Goal: Task Accomplishment & Management: Manage account settings

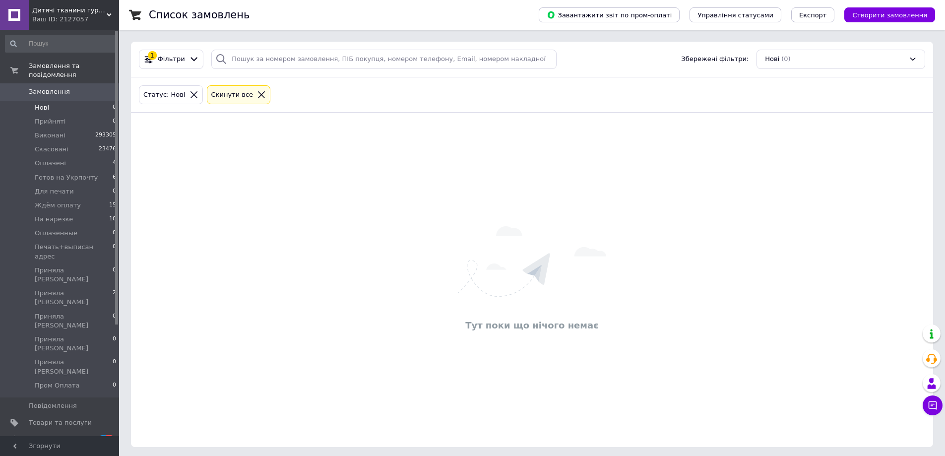
click at [88, 87] on span "Замовлення" at bounding box center [60, 91] width 63 height 9
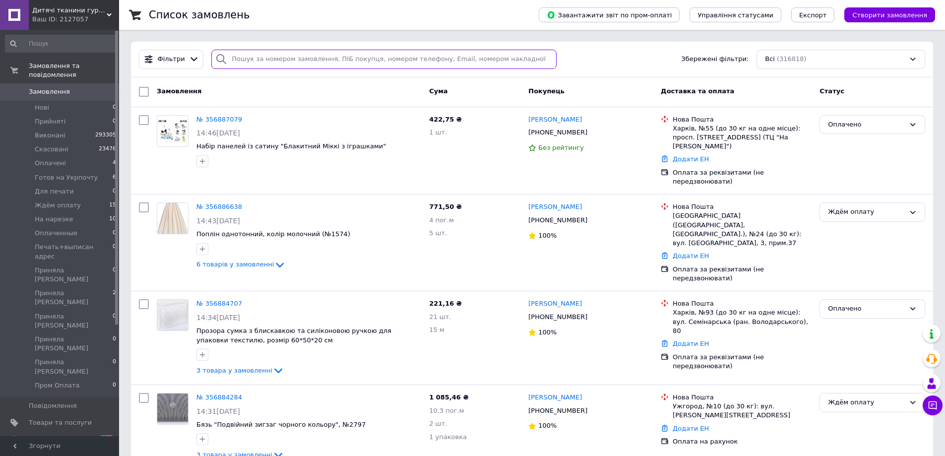
click at [260, 58] on input "search" at bounding box center [383, 59] width 345 height 19
type input "3089"
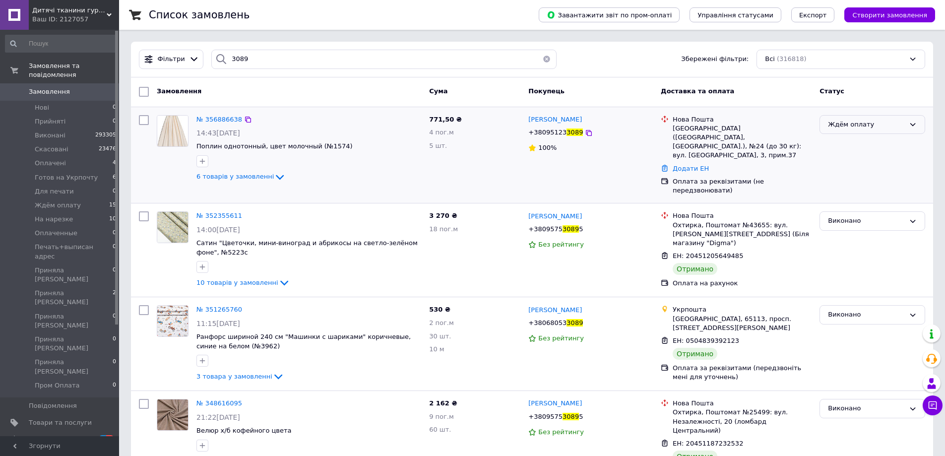
click at [823, 124] on div "Ждём оплату" at bounding box center [872, 124] width 106 height 19
click at [843, 155] on li "На нарезке" at bounding box center [872, 155] width 105 height 18
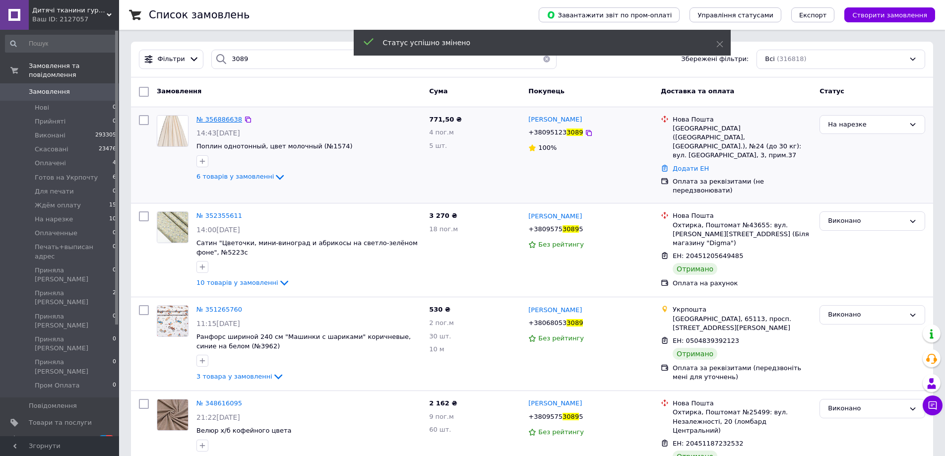
click at [214, 121] on span "№ 356886638" at bounding box center [219, 119] width 46 height 7
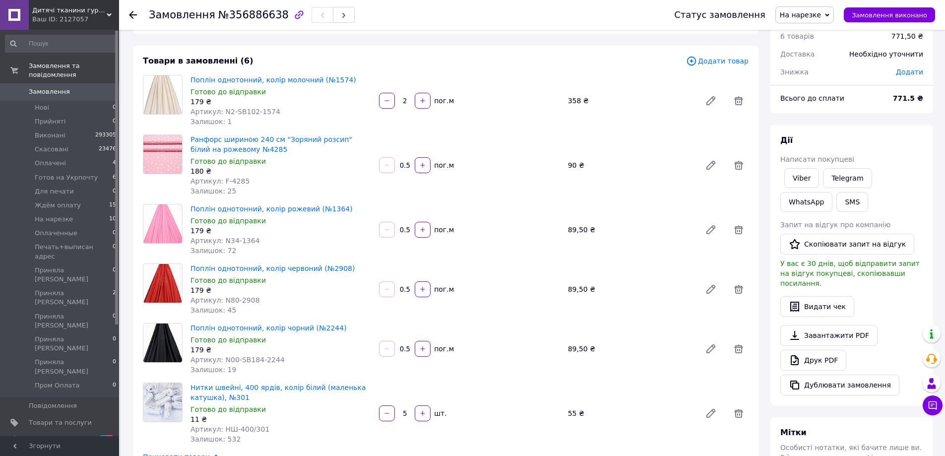
scroll to position [99, 0]
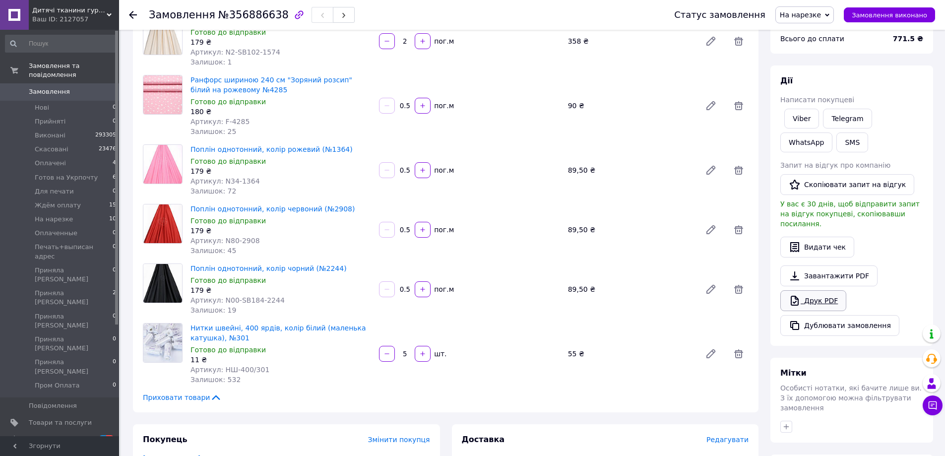
click at [808, 292] on link "Друк PDF" at bounding box center [813, 300] width 66 height 21
click at [89, 83] on link "Замовлення 0" at bounding box center [61, 91] width 122 height 17
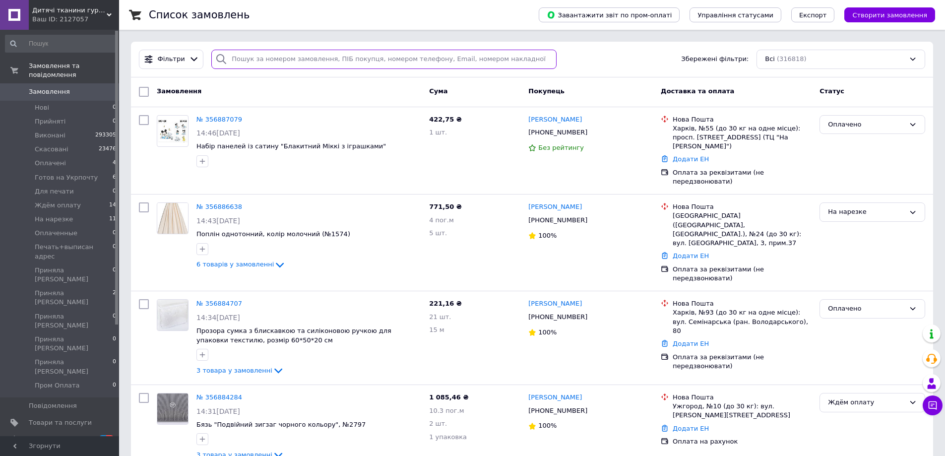
click at [275, 63] on input "search" at bounding box center [383, 59] width 345 height 19
type input "46002"
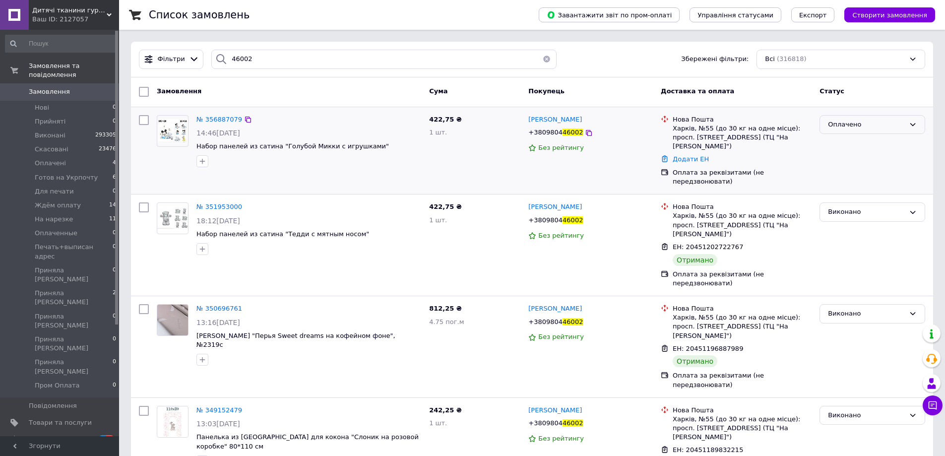
drag, startPoint x: 855, startPoint y: 125, endPoint x: 856, endPoint y: 132, distance: 6.6
click at [856, 125] on div "Оплачено" at bounding box center [866, 125] width 77 height 10
click at [855, 153] on li "На нарезке" at bounding box center [872, 155] width 105 height 18
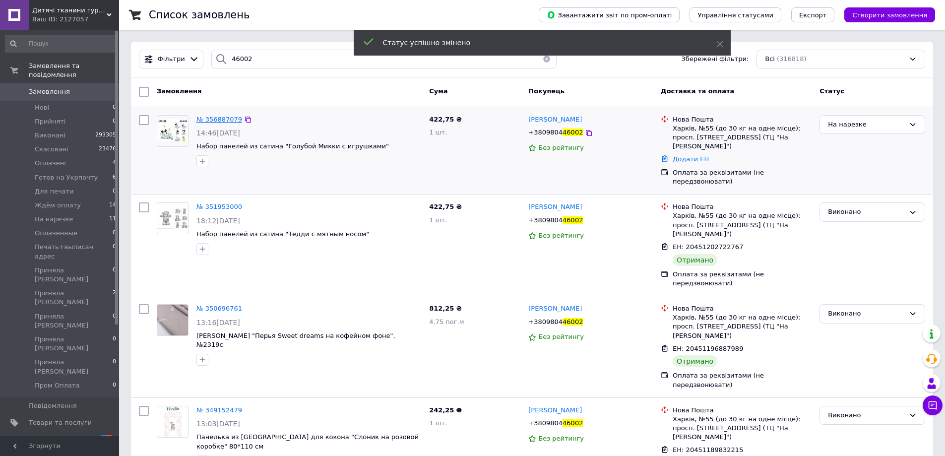
click at [223, 121] on span "№ 356887079" at bounding box center [219, 119] width 46 height 7
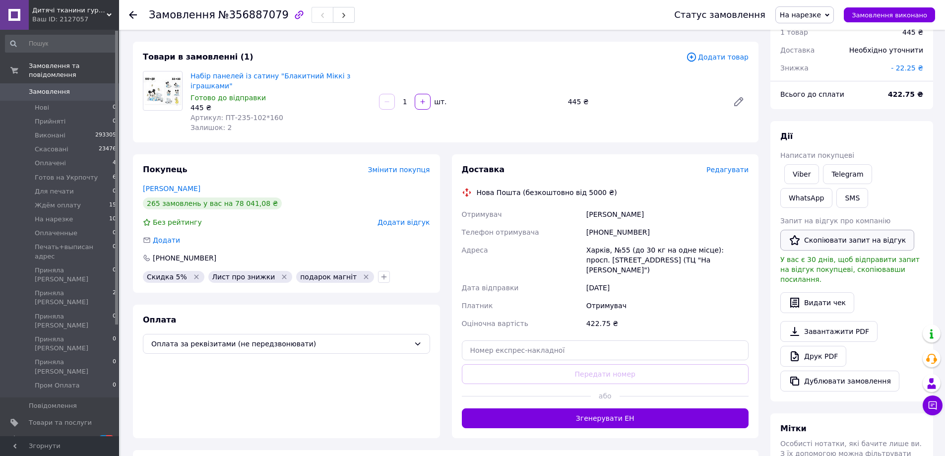
scroll to position [99, 0]
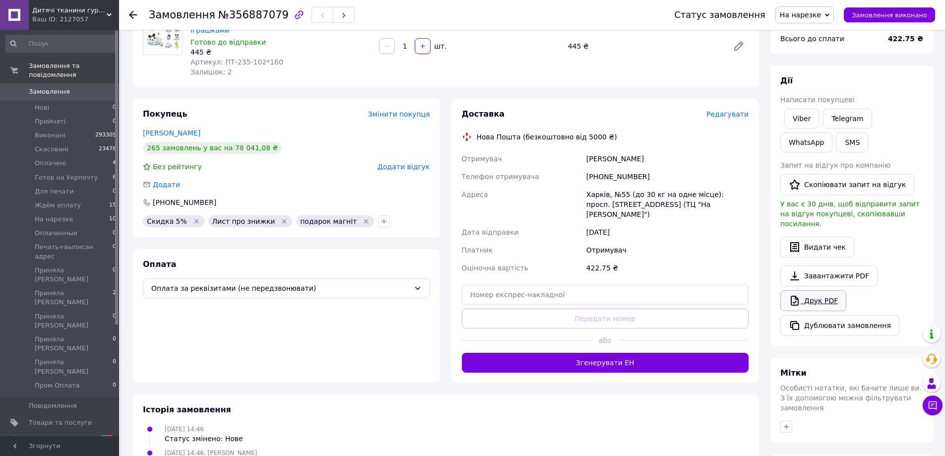
click at [817, 293] on link "Друк PDF" at bounding box center [813, 300] width 66 height 21
click at [94, 87] on span "0" at bounding box center [105, 91] width 27 height 9
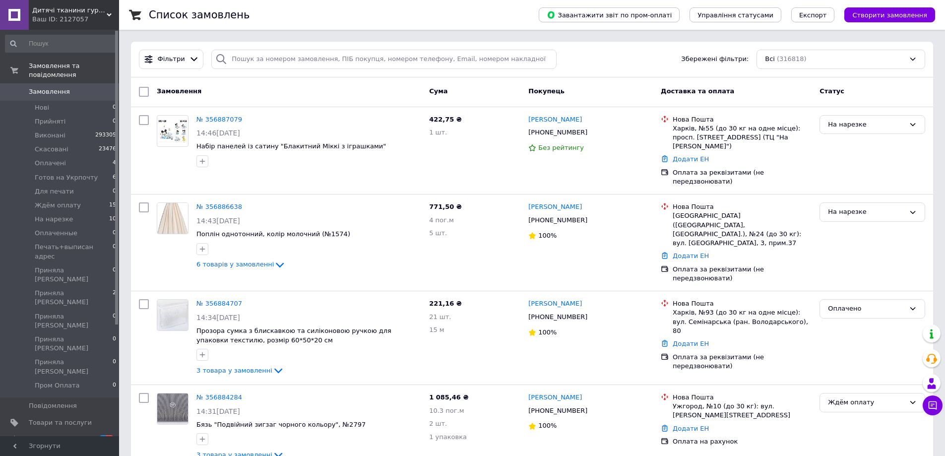
click at [90, 91] on link "Замовлення 0" at bounding box center [61, 91] width 122 height 17
click at [85, 115] on li "Прийняті 0" at bounding box center [61, 122] width 122 height 14
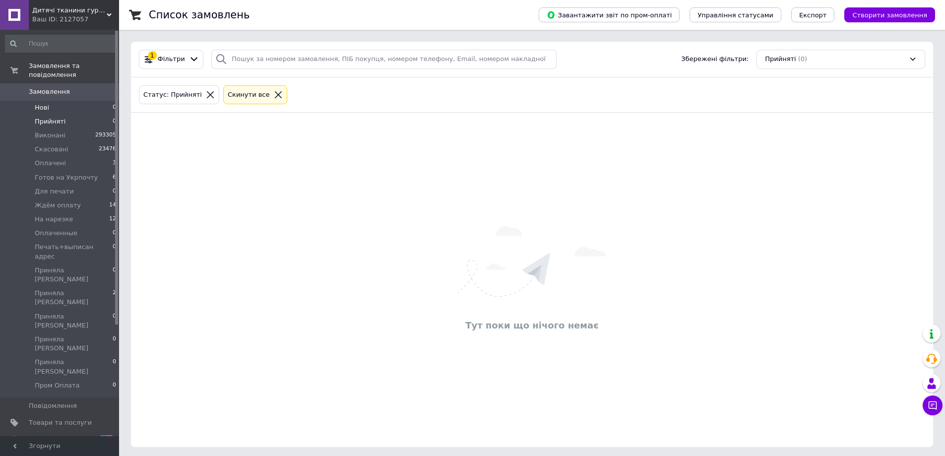
click at [86, 101] on li "Нові 0" at bounding box center [61, 108] width 122 height 14
click at [47, 87] on span "Замовлення" at bounding box center [49, 91] width 41 height 9
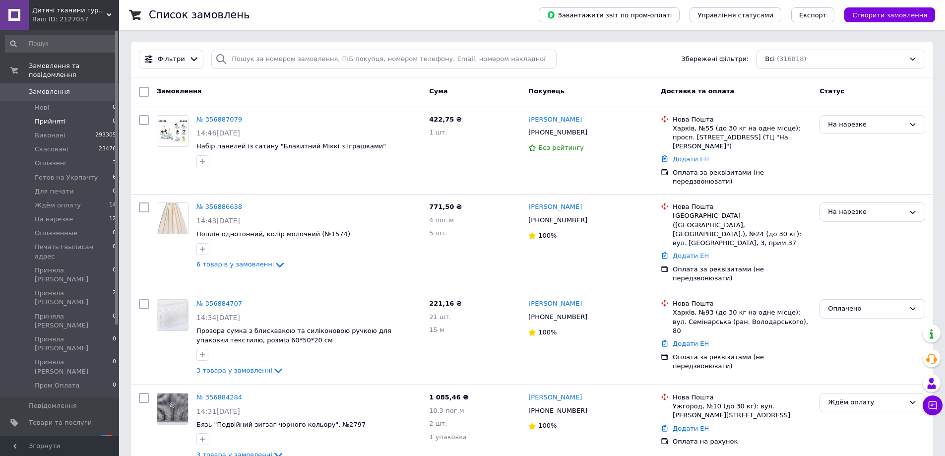
click at [65, 115] on li "Прийняті 0" at bounding box center [61, 122] width 122 height 14
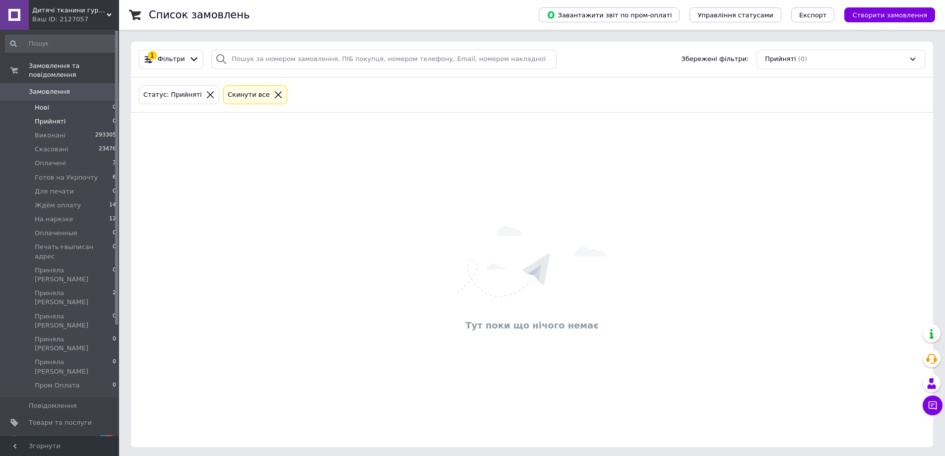
click at [64, 101] on li "Нові 0" at bounding box center [61, 108] width 122 height 14
click at [191, 241] on div "Тут поки що нічого немає" at bounding box center [532, 280] width 802 height 314
click at [75, 87] on span "Замовлення" at bounding box center [60, 91] width 63 height 9
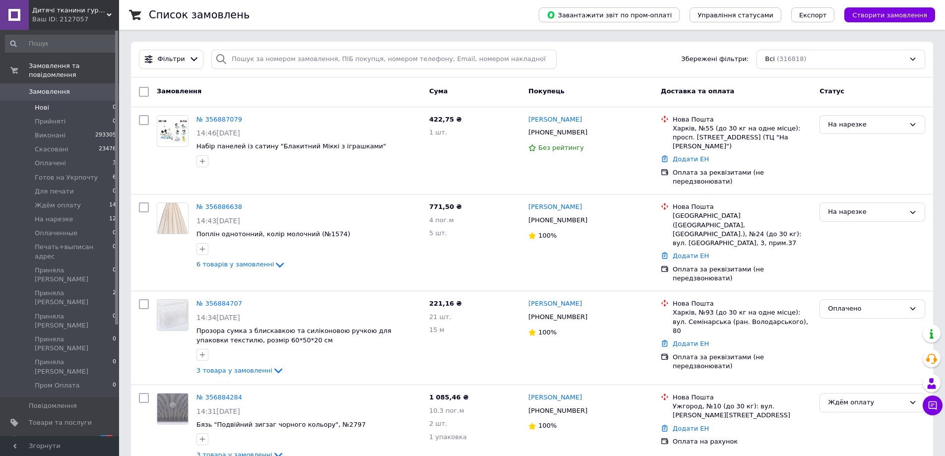
click at [83, 101] on li "Нові 0" at bounding box center [61, 108] width 122 height 14
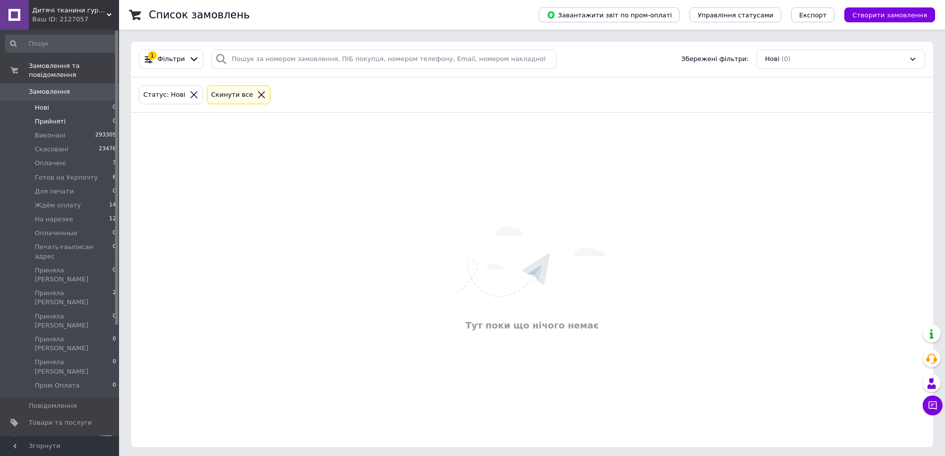
click at [83, 115] on li "Прийняті 0" at bounding box center [61, 122] width 122 height 14
click at [85, 102] on li "Нові 0" at bounding box center [61, 108] width 122 height 14
click at [87, 156] on li "Оплачені 3" at bounding box center [61, 163] width 122 height 14
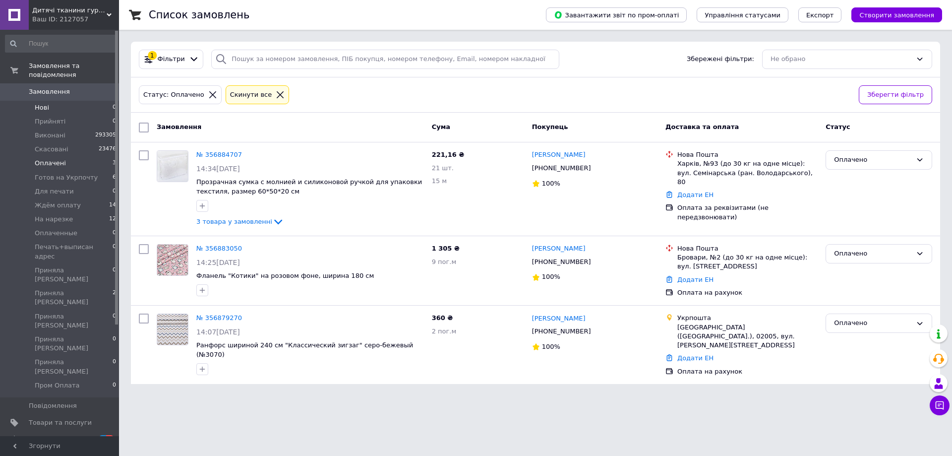
click at [63, 104] on li "Нові 0" at bounding box center [61, 108] width 122 height 14
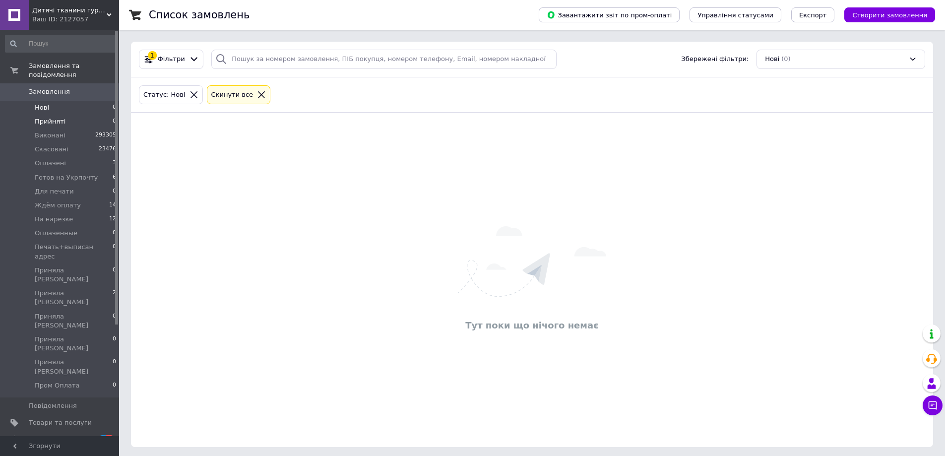
click at [63, 118] on li "Прийняті 0" at bounding box center [61, 122] width 122 height 14
click at [60, 101] on li "Нові 0" at bounding box center [61, 108] width 122 height 14
click at [84, 87] on span "Замовлення" at bounding box center [60, 91] width 63 height 9
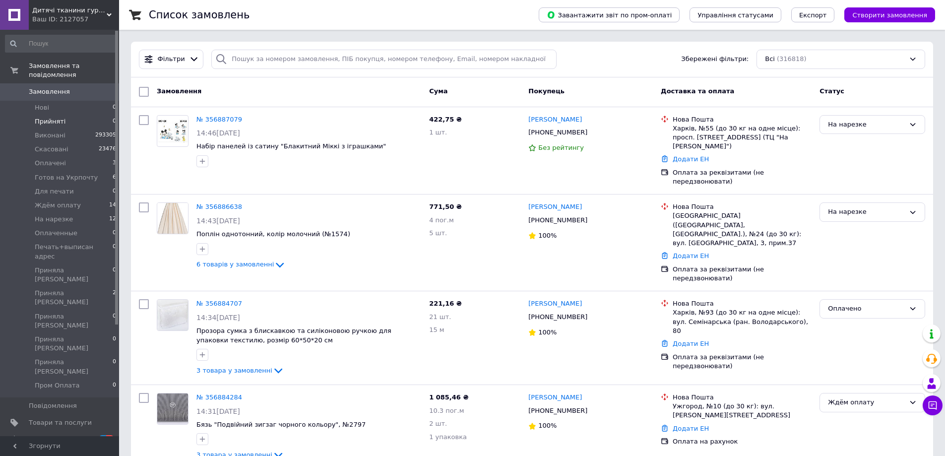
click at [80, 115] on li "Прийняті 0" at bounding box center [61, 122] width 122 height 14
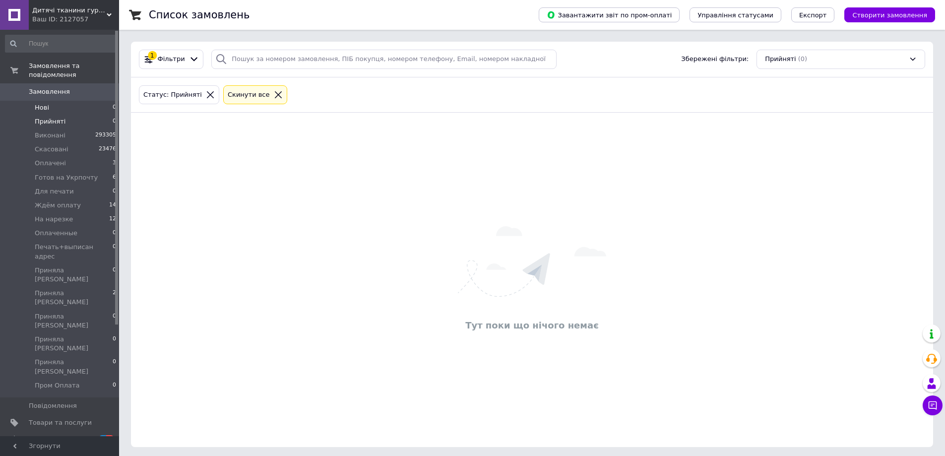
click at [81, 102] on li "Нові 0" at bounding box center [61, 108] width 122 height 14
click at [73, 116] on li "Прийняті 0" at bounding box center [61, 122] width 122 height 14
click at [78, 157] on li "Оплачені 3" at bounding box center [61, 163] width 122 height 14
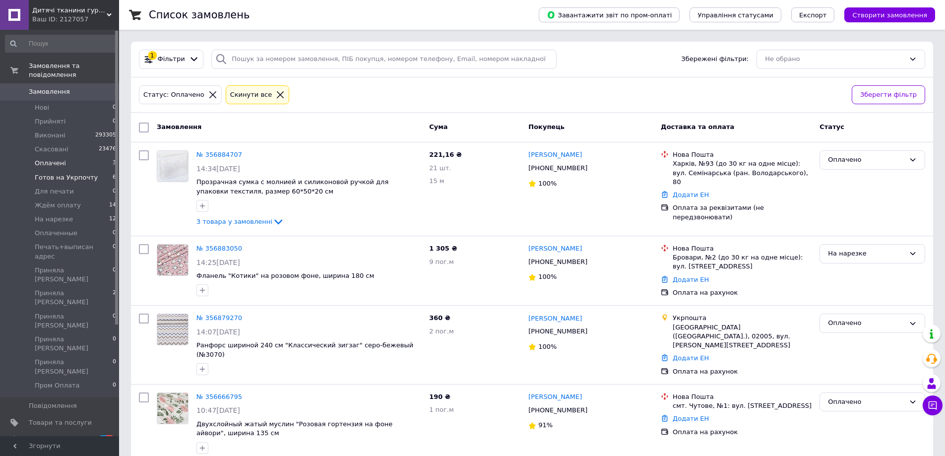
click at [87, 171] on li "Готов на Укрпочту 6" at bounding box center [61, 178] width 122 height 14
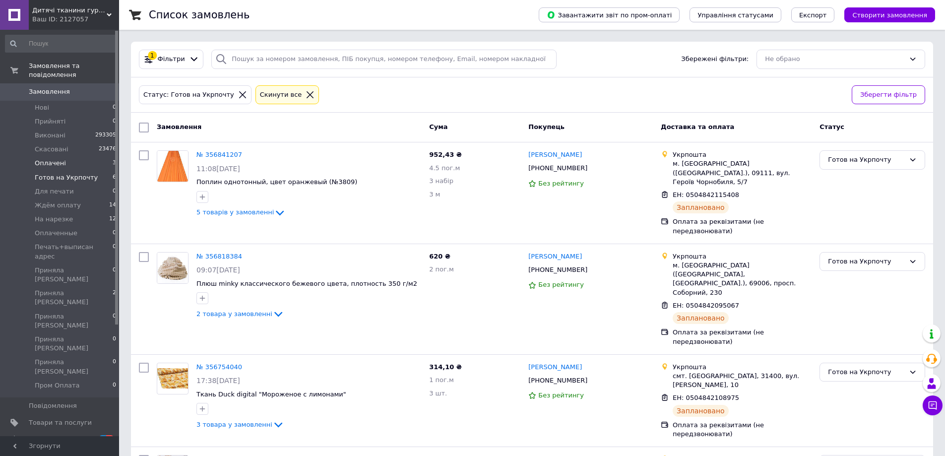
click at [90, 156] on li "Оплачені 3" at bounding box center [61, 163] width 122 height 14
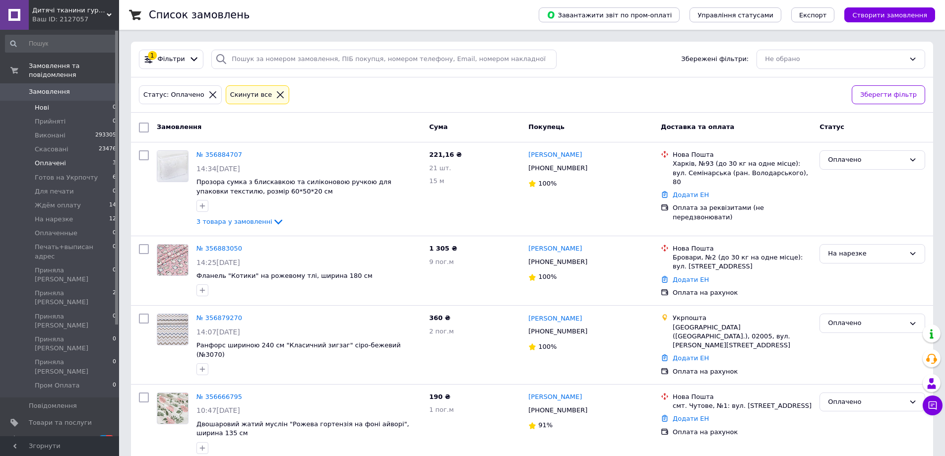
click at [87, 101] on li "Нові 0" at bounding box center [61, 108] width 122 height 14
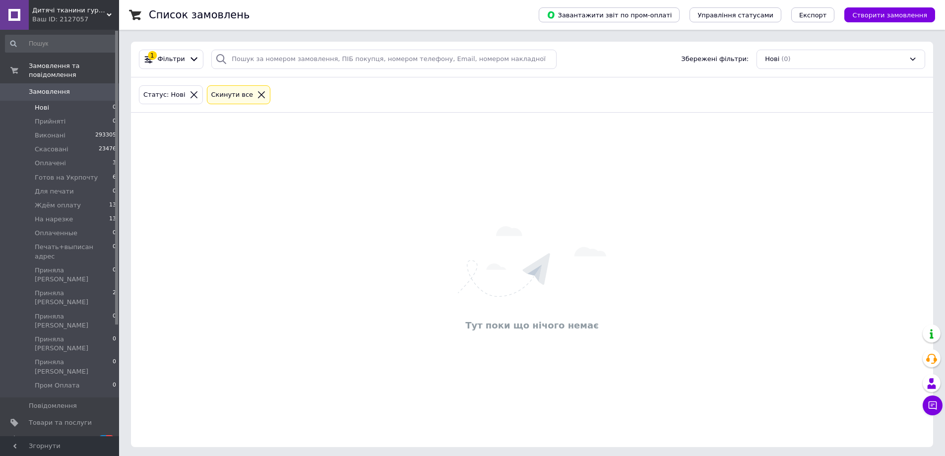
click at [53, 87] on span "Замовлення" at bounding box center [49, 91] width 41 height 9
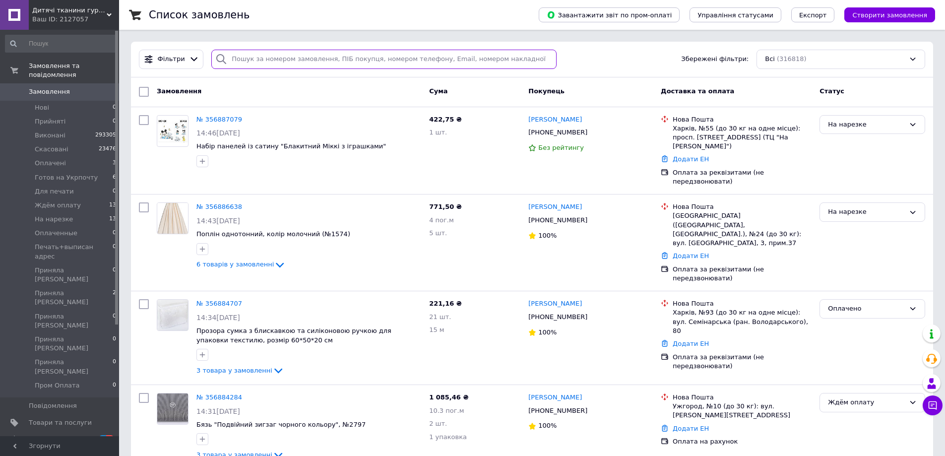
click at [305, 52] on input "search" at bounding box center [383, 59] width 345 height 19
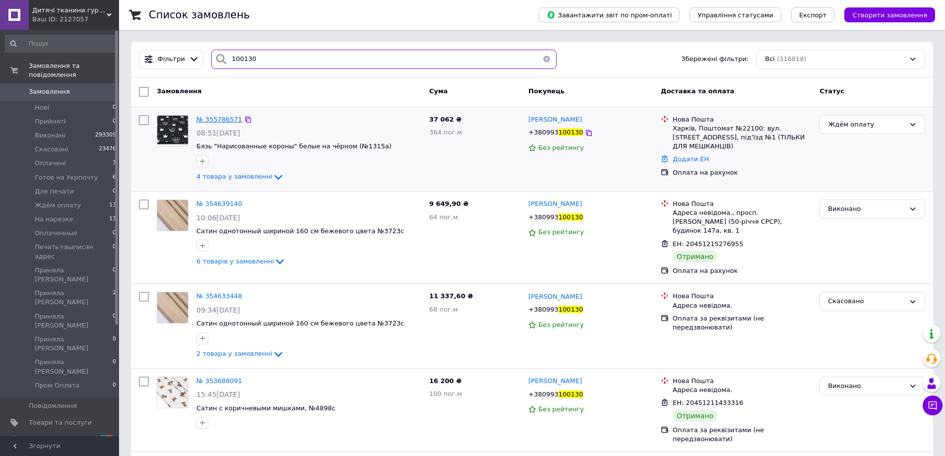
type input "100130"
click at [203, 119] on span "№ 355786571" at bounding box center [219, 119] width 46 height 7
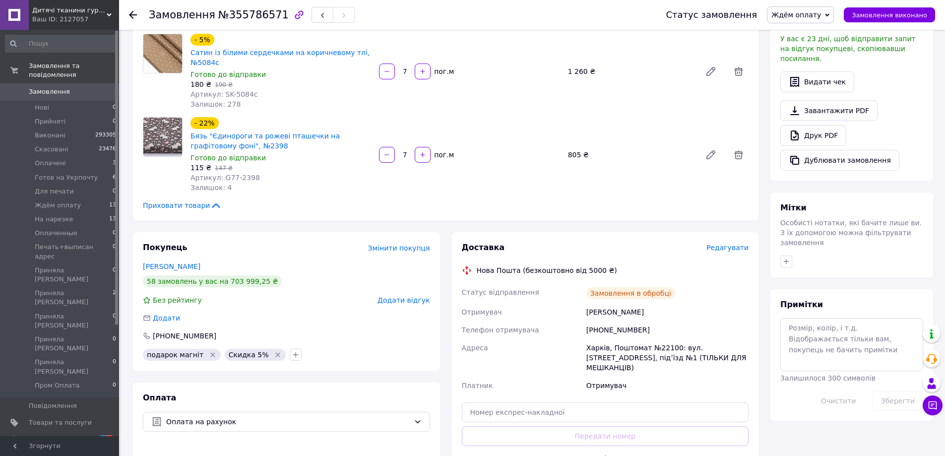
scroll to position [248, 0]
click at [789, 317] on textarea at bounding box center [851, 343] width 143 height 53
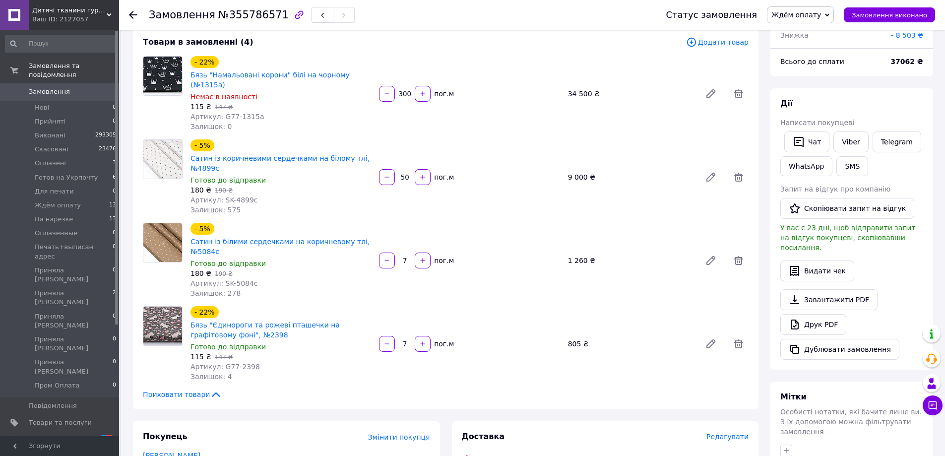
scroll to position [198, 0]
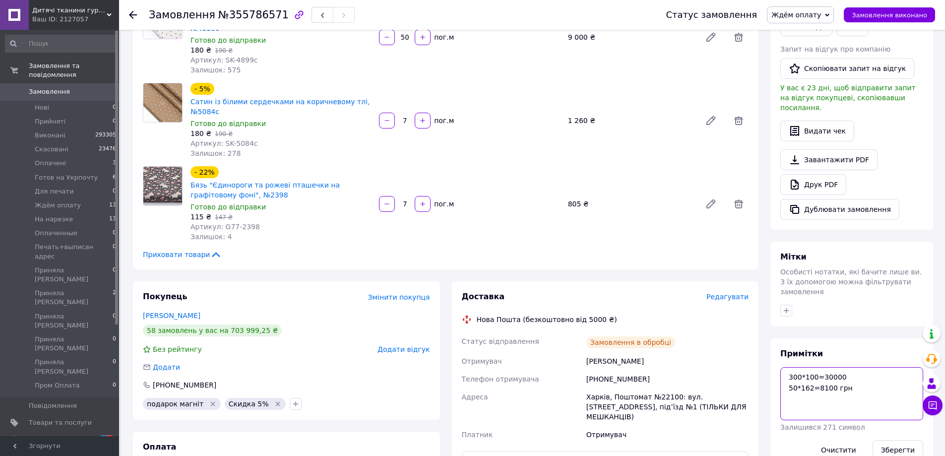
click at [845, 367] on textarea "300*100=30000 50*162=8100 грн" at bounding box center [851, 393] width 143 height 53
click at [824, 384] on textarea "300*100=30000 грн 50*162=8100 грн" at bounding box center [851, 393] width 143 height 53
click at [840, 378] on textarea "300*100=30000 грн 50*162=8100 грн" at bounding box center [851, 393] width 143 height 53
click at [848, 370] on textarea "300*100=30000 грн 50*162=8100 грн" at bounding box center [851, 393] width 143 height 53
click at [809, 375] on textarea "300*100=30000 грн 50*162=8100 грн 1260" at bounding box center [851, 393] width 143 height 53
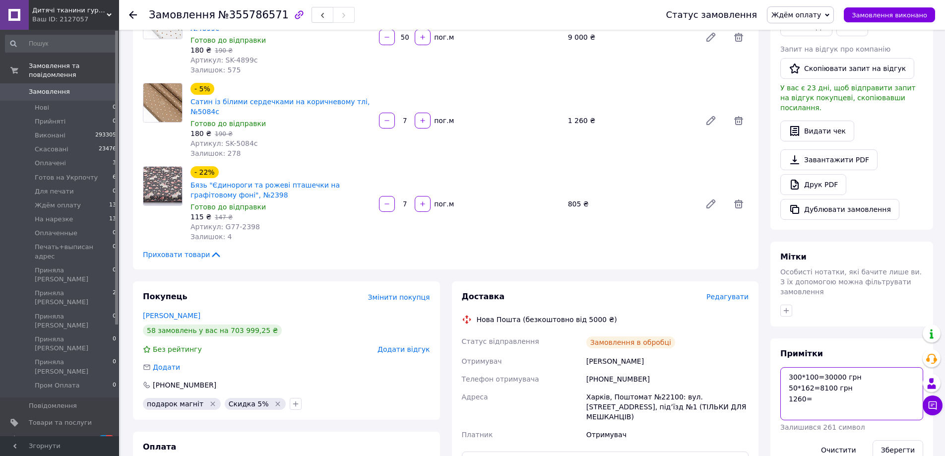
drag, startPoint x: 803, startPoint y: 376, endPoint x: 813, endPoint y: 378, distance: 10.1
click at [813, 378] on textarea "300*100=30000 грн 50*162=8100 грн 1260=" at bounding box center [851, 393] width 143 height 53
click at [823, 378] on textarea "300*100=30000 грн 50*162=80100 грн 1260+805" at bounding box center [851, 393] width 143 height 53
click at [792, 375] on textarea "300*100=30000 грн 50*162=80100 грн 1260+805)" at bounding box center [851, 393] width 143 height 53
click at [789, 377] on textarea "300*100=30000 грн 50*162=80100 грн 1260+805)" at bounding box center [851, 393] width 143 height 53
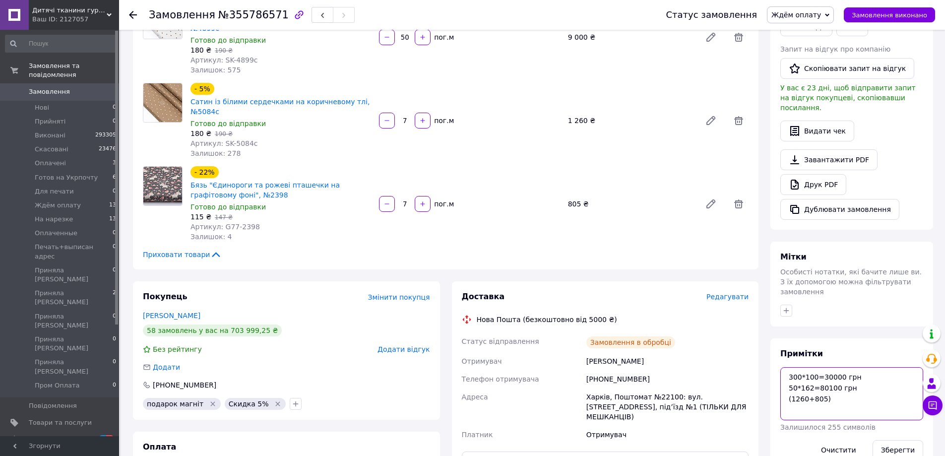
click at [831, 379] on textarea "300*100=30000 грн 50*162=80100 грн (1260+805)" at bounding box center [851, 393] width 143 height 53
click at [821, 369] on textarea "300*100=30000 грн 50*162=80100 грн (1260+805) - 5%=1962 грн" at bounding box center [851, 393] width 143 height 53
click at [888, 384] on textarea "300*100=30000 грн 50*162=8100 грн (1260+805) - 5%=1962 грн" at bounding box center [851, 393] width 143 height 53
drag, startPoint x: 848, startPoint y: 388, endPoint x: 854, endPoint y: 389, distance: 6.0
click at [854, 389] on textarea "300*100=30000 грн 50*162=8100 грн (1260+805) - 5%=1962 грн 30000+8100+1962=" at bounding box center [851, 393] width 143 height 53
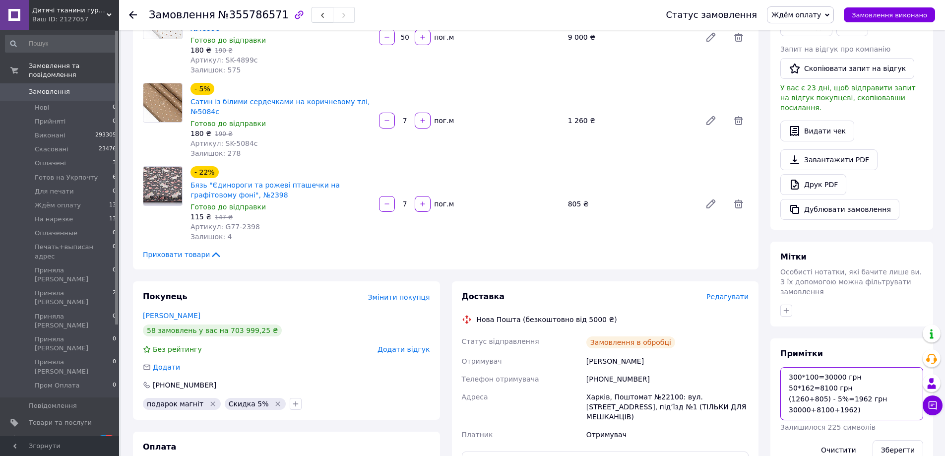
click at [787, 387] on textarea "300*100=30000 грн 50*162=8100 грн (1260+805) - 5%=1962 грн 30000+8100+1962)" at bounding box center [851, 393] width 143 height 53
click at [788, 388] on textarea "300*100=30000 грн 50*162=8100 грн (1260+805) - 5%=1962 грн )30000+8100+1962)" at bounding box center [851, 393] width 143 height 53
click at [851, 389] on textarea "300*100=30000 грн 50*162=8100 грн (1260+805) - 5%=1962 грн (30000+8100+1962)" at bounding box center [851, 393] width 143 height 53
drag, startPoint x: 861, startPoint y: 391, endPoint x: 875, endPoint y: 392, distance: 14.9
click at [875, 392] on textarea "300*100=30000 грн 50*162=8100 грн (1260+805) - 5%=1962 грн (30000+8100+1962) - …" at bounding box center [851, 393] width 143 height 53
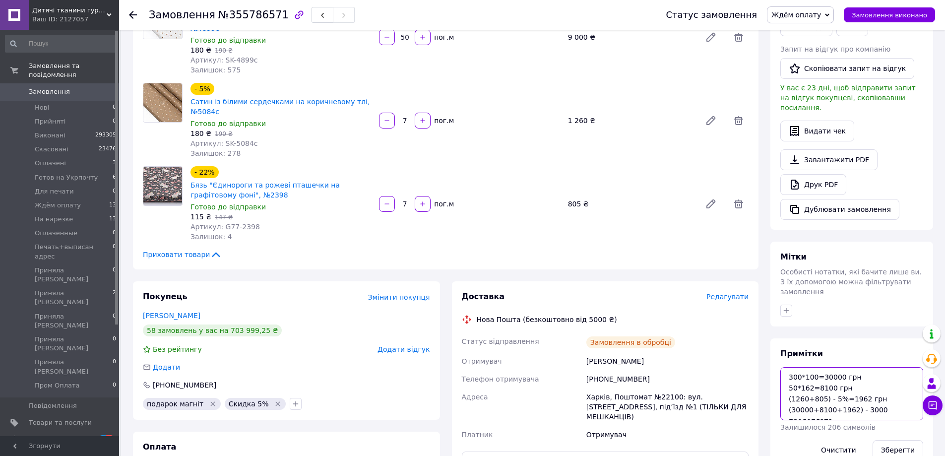
scroll to position [6, 0]
type textarea "300*100=30000 грн 50*162=8100 грн (1260+805) - 5%=1962 грн (30000+8100+1962) - …"
click at [901, 440] on button "Зберегти" at bounding box center [897, 450] width 51 height 20
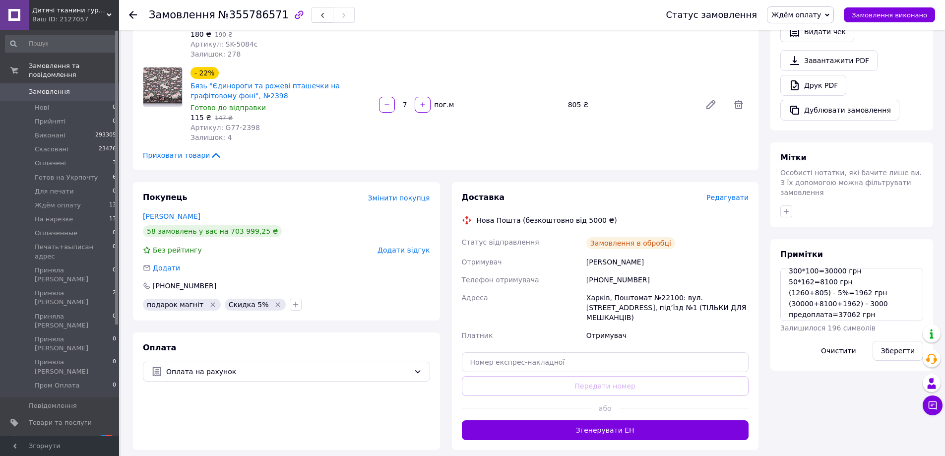
scroll to position [10, 0]
click at [59, 101] on li "Нові 0" at bounding box center [61, 108] width 122 height 14
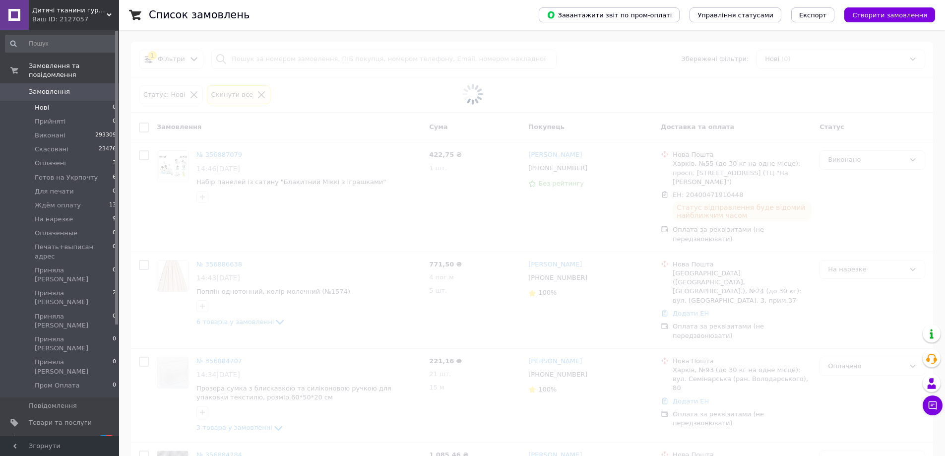
click at [61, 87] on span "Замовлення" at bounding box center [49, 91] width 41 height 9
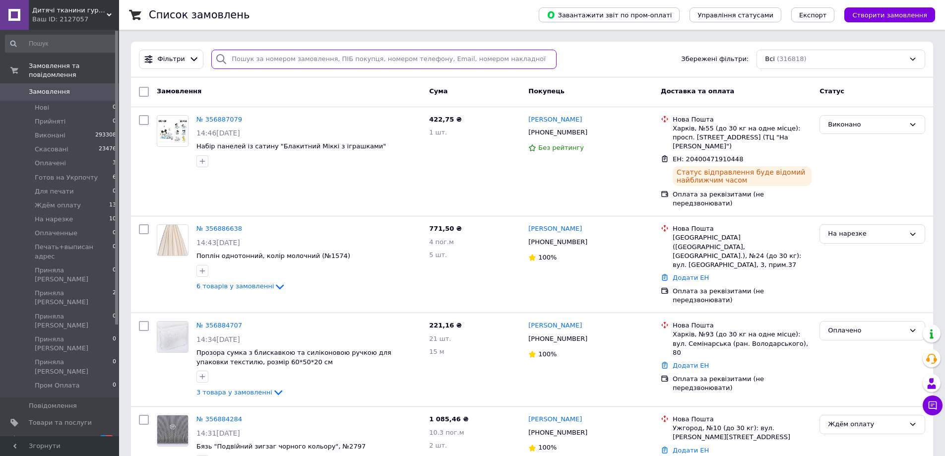
click at [257, 64] on input "search" at bounding box center [383, 59] width 345 height 19
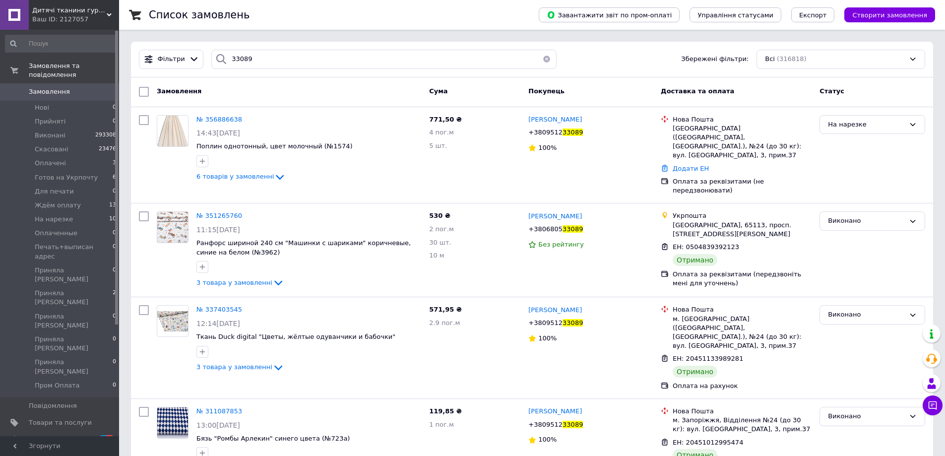
drag, startPoint x: 209, startPoint y: 93, endPoint x: 223, endPoint y: 84, distance: 16.5
click at [209, 93] on div "Замовлення" at bounding box center [289, 92] width 272 height 18
drag, startPoint x: 250, startPoint y: 63, endPoint x: 196, endPoint y: 61, distance: 54.1
click at [197, 61] on div "Фільтри 33089 Збережені фільтри: Всі (316818)" at bounding box center [532, 59] width 794 height 19
type input "3184"
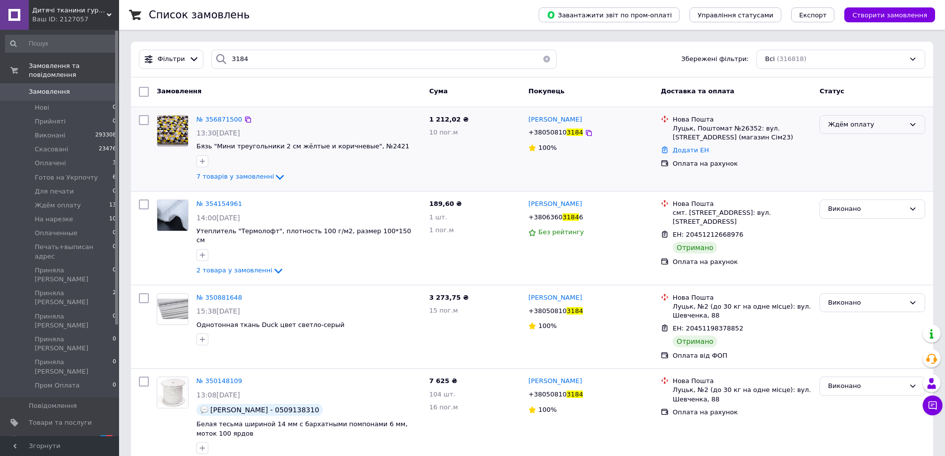
click at [848, 126] on div "Ждём оплату" at bounding box center [866, 125] width 77 height 10
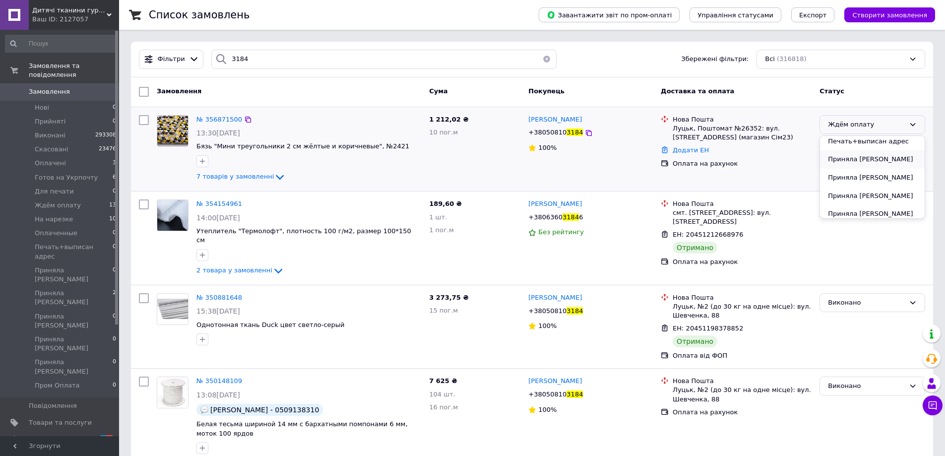
scroll to position [99, 0]
click at [861, 168] on li "Оплаченные" at bounding box center [872, 173] width 105 height 18
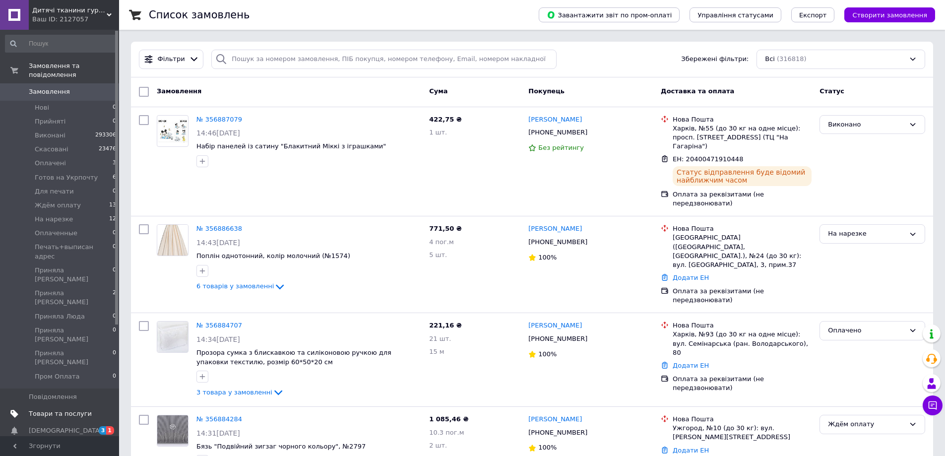
click at [63, 409] on span "Товари та послуги" at bounding box center [60, 413] width 63 height 9
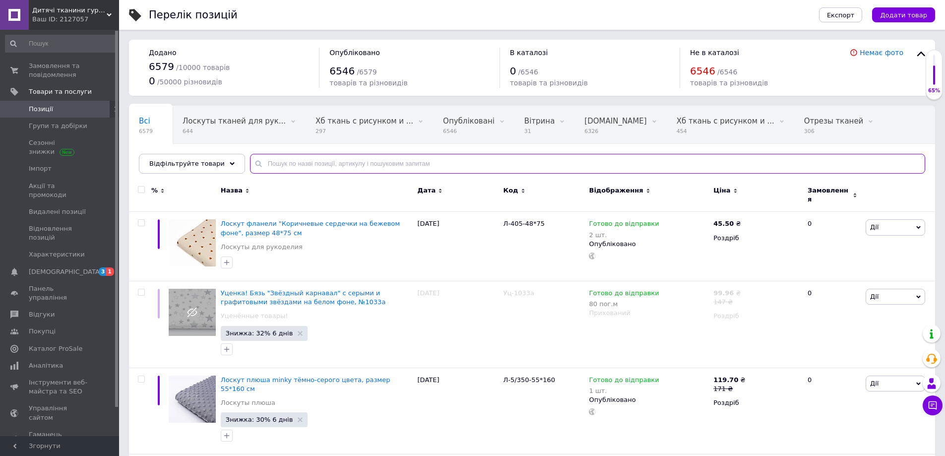
click at [279, 163] on input "text" at bounding box center [587, 164] width 675 height 20
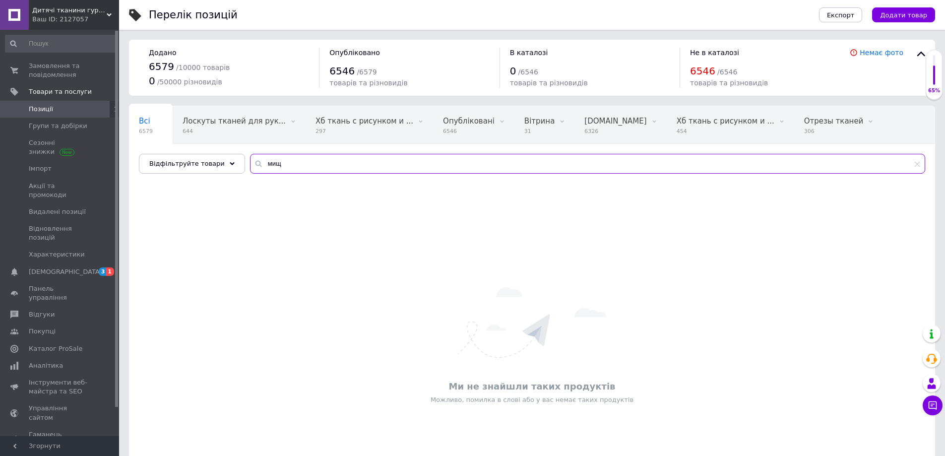
drag, startPoint x: 279, startPoint y: 163, endPoint x: 246, endPoint y: 163, distance: 33.2
click at [250, 163] on div "мищ" at bounding box center [587, 164] width 675 height 20
drag, startPoint x: 282, startPoint y: 163, endPoint x: 249, endPoint y: 162, distance: 33.2
click at [250, 162] on div "мишук" at bounding box center [587, 164] width 675 height 20
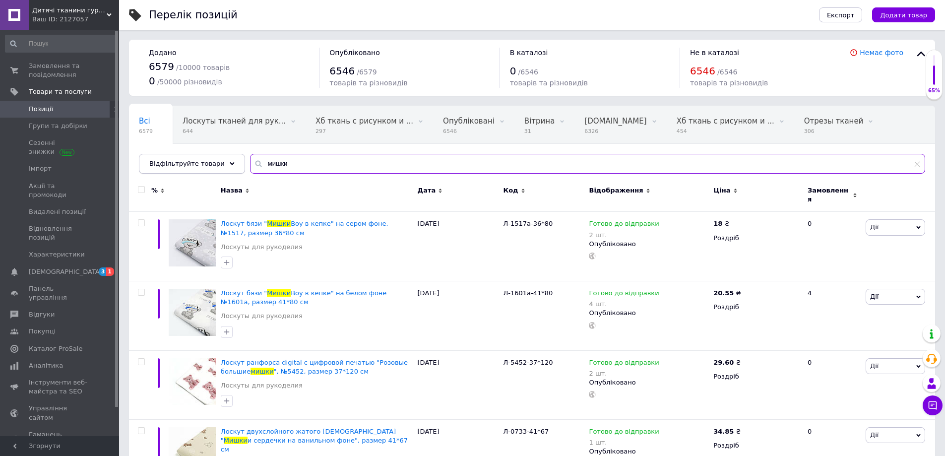
drag, startPoint x: 235, startPoint y: 166, endPoint x: 230, endPoint y: 165, distance: 5.1
click at [231, 166] on div "Відфільтруйте товари мишки" at bounding box center [532, 164] width 786 height 20
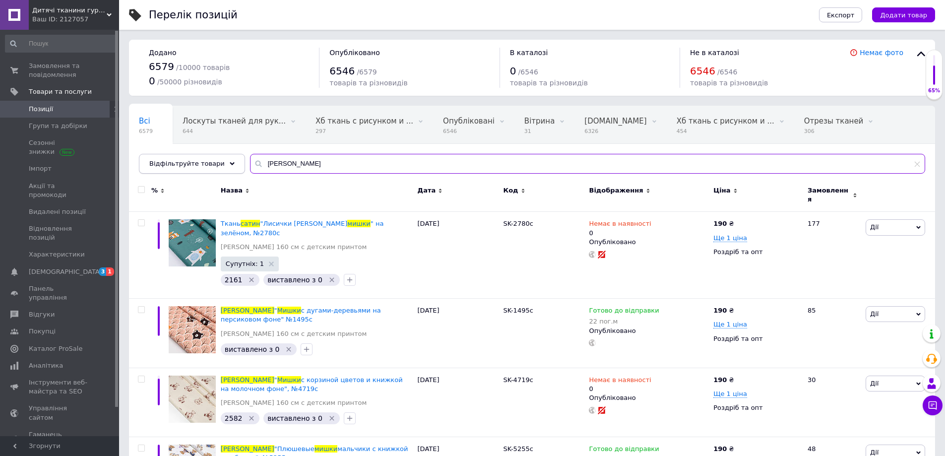
drag, startPoint x: 317, startPoint y: 158, endPoint x: 226, endPoint y: 164, distance: 91.5
click at [226, 164] on div "Відфільтруйте товари сатин мишки" at bounding box center [532, 164] width 786 height 20
type input "4898с"
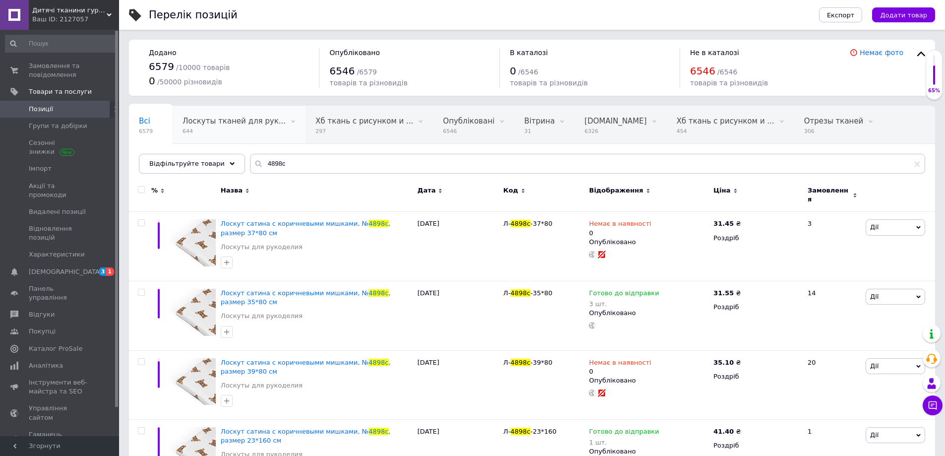
click at [213, 134] on span "644" at bounding box center [234, 130] width 103 height 7
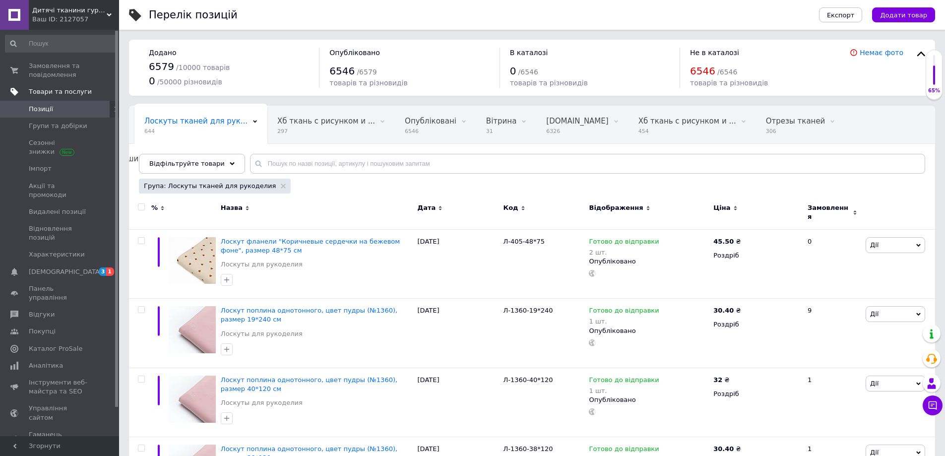
click at [88, 94] on span "Товари та послуги" at bounding box center [74, 91] width 90 height 9
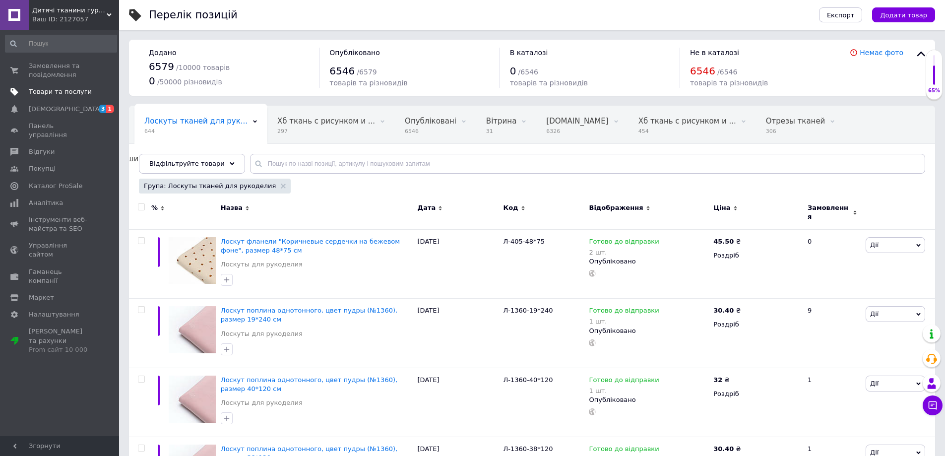
click at [83, 90] on span "Товари та послуги" at bounding box center [60, 91] width 63 height 9
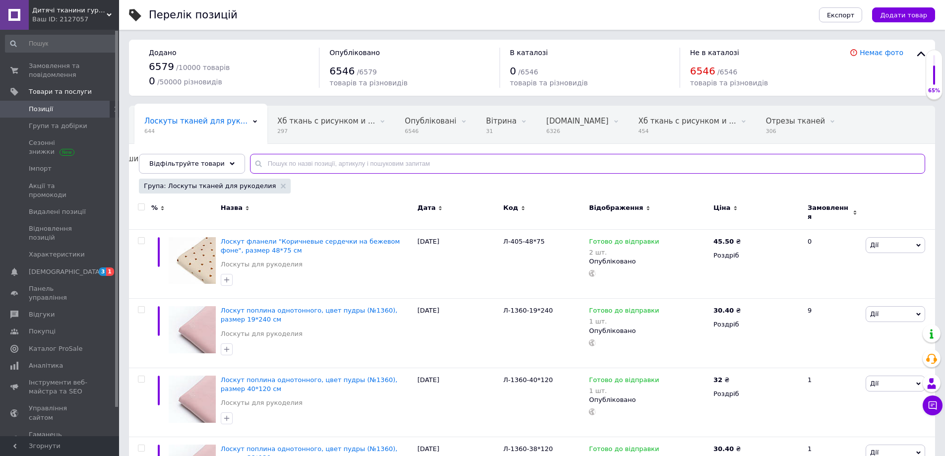
click at [277, 164] on input "text" at bounding box center [587, 164] width 675 height 20
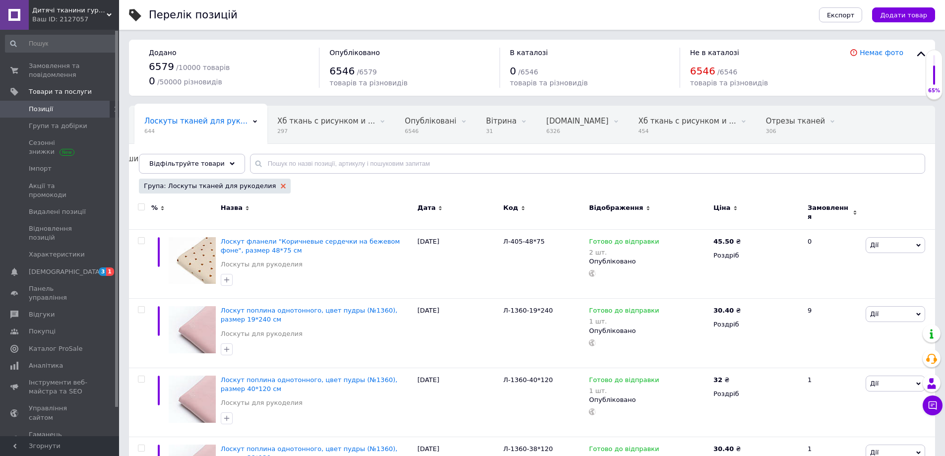
click at [281, 184] on icon at bounding box center [283, 186] width 5 height 5
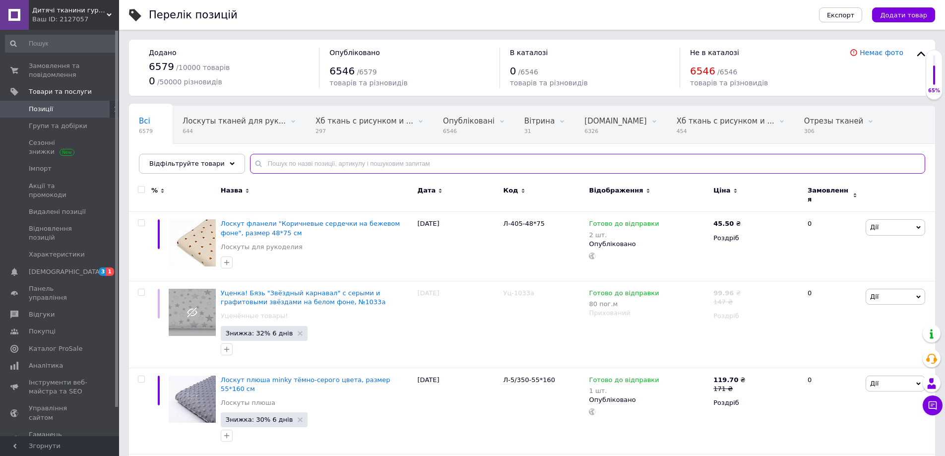
click at [272, 166] on input "text" at bounding box center [587, 164] width 675 height 20
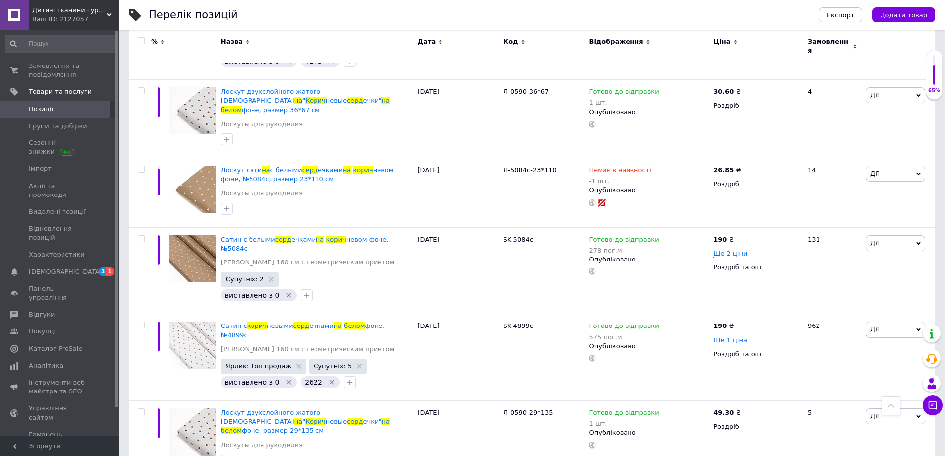
scroll to position [992, 0]
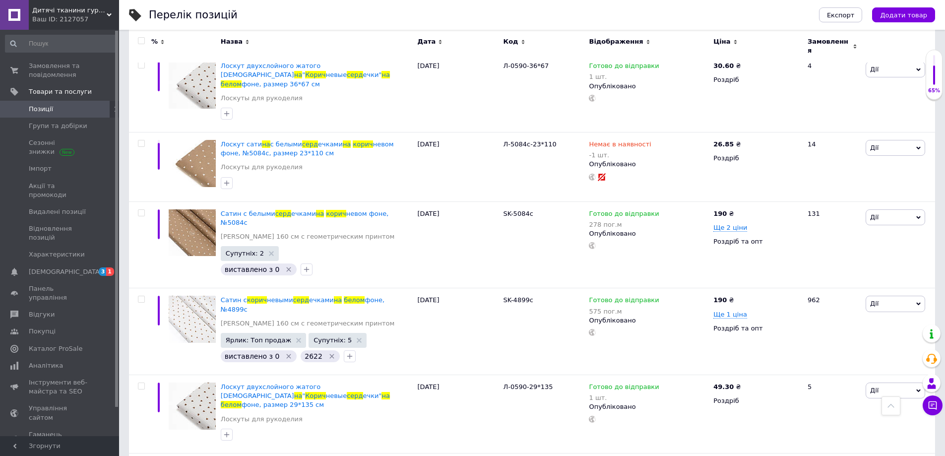
type input "серд корич на белом"
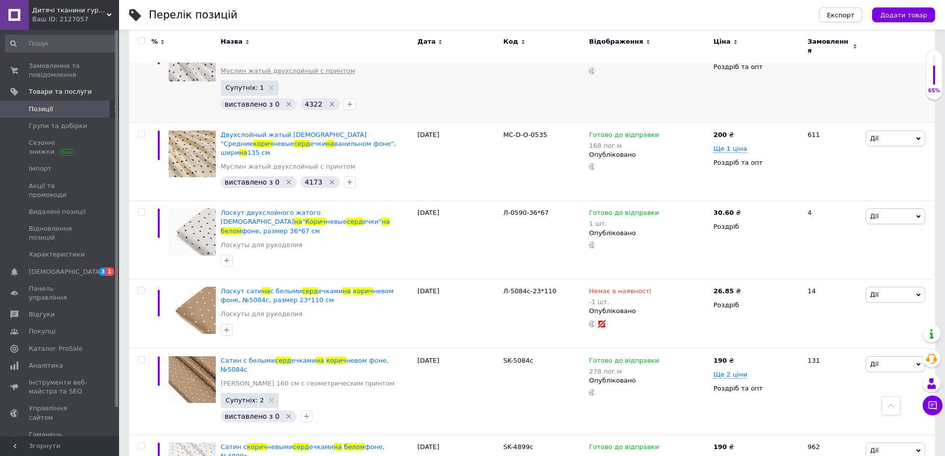
scroll to position [942, 0]
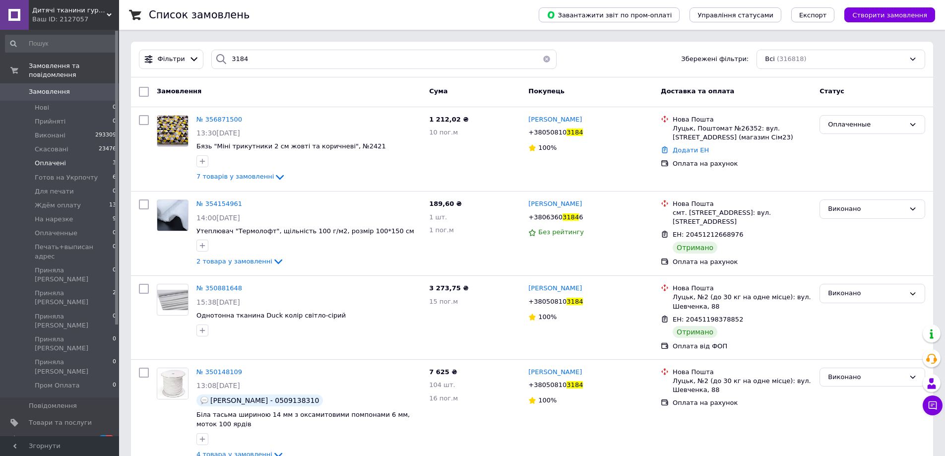
click at [82, 158] on li "Оплачені 3" at bounding box center [61, 163] width 122 height 14
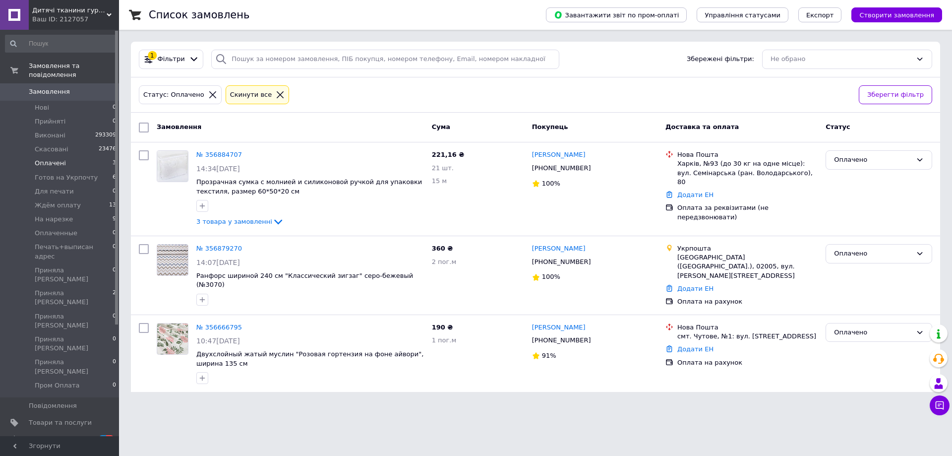
click at [58, 87] on span "Замовлення" at bounding box center [49, 91] width 41 height 9
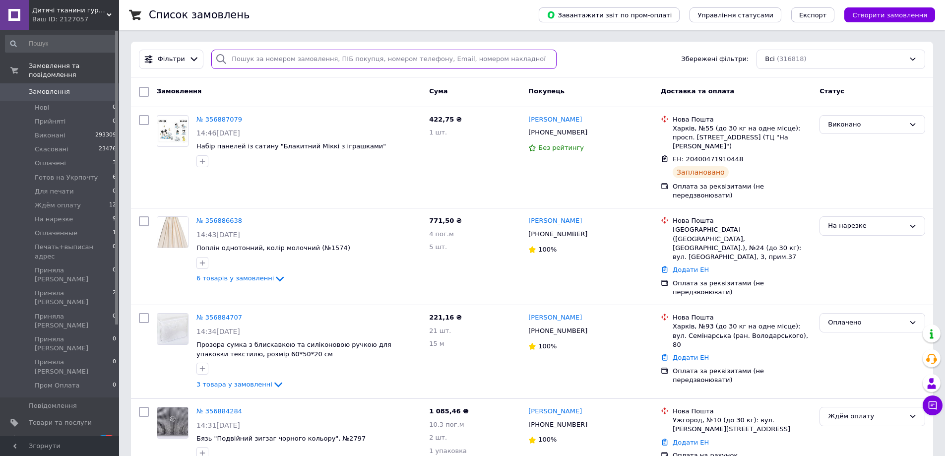
click at [247, 57] on input "search" at bounding box center [383, 59] width 345 height 19
type input "Якущенко"
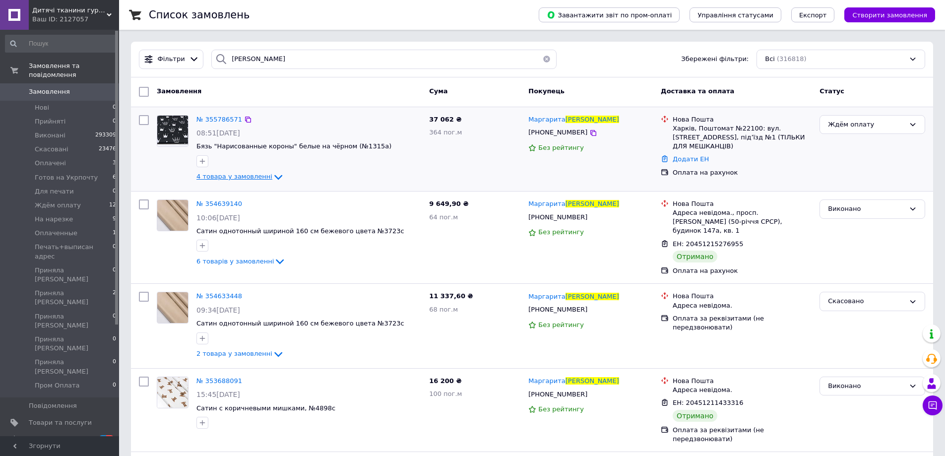
click at [272, 179] on icon at bounding box center [278, 177] width 12 height 12
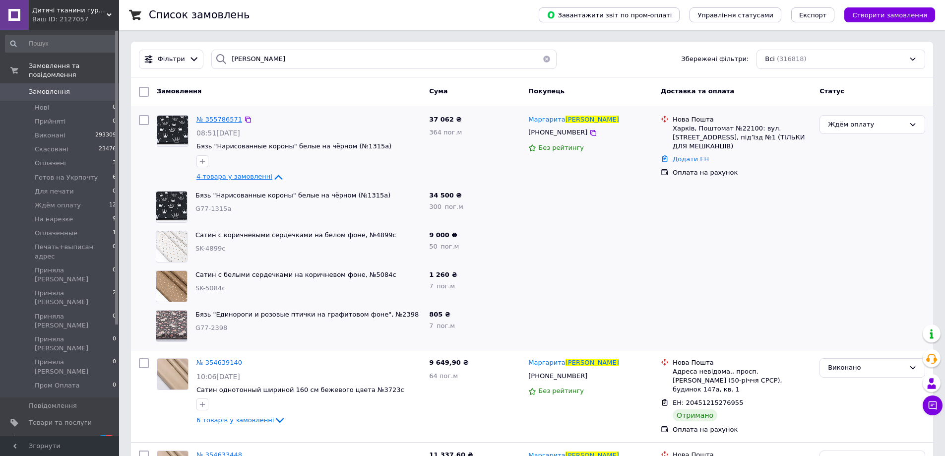
click at [218, 121] on span "№ 355786571" at bounding box center [219, 119] width 46 height 7
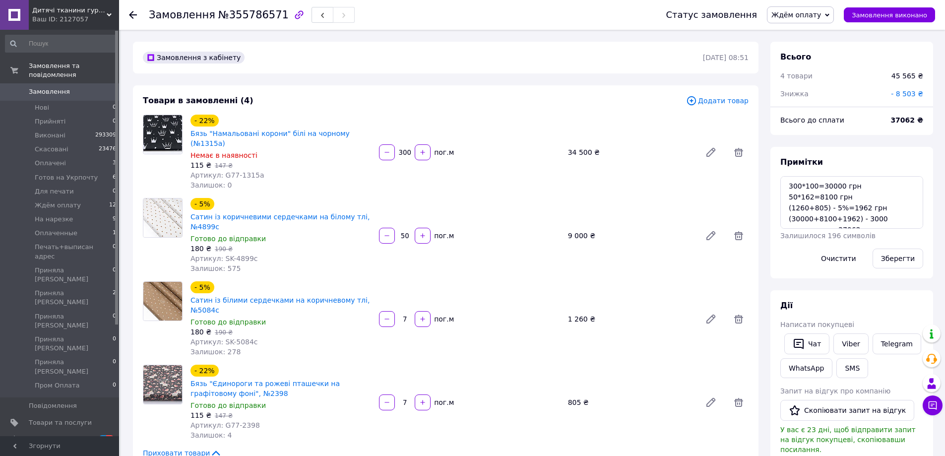
scroll to position [103, 0]
drag, startPoint x: 382, startPoint y: 428, endPoint x: 393, endPoint y: 407, distance: 23.5
click at [382, 428] on div "- 22% Бязь "Єдинороги та рожеві пташечки на графітовому фоні", №2398 Готово до …" at bounding box center [469, 402] width 566 height 79
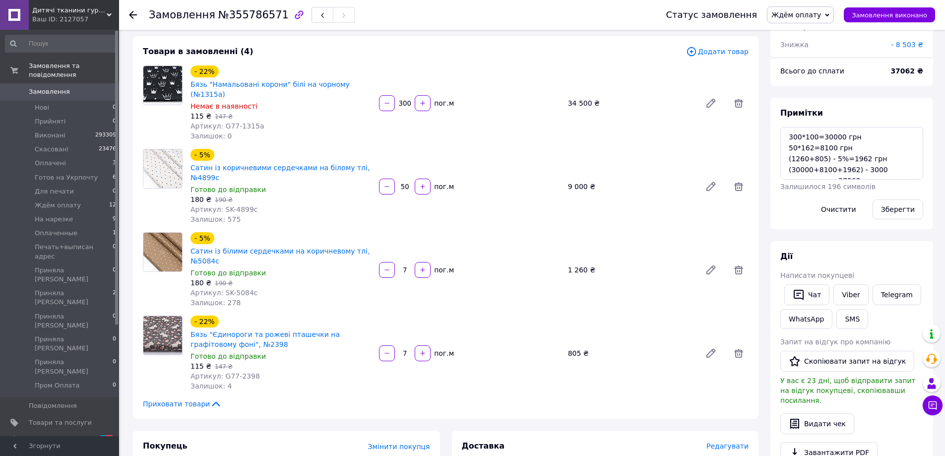
scroll to position [50, 0]
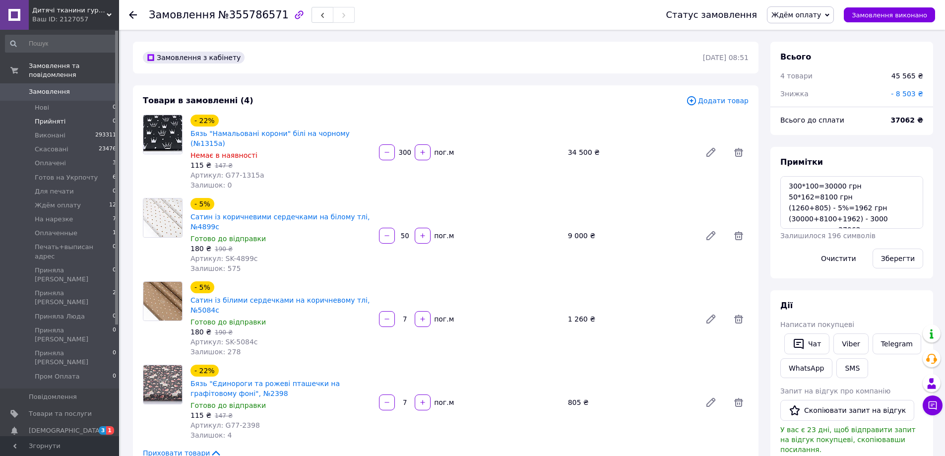
scroll to position [103, 0]
click at [75, 115] on li "Прийняті 0" at bounding box center [61, 122] width 122 height 14
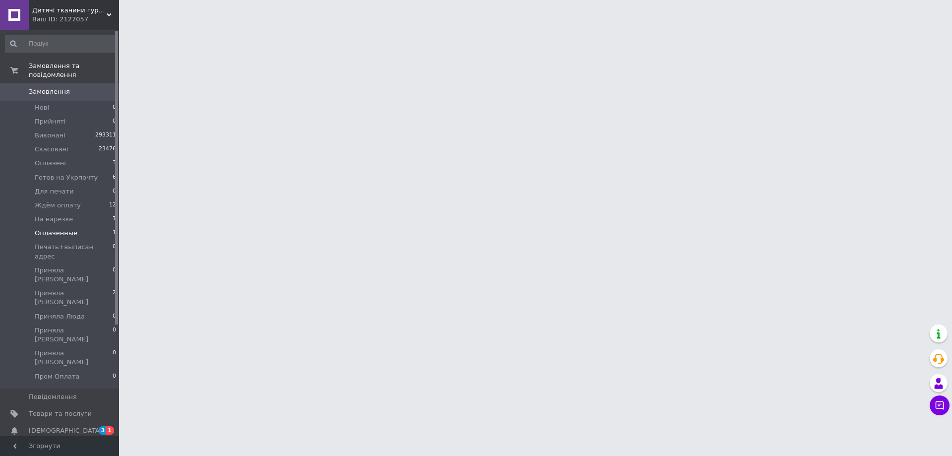
click at [64, 229] on span "Оплаченные" at bounding box center [56, 233] width 43 height 9
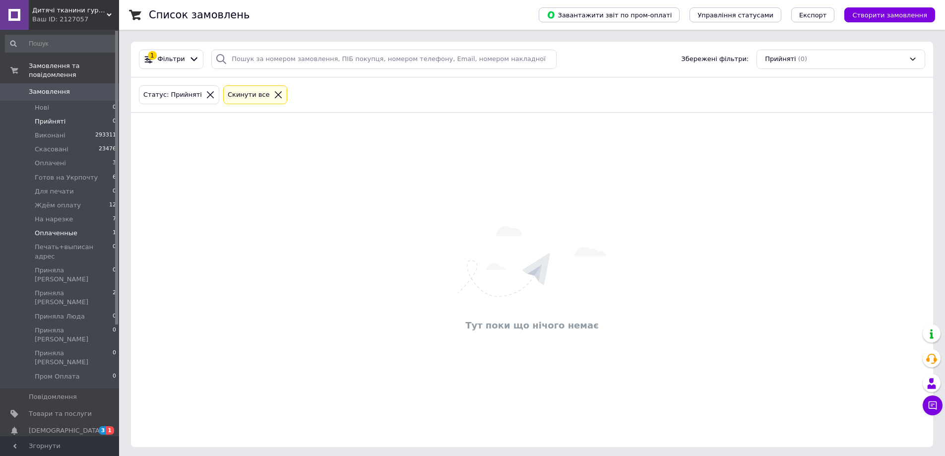
click at [70, 229] on span "Оплаченные" at bounding box center [56, 233] width 43 height 9
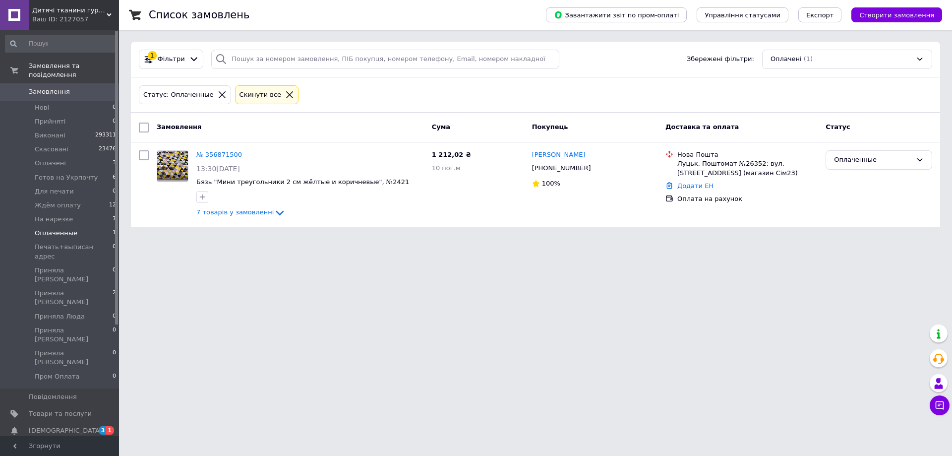
click at [84, 87] on span "Замовлення" at bounding box center [60, 91] width 63 height 9
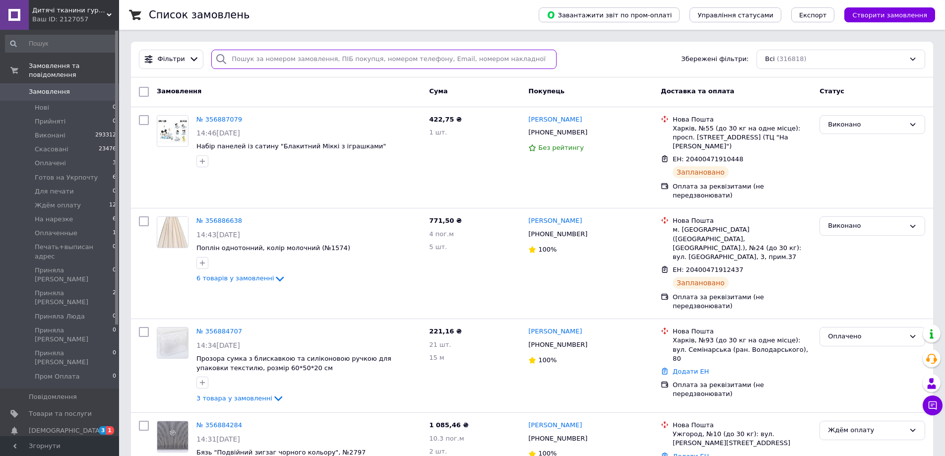
click at [247, 61] on input "search" at bounding box center [383, 59] width 345 height 19
type input "8610"
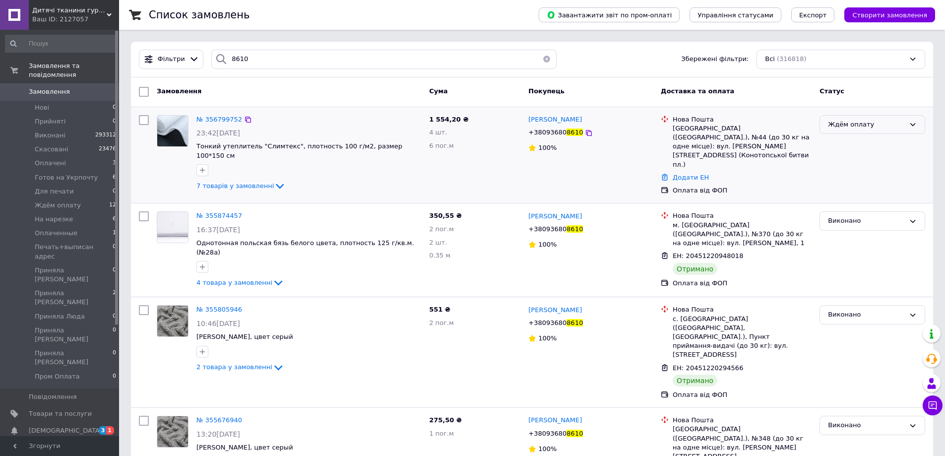
click at [856, 128] on div "Ждём оплату" at bounding box center [866, 125] width 77 height 10
click at [856, 156] on li "На нарезке" at bounding box center [872, 155] width 105 height 18
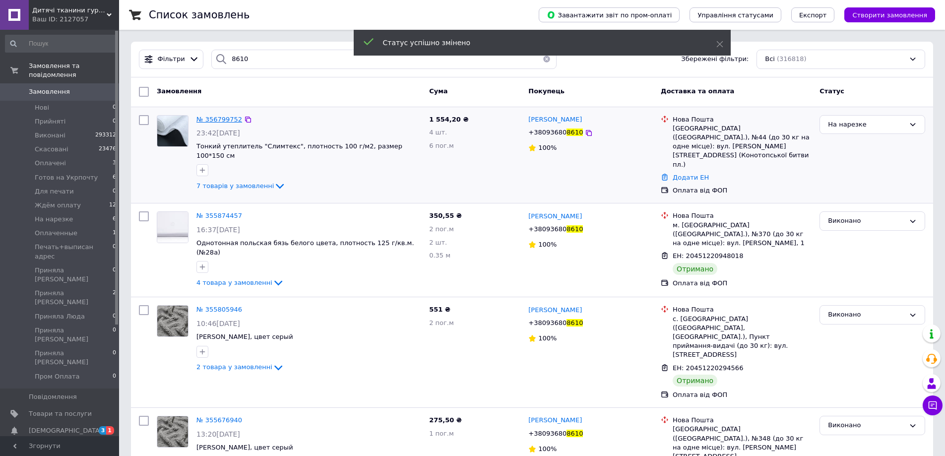
click at [215, 118] on span "№ 356799752" at bounding box center [219, 119] width 46 height 7
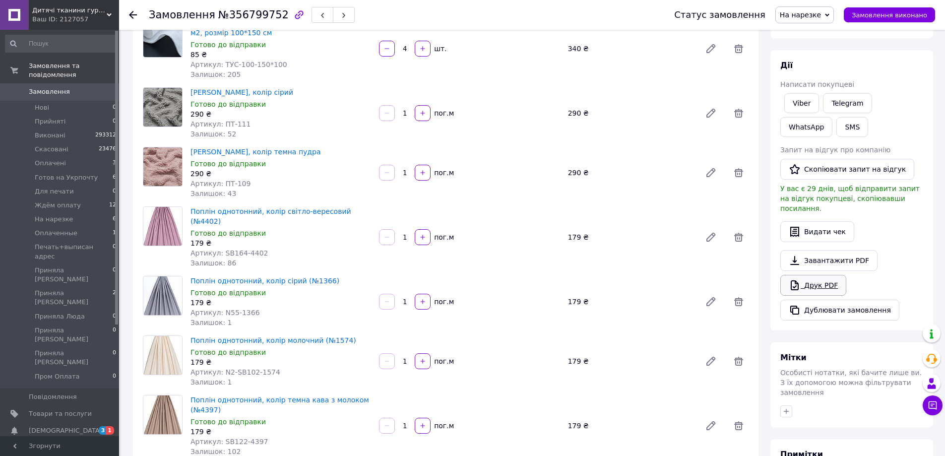
scroll to position [99, 0]
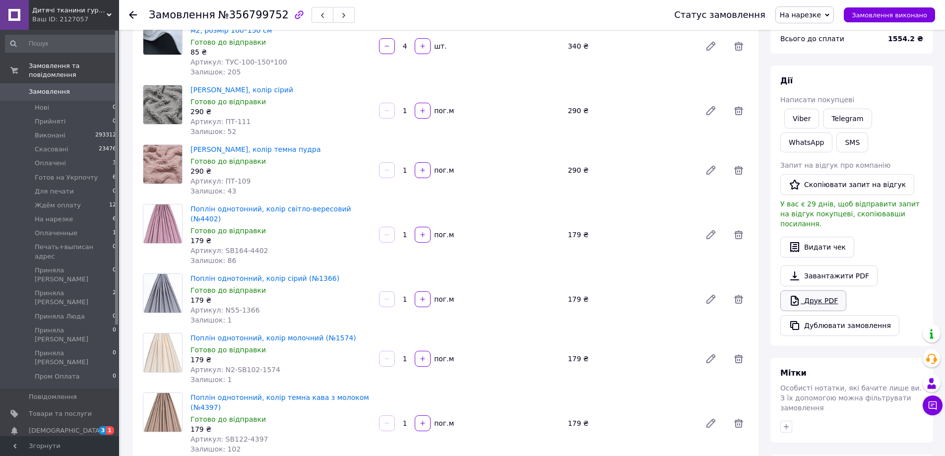
click at [815, 295] on link "Друк PDF" at bounding box center [813, 300] width 66 height 21
click at [100, 87] on span "0" at bounding box center [105, 91] width 27 height 9
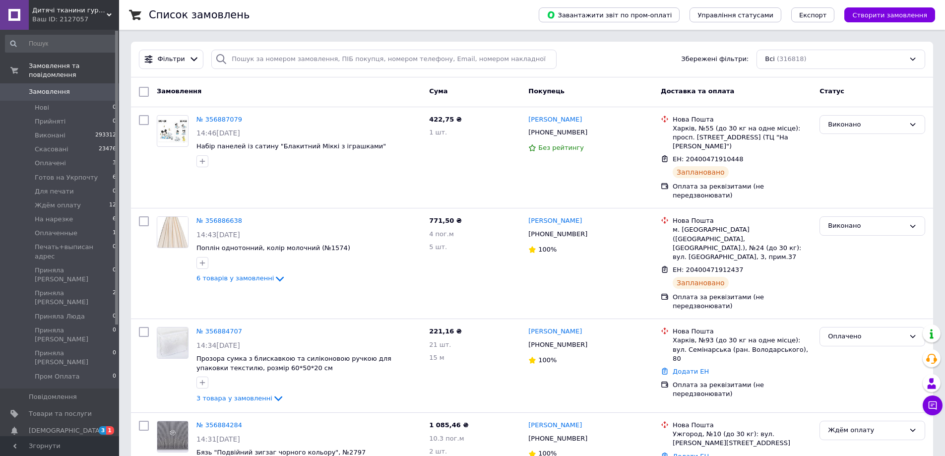
click at [70, 87] on span "Замовлення" at bounding box center [60, 91] width 63 height 9
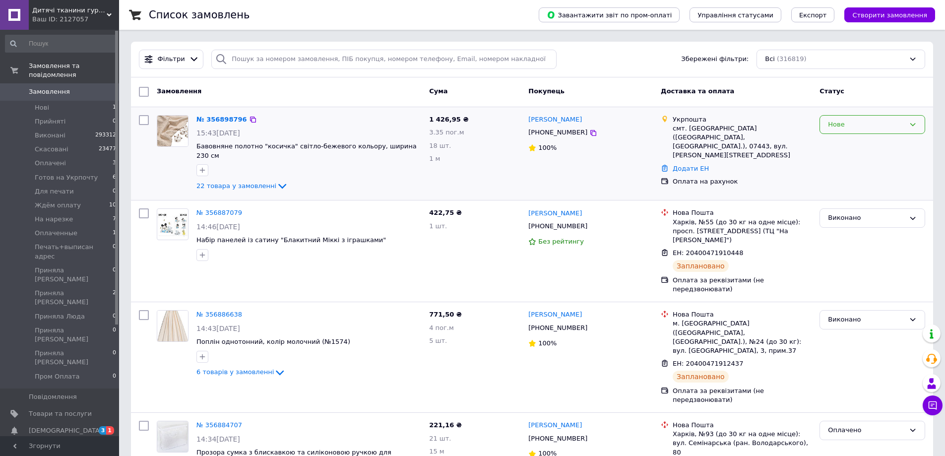
drag, startPoint x: 826, startPoint y: 120, endPoint x: 833, endPoint y: 128, distance: 10.6
click at [827, 121] on div "Нове" at bounding box center [872, 124] width 106 height 19
click at [846, 145] on li "Прийнято" at bounding box center [872, 145] width 105 height 18
click at [88, 87] on span "Замовлення" at bounding box center [60, 91] width 63 height 9
click at [264, 56] on input "search" at bounding box center [383, 59] width 345 height 19
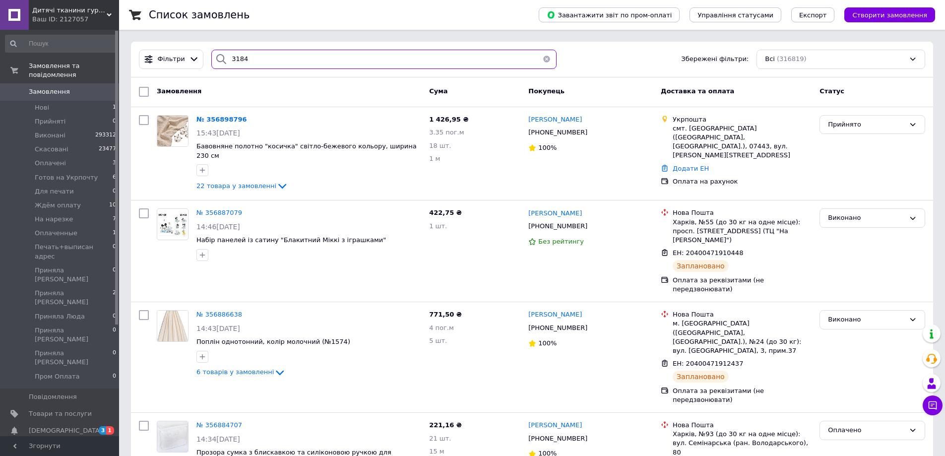
type input "3184"
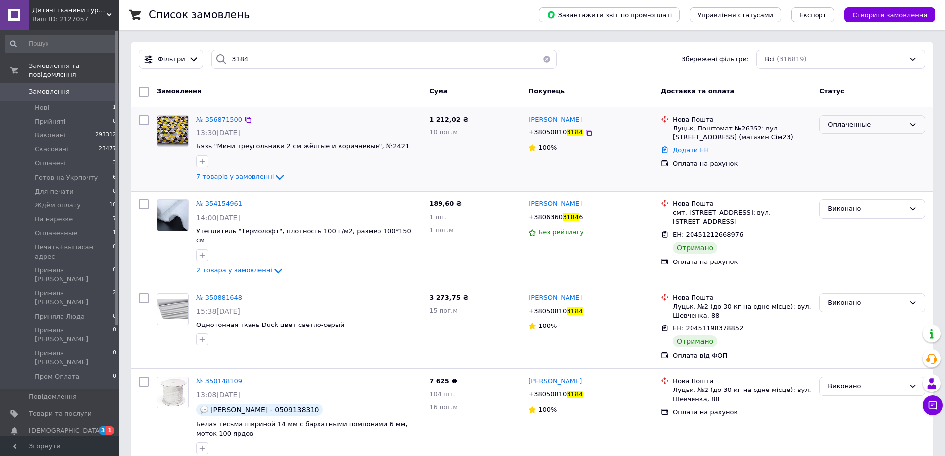
click at [861, 125] on div "Оплаченные" at bounding box center [866, 125] width 77 height 10
click at [858, 178] on li "На нарезке" at bounding box center [872, 173] width 105 height 18
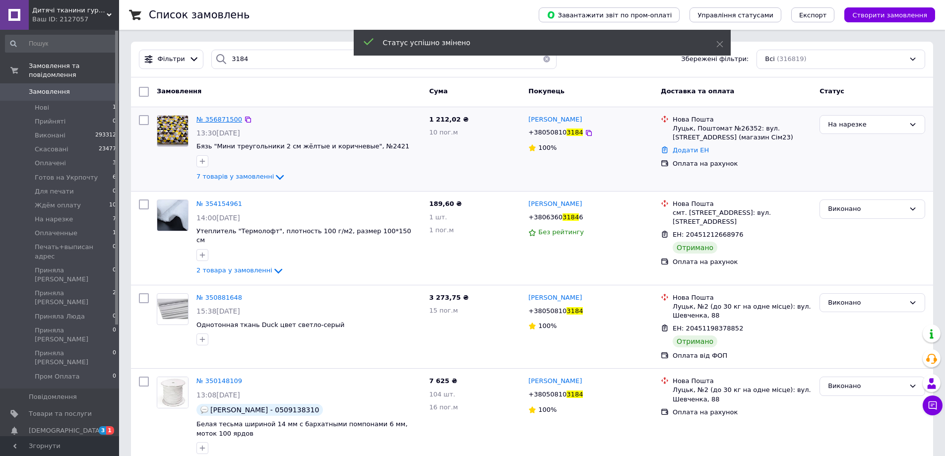
click at [210, 121] on span "№ 356871500" at bounding box center [219, 119] width 46 height 7
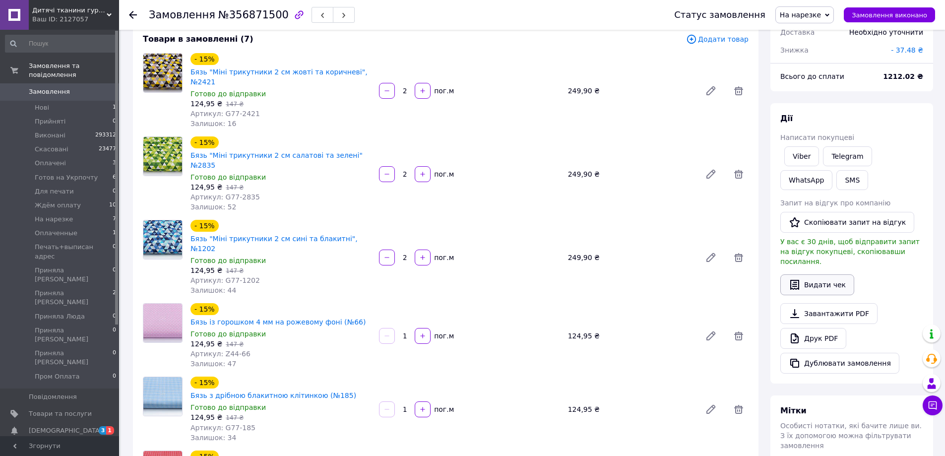
scroll to position [99, 0]
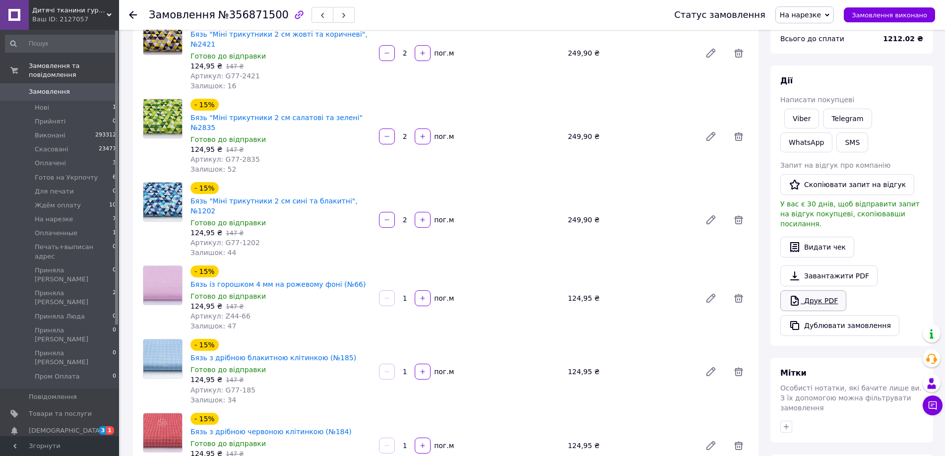
click at [817, 294] on link "Друк PDF" at bounding box center [813, 300] width 66 height 21
click at [98, 101] on li "Нові 1" at bounding box center [61, 108] width 122 height 14
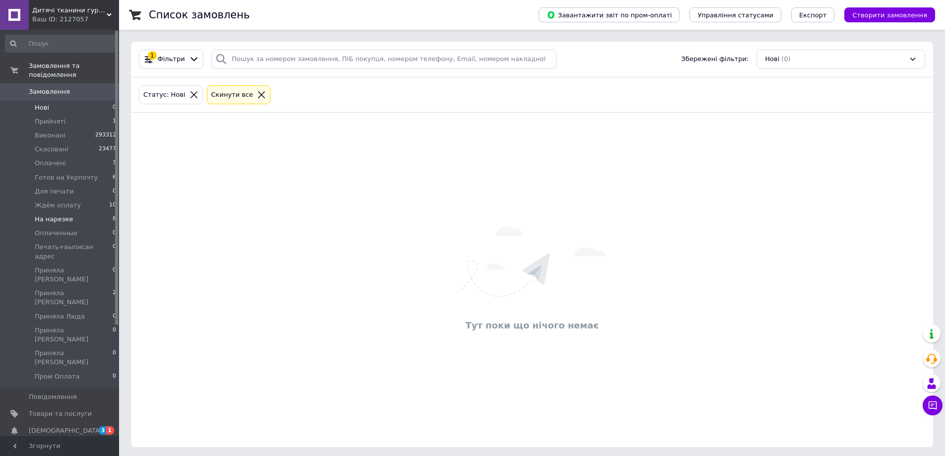
click at [87, 212] on li "На нарезке 8" at bounding box center [61, 219] width 122 height 14
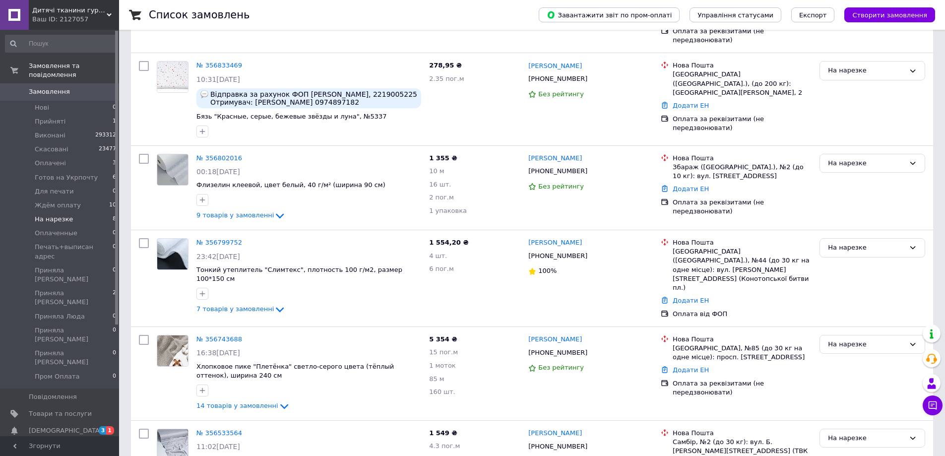
scroll to position [400, 0]
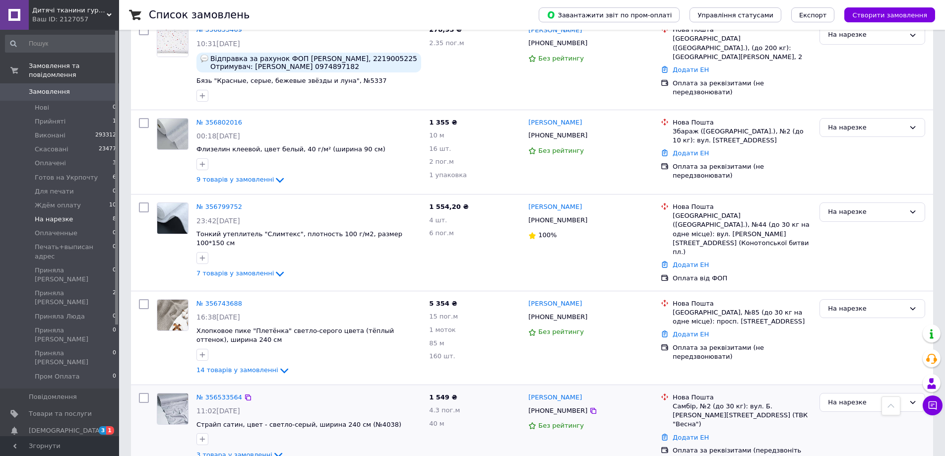
click at [208, 392] on div "№ 356533564" at bounding box center [219, 397] width 48 height 11
click at [207, 393] on link "№ 356533564" at bounding box center [219, 396] width 46 height 7
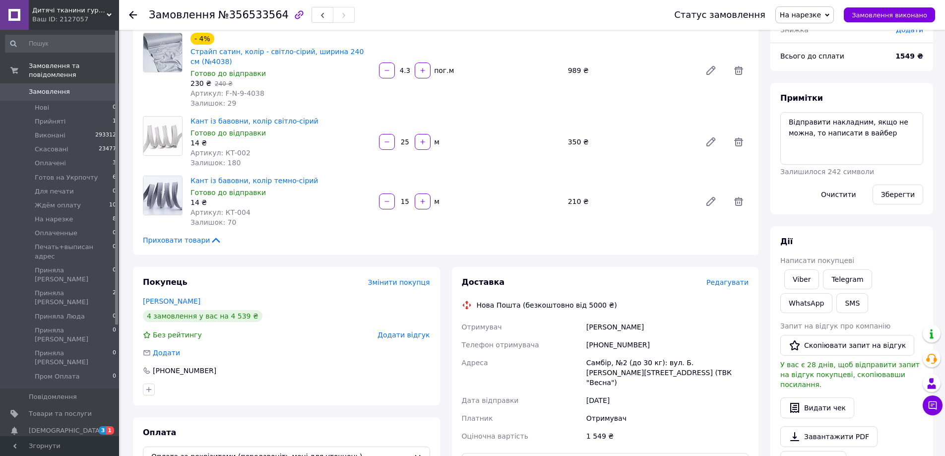
scroll to position [99, 0]
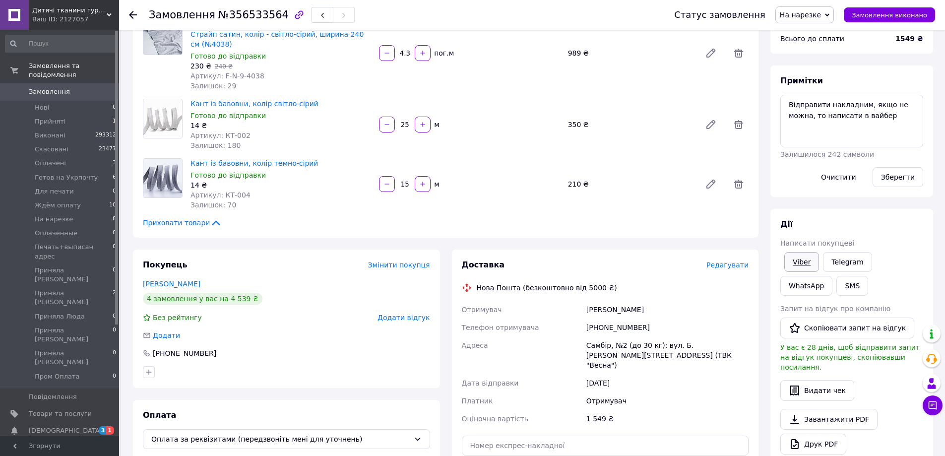
click at [802, 266] on link "Viber" at bounding box center [801, 262] width 35 height 20
click at [103, 115] on li "Прийняті 1" at bounding box center [61, 122] width 122 height 14
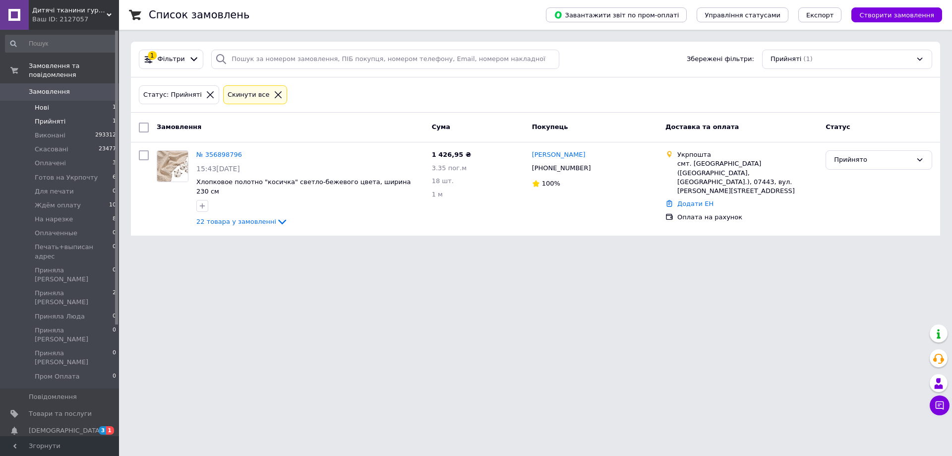
click at [104, 102] on li "Нові 1" at bounding box center [61, 108] width 122 height 14
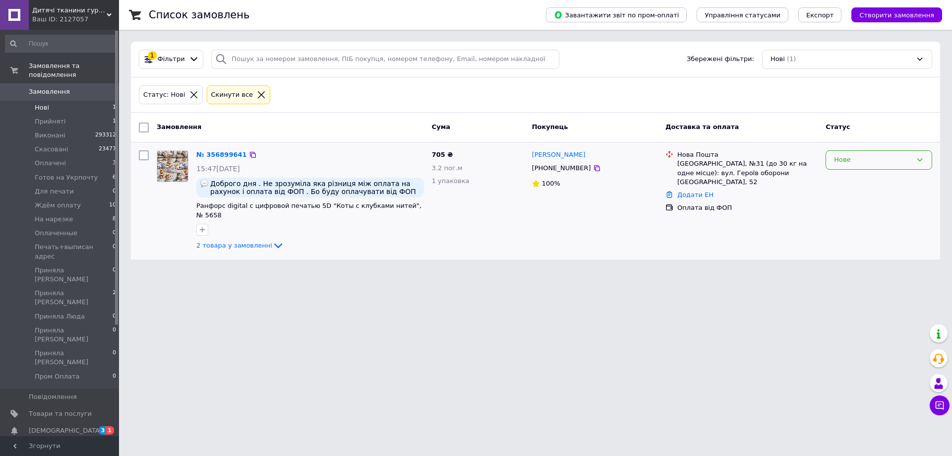
click at [845, 163] on div "Нове" at bounding box center [873, 160] width 78 height 10
click at [844, 176] on li "Прийнято" at bounding box center [879, 181] width 106 height 18
click at [205, 152] on link "№ 356899641" at bounding box center [219, 154] width 46 height 7
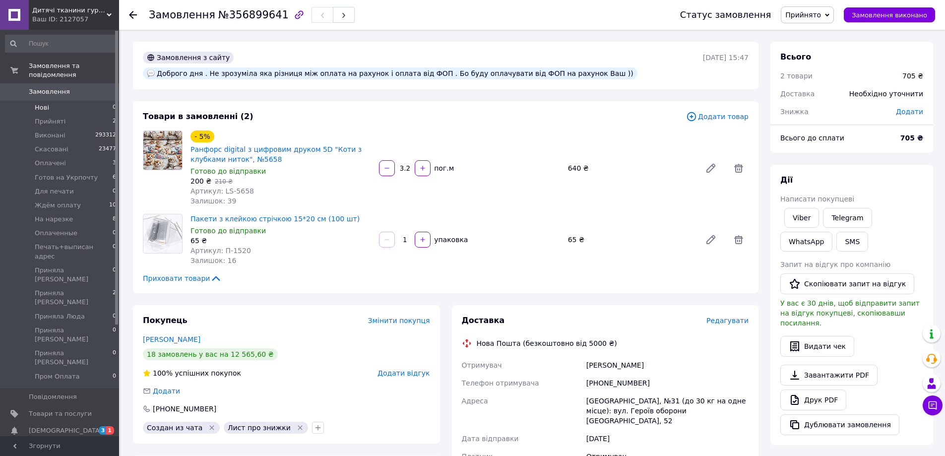
click at [69, 101] on li "Нові 0" at bounding box center [61, 108] width 122 height 14
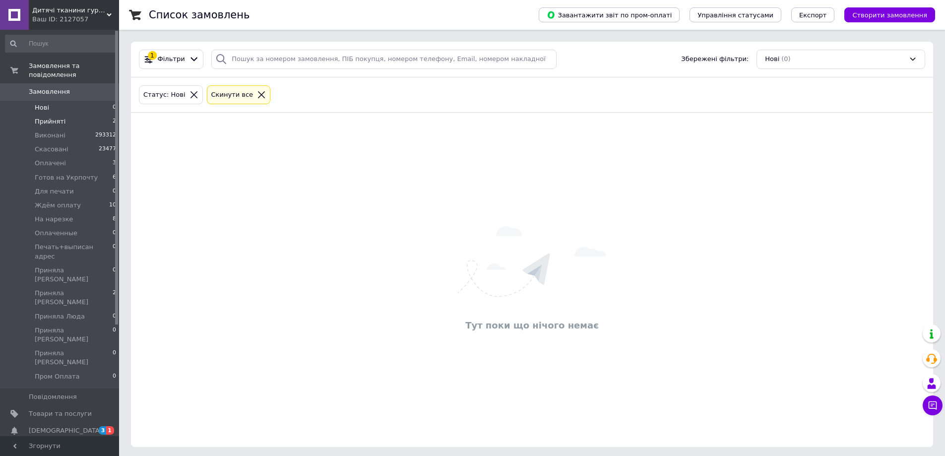
click at [85, 115] on li "Прийняті 2" at bounding box center [61, 122] width 122 height 14
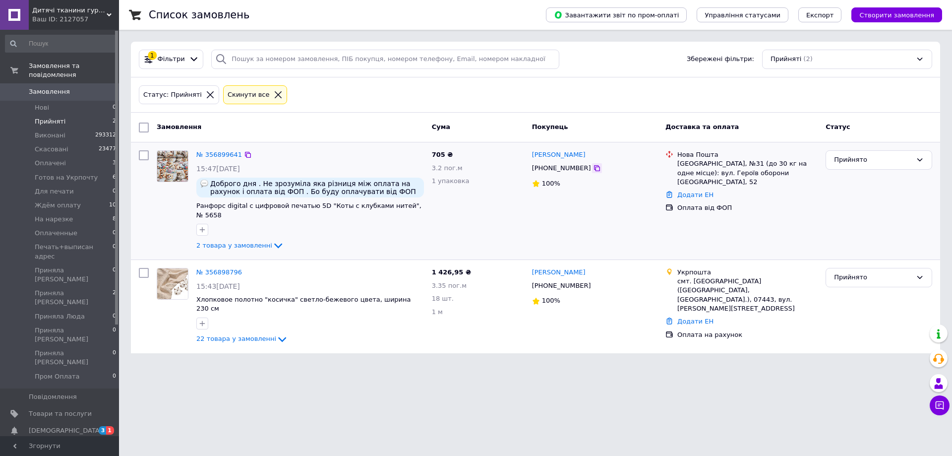
click at [593, 170] on icon at bounding box center [597, 168] width 8 height 8
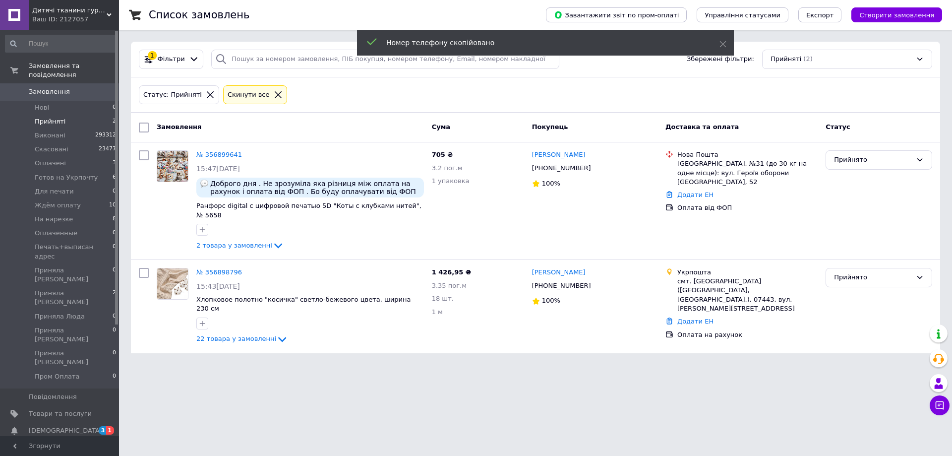
click at [82, 87] on span "Замовлення" at bounding box center [60, 91] width 63 height 9
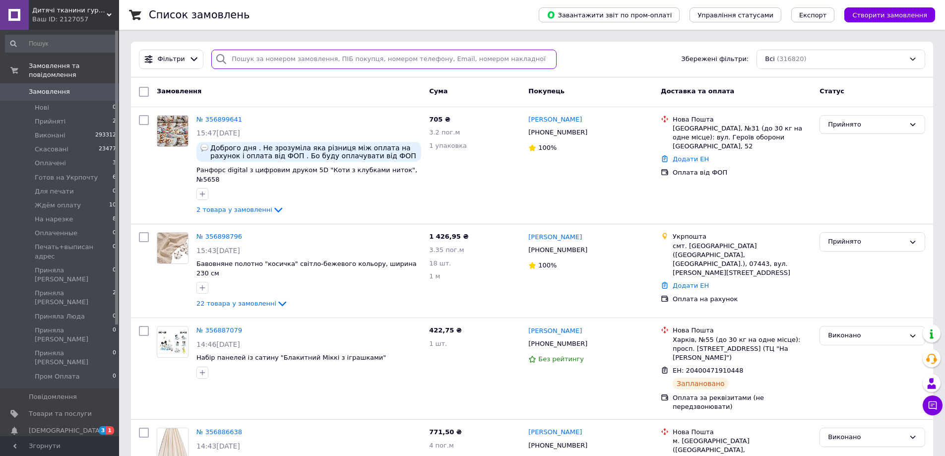
click at [283, 59] on input "search" at bounding box center [383, 59] width 345 height 19
paste input "[PHONE_NUMBER]"
type input "[PHONE_NUMBER]"
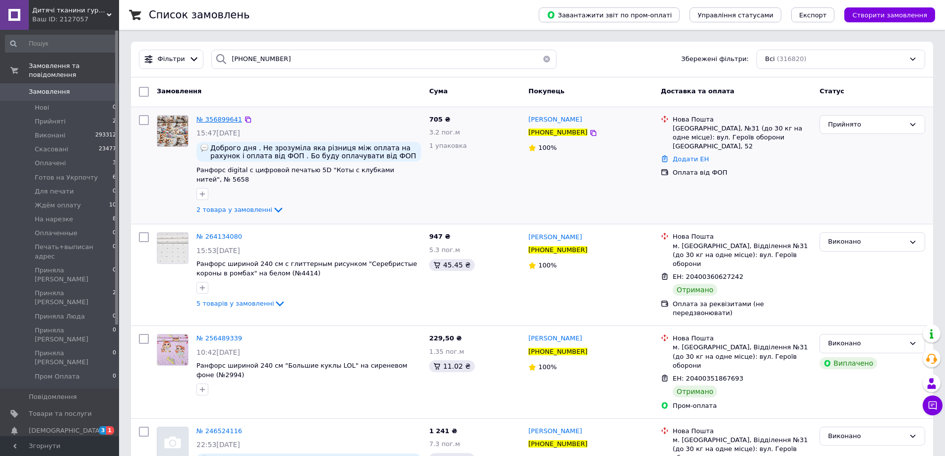
click at [227, 118] on span "№ 356899641" at bounding box center [219, 119] width 46 height 7
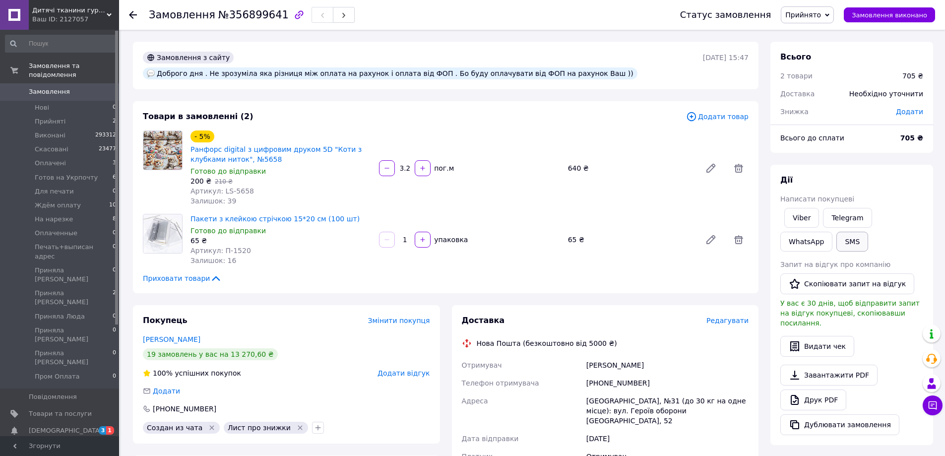
click at [836, 244] on button "SMS" at bounding box center [852, 242] width 32 height 20
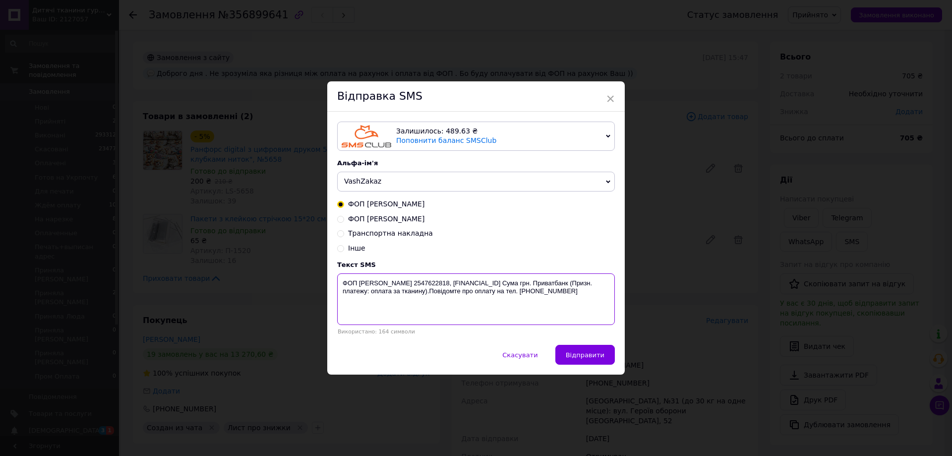
drag, startPoint x: 339, startPoint y: 288, endPoint x: 382, endPoint y: 304, distance: 46.3
click at [382, 304] on textarea "ФОП Страпко Дмитро ЄРДПОУ 2547622818, UA173052990000026000030802345 Сума грн. П…" at bounding box center [476, 299] width 278 height 52
click at [781, 170] on div "× Відправка SMS Залишилось: 489.63 ₴ Поповнити баланс SMSClub Підключити LetsAd…" at bounding box center [476, 228] width 952 height 456
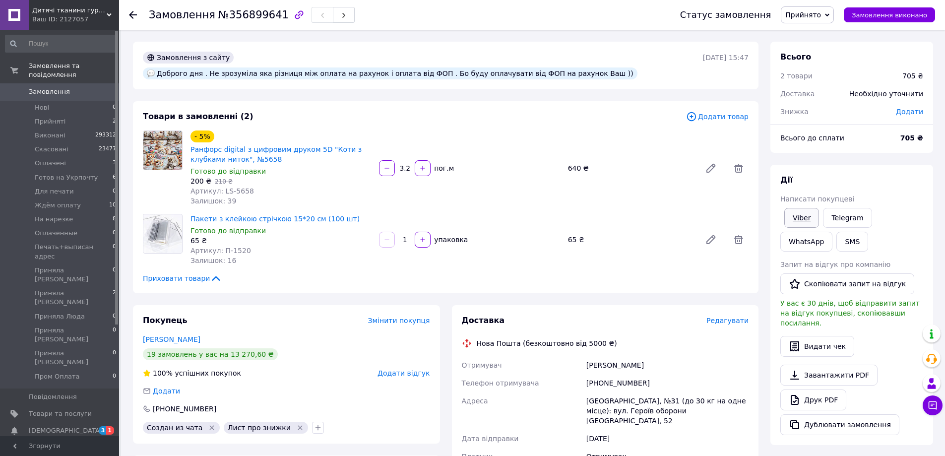
click at [800, 218] on link "Viber" at bounding box center [801, 218] width 35 height 20
drag, startPoint x: 879, startPoint y: 181, endPoint x: 856, endPoint y: 145, distance: 42.6
click at [879, 181] on div "Дії" at bounding box center [851, 180] width 143 height 11
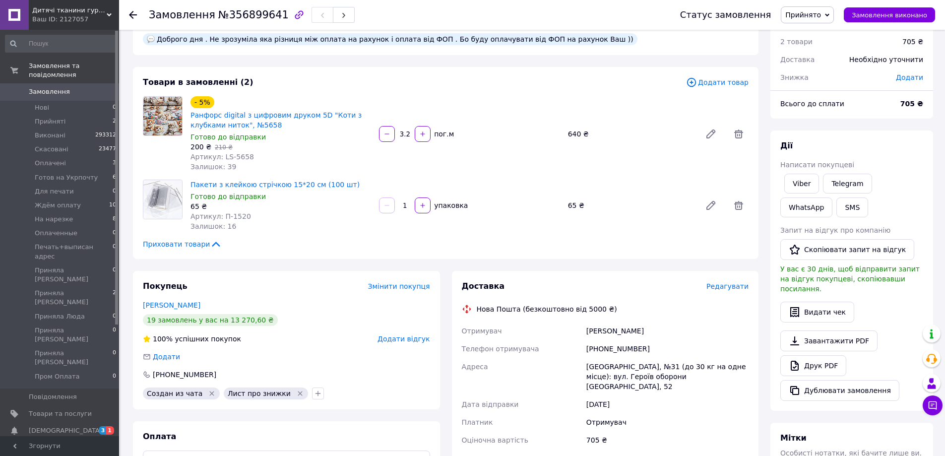
scroll to position [50, 0]
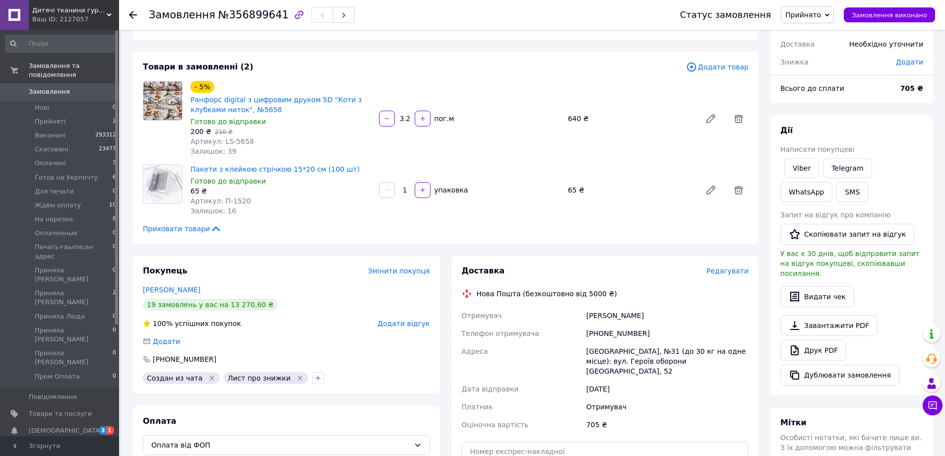
click at [813, 14] on span "Прийнято" at bounding box center [803, 15] width 36 height 8
click at [815, 105] on li "Ждём оплату" at bounding box center [828, 109] width 95 height 15
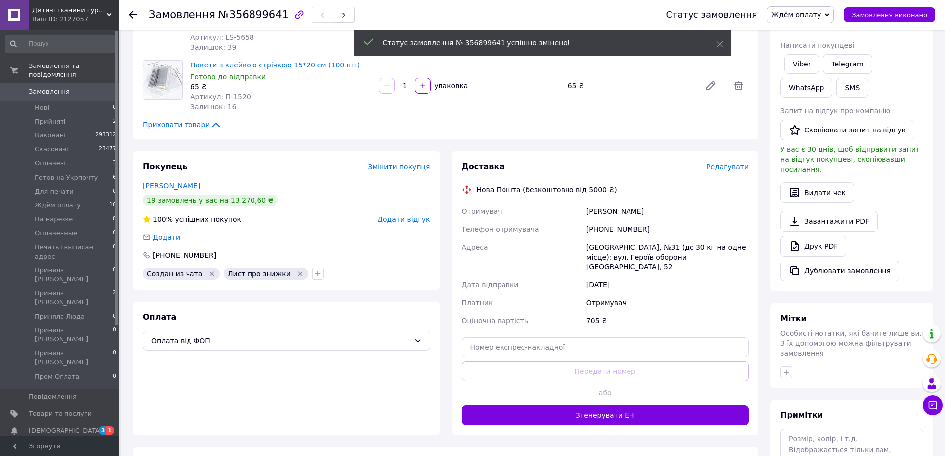
scroll to position [221, 0]
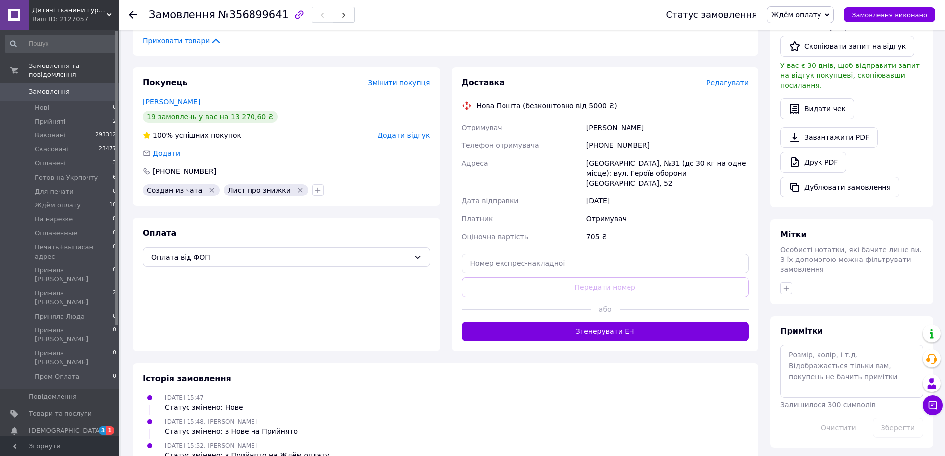
scroll to position [39, 0]
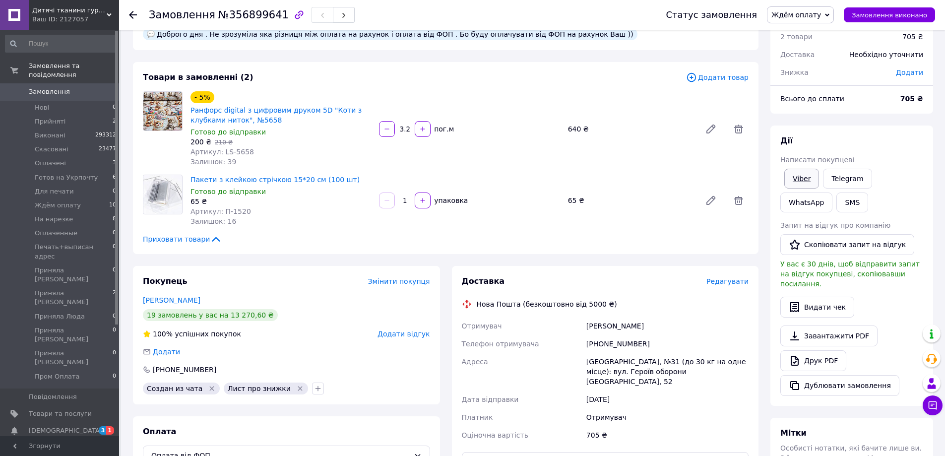
click at [799, 178] on link "Viber" at bounding box center [801, 179] width 35 height 20
click at [910, 151] on div "[PERSON_NAME] покупцеві Viber Telegram WhatsApp SMS Запит на відгук про компані…" at bounding box center [851, 265] width 143 height 260
click at [803, 185] on link "Viber" at bounding box center [801, 179] width 35 height 20
click at [835, 120] on div "Всього 2 товари 705 ₴ Доставка Необхідно уточнити Знижка Додати Всього до сплат…" at bounding box center [851, 323] width 163 height 643
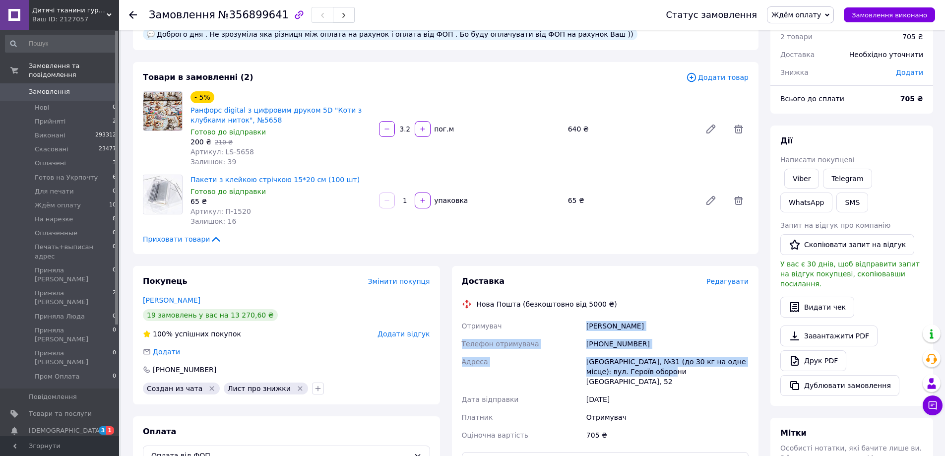
drag, startPoint x: 584, startPoint y: 310, endPoint x: 653, endPoint y: 352, distance: 80.1
click at [653, 352] on div "Отримувач Бабій Наталя Телефон отримувача +380664012207 Адреса Одеса, №31 (до 3…" at bounding box center [605, 380] width 291 height 127
copy div "Бабій Наталя Телефон отримувача +380664012207 Адреса Одеса, №31 (до 30 кг на од…"
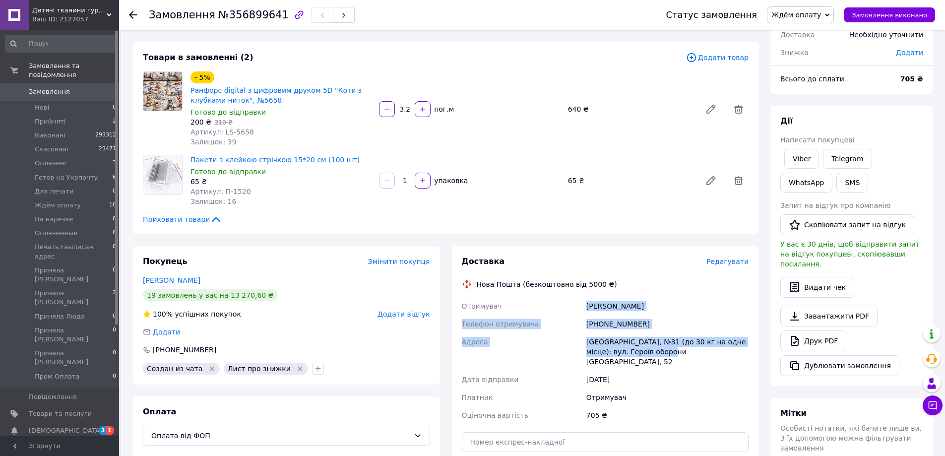
scroll to position [149, 0]
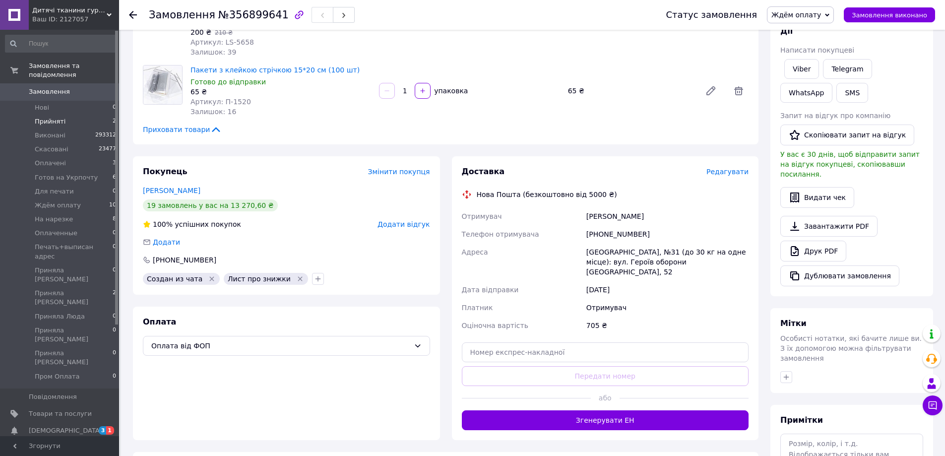
click at [67, 115] on li "Прийняті 2" at bounding box center [61, 122] width 122 height 14
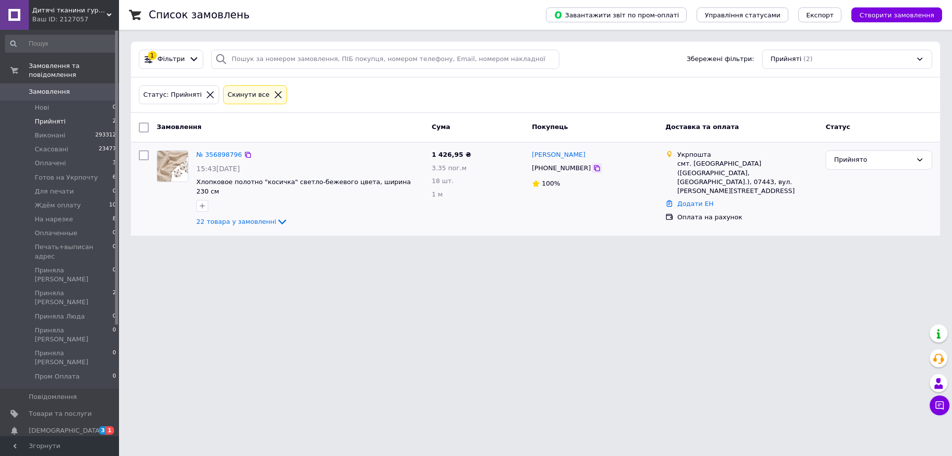
click at [593, 167] on icon at bounding box center [597, 168] width 8 height 8
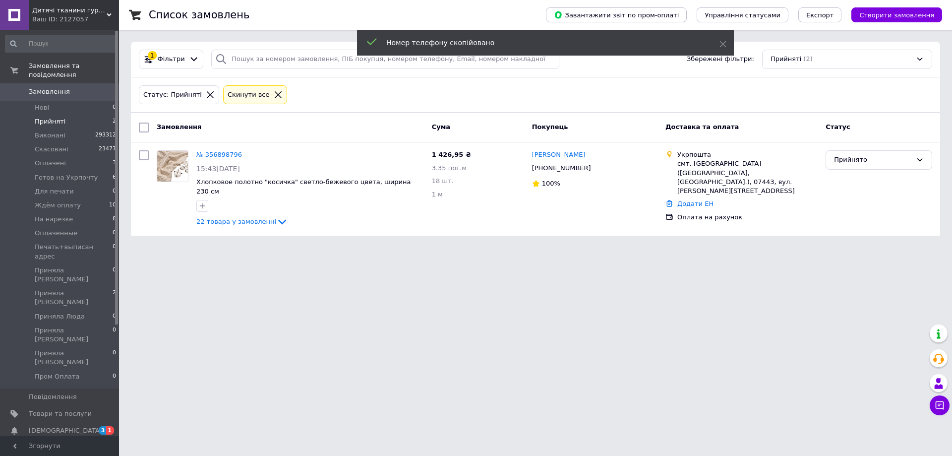
drag, startPoint x: 92, startPoint y: 82, endPoint x: 153, endPoint y: 94, distance: 62.2
click at [92, 87] on span "0" at bounding box center [105, 91] width 27 height 9
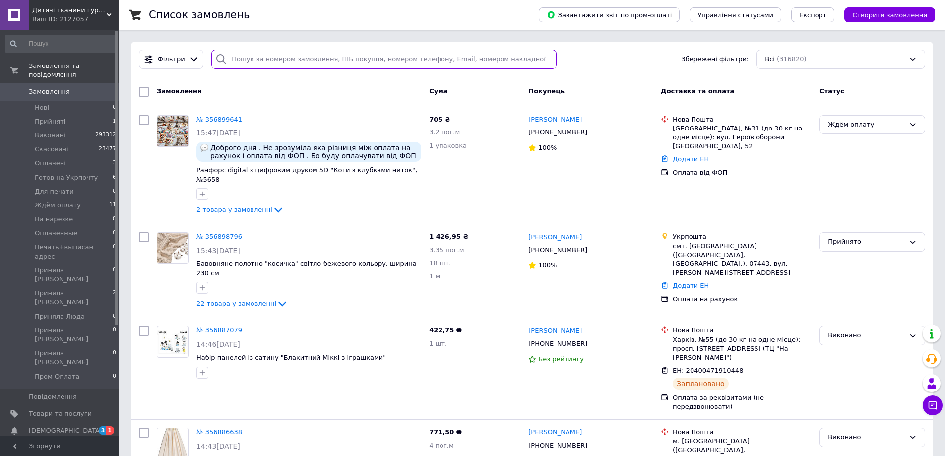
click at [248, 60] on input "search" at bounding box center [383, 59] width 345 height 19
paste input "[PHONE_NUMBER]"
type input "[PHONE_NUMBER]"
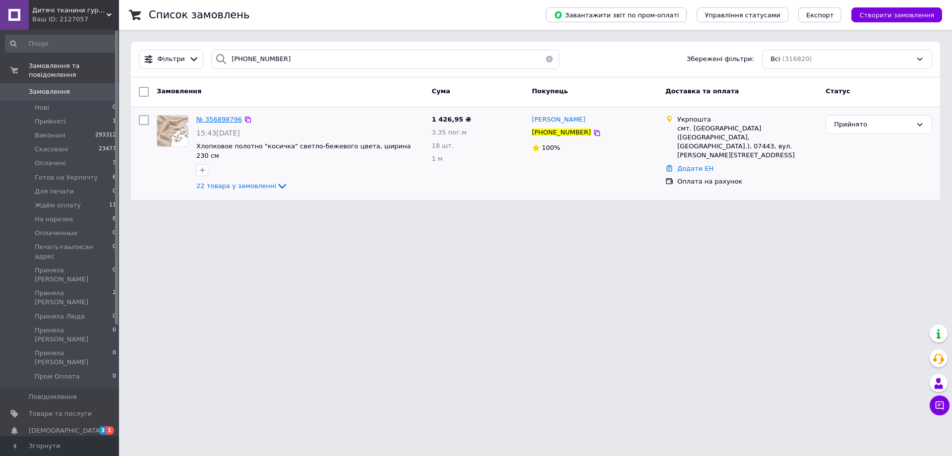
click at [203, 116] on span "№ 356898796" at bounding box center [219, 119] width 46 height 7
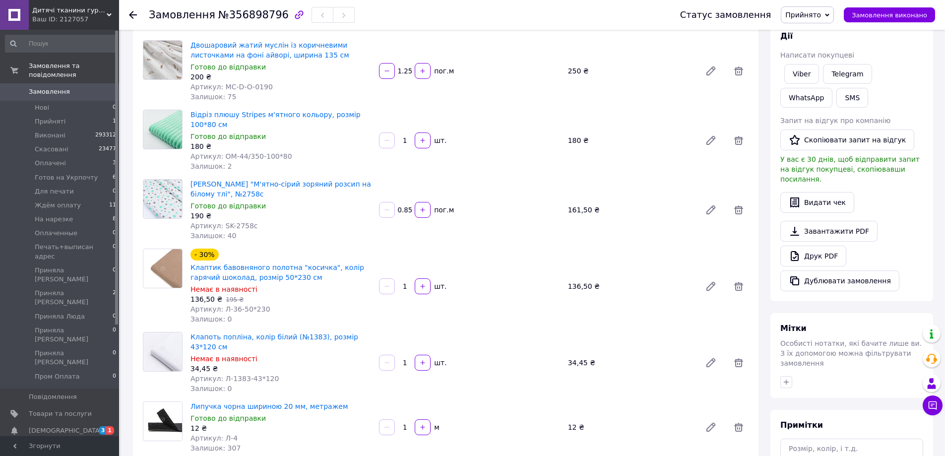
scroll to position [149, 0]
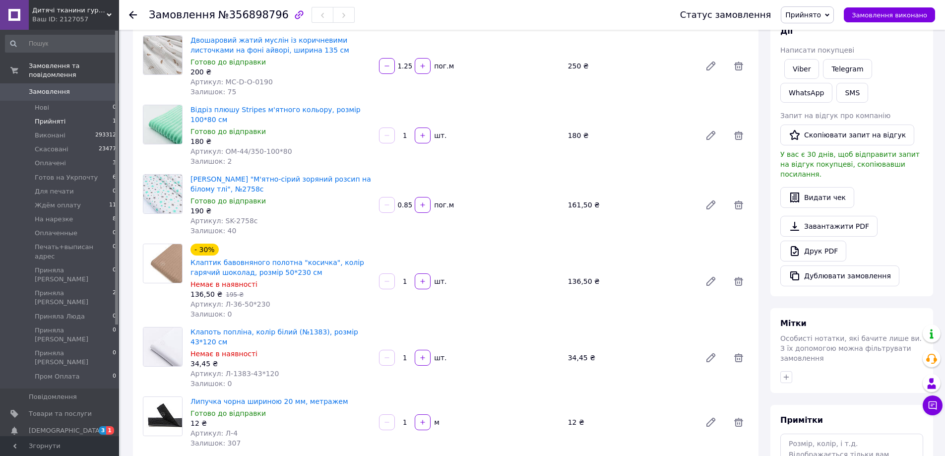
click at [77, 115] on li "Прийняті 1" at bounding box center [61, 122] width 122 height 14
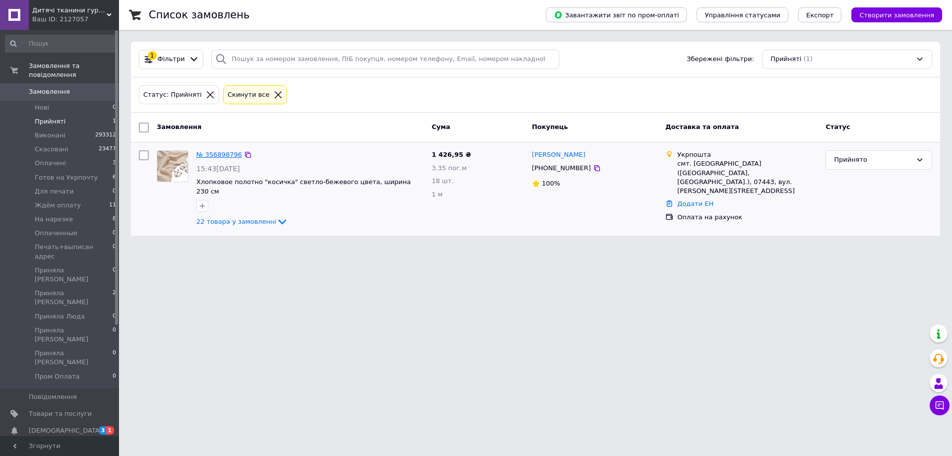
click at [227, 155] on link "№ 356898796" at bounding box center [219, 154] width 46 height 7
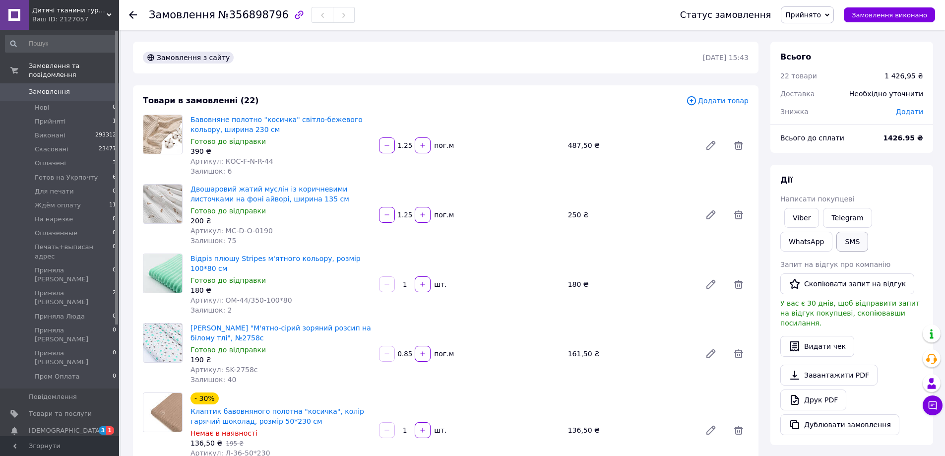
click at [836, 239] on button "SMS" at bounding box center [852, 242] width 32 height 20
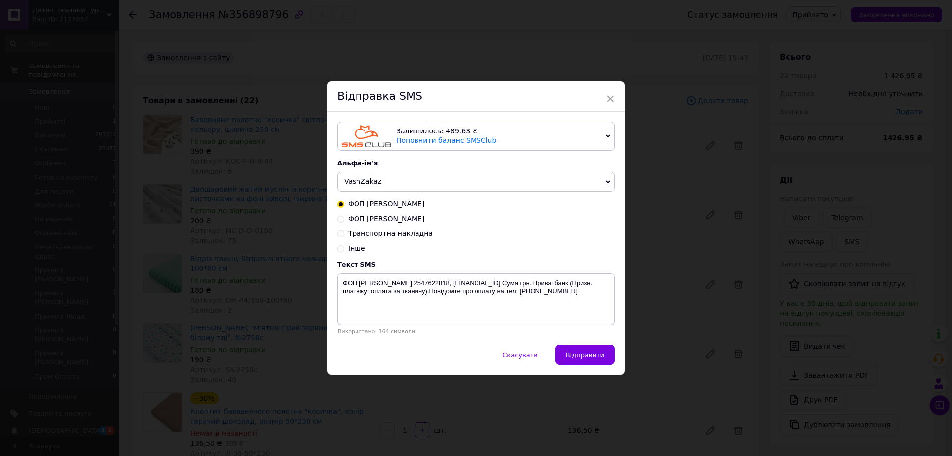
click at [373, 183] on span "VashZakaz" at bounding box center [362, 181] width 37 height 8
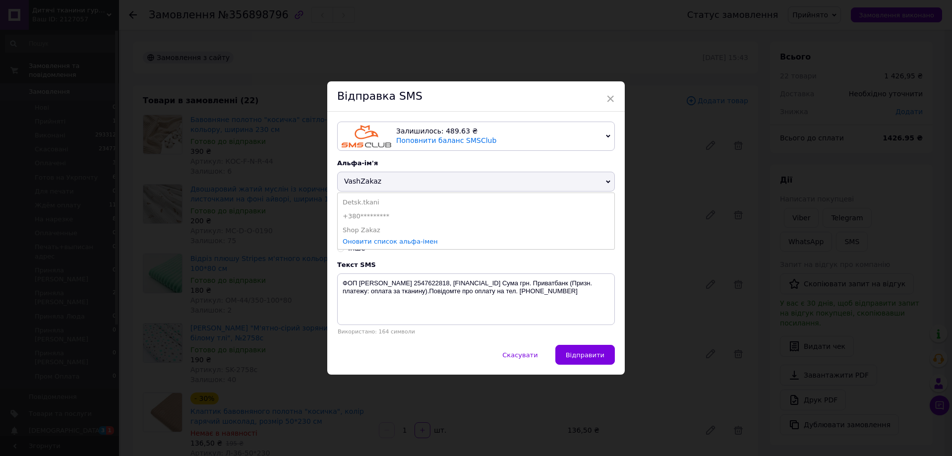
click at [370, 200] on li "Detsk.tkani" at bounding box center [476, 202] width 277 height 14
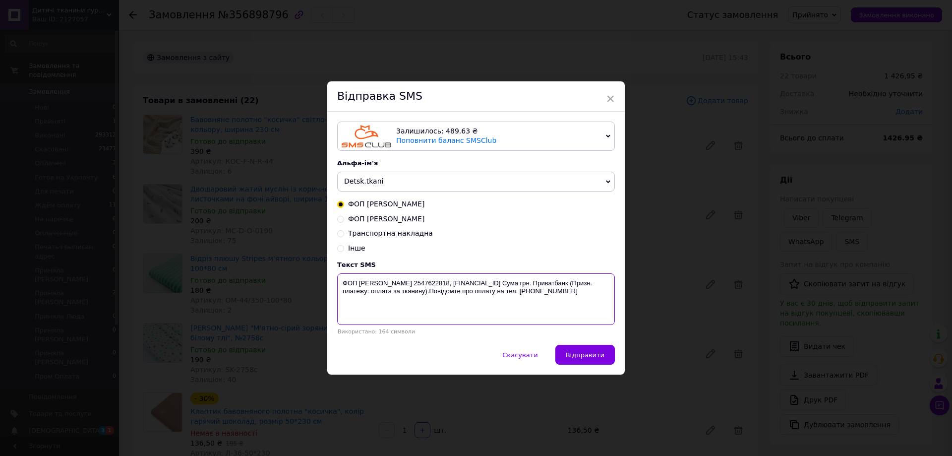
click at [605, 284] on textarea "ФОП Страпко Дмитро ЄРДПОУ 2547622818, UA173052990000026000030802345 Сума грн. П…" at bounding box center [476, 299] width 278 height 52
drag, startPoint x: 379, startPoint y: 298, endPoint x: 336, endPoint y: 286, distance: 44.8
click at [337, 286] on textarea "ФОП Страпко Дмитро ЄРДПОУ 2547622818, UA173052990000026000030802345 Сума 1427 г…" at bounding box center [476, 299] width 278 height 52
type textarea "ФОП Страпко Дмитро ЄРДПОУ 2547622818, UA173052990000026000030802345 Сума 1427 г…"
click at [753, 244] on div "× Відправка SMS Залишилось: 489.63 ₴ Поповнити баланс SMSClub Підключити LetsAd…" at bounding box center [476, 228] width 952 height 456
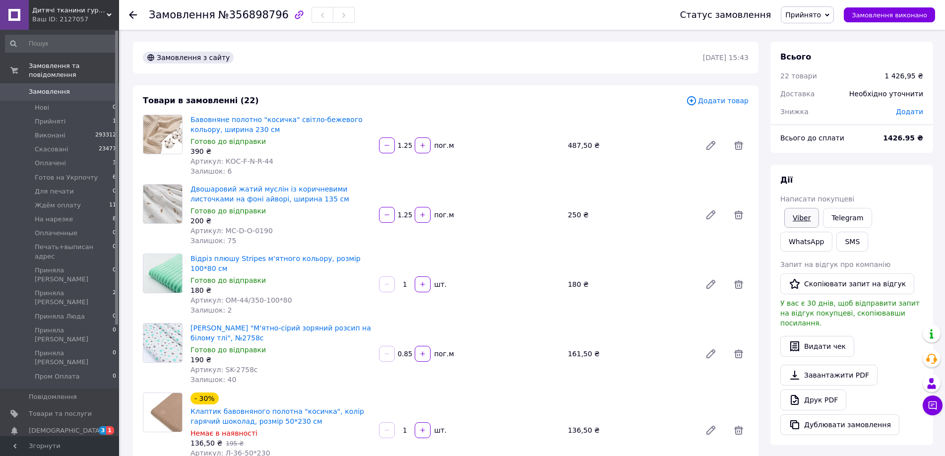
click at [803, 217] on link "Viber" at bounding box center [801, 218] width 35 height 20
drag, startPoint x: 850, startPoint y: 103, endPoint x: 839, endPoint y: 66, distance: 38.3
click at [851, 101] on div "Знижка" at bounding box center [832, 112] width 116 height 22
click at [834, 12] on span "Прийнято" at bounding box center [807, 14] width 53 height 17
click at [832, 109] on li "Ждём оплату" at bounding box center [828, 109] width 95 height 15
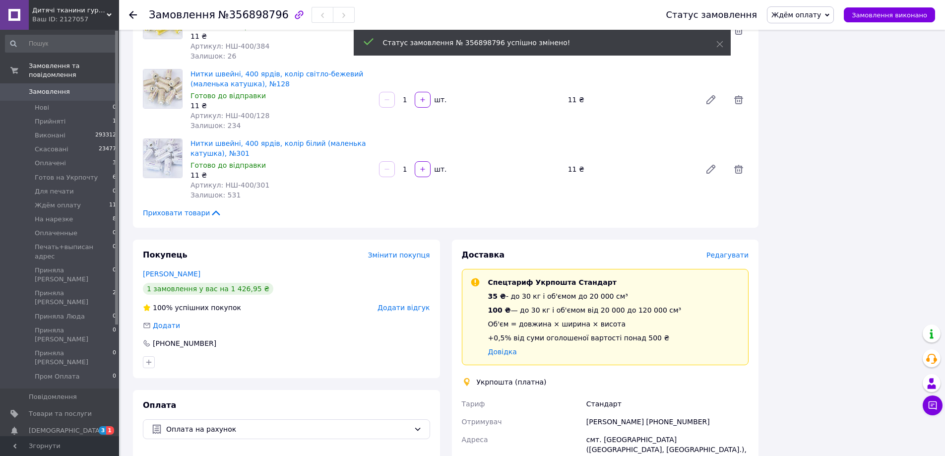
scroll to position [1488, 0]
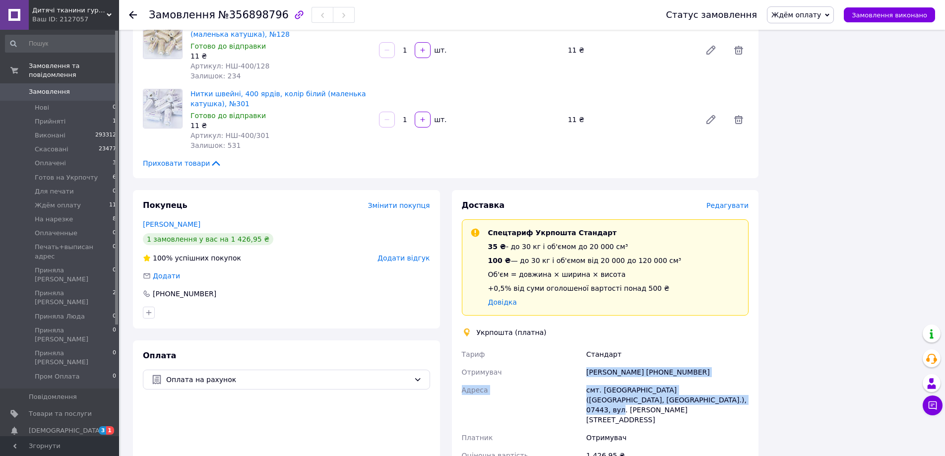
drag, startPoint x: 584, startPoint y: 365, endPoint x: 670, endPoint y: 392, distance: 89.6
click at [670, 392] on div "Тариф Стандарт Отримувач Катерина Тонконог +380637878438 Адреса смт. Калинівка …" at bounding box center [605, 404] width 291 height 119
copy div "Катерина Тонконог +380637878438 Адреса смт. Калинівка (Київська обл., Броварськ…"
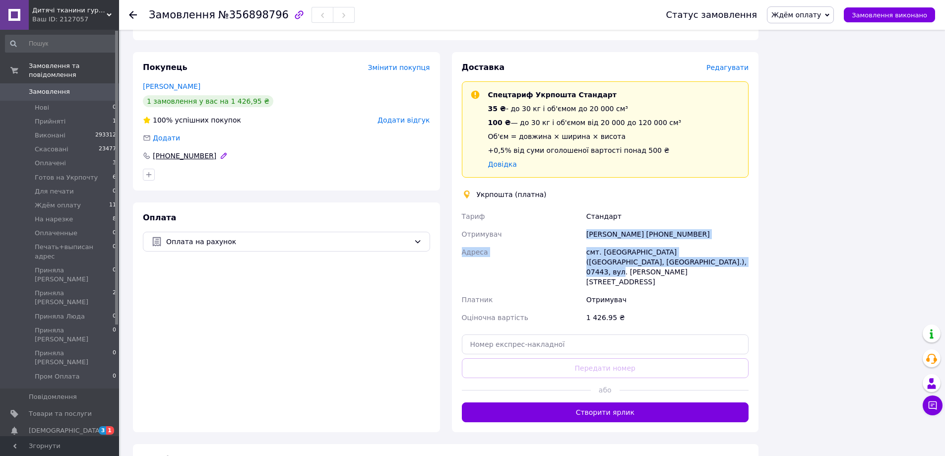
scroll to position [1538, 0]
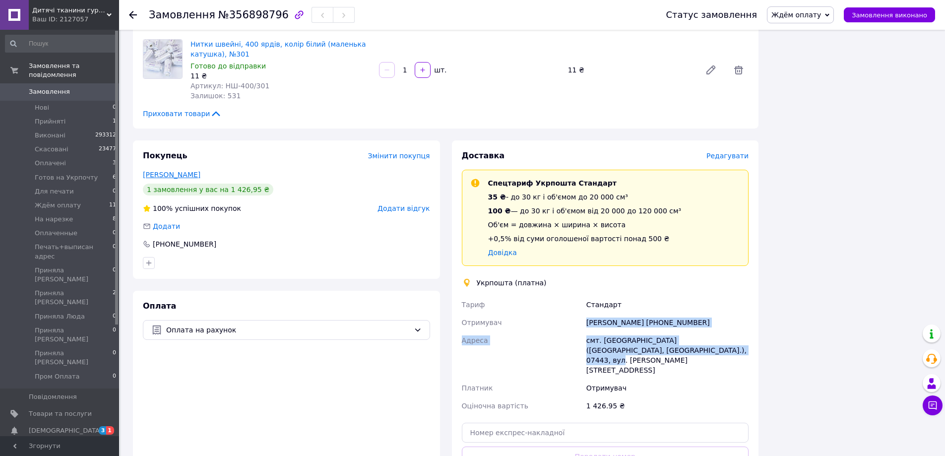
click at [161, 171] on link "Тонконог Катерина" at bounding box center [172, 175] width 58 height 8
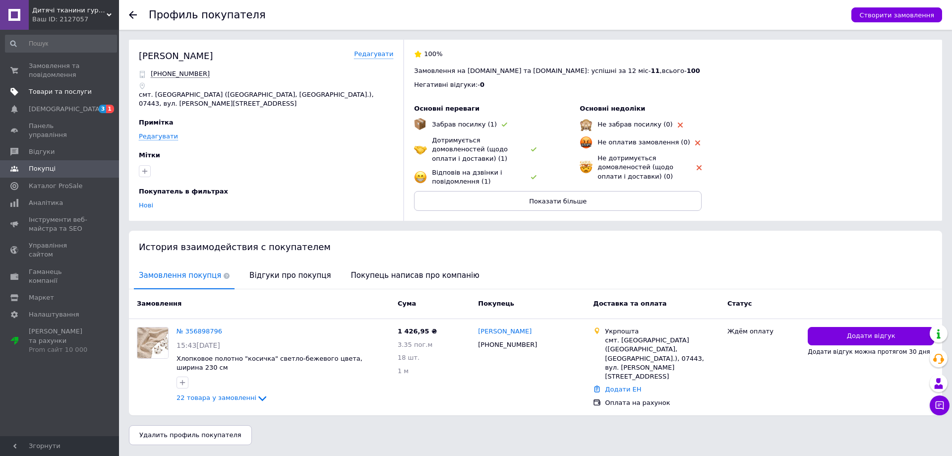
click at [84, 84] on link "Товари та послуги" at bounding box center [61, 91] width 122 height 17
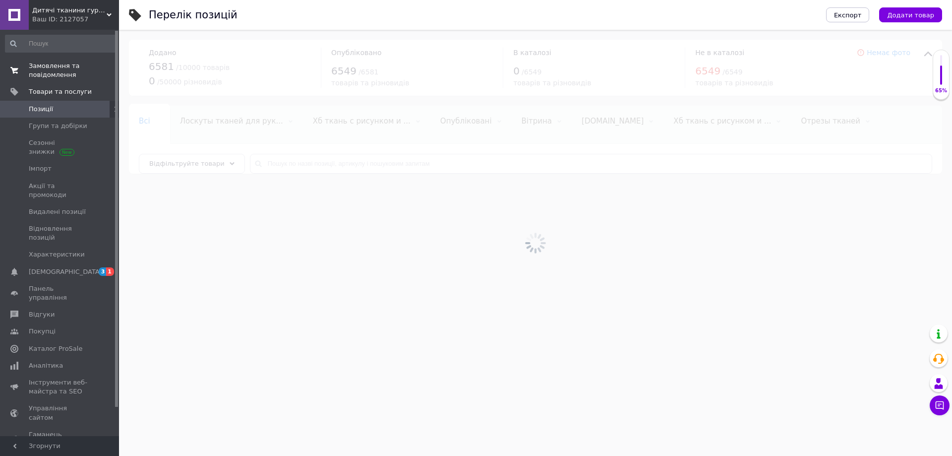
click at [87, 74] on span "Замовлення та повідомлення" at bounding box center [60, 71] width 63 height 18
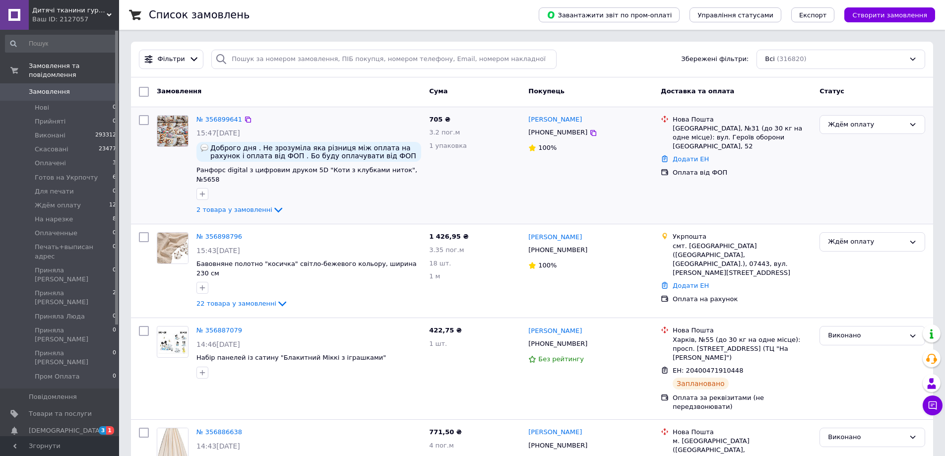
click at [876, 147] on div "Ждём оплату" at bounding box center [872, 165] width 114 height 109
click at [105, 101] on li "Нові 0" at bounding box center [61, 108] width 122 height 14
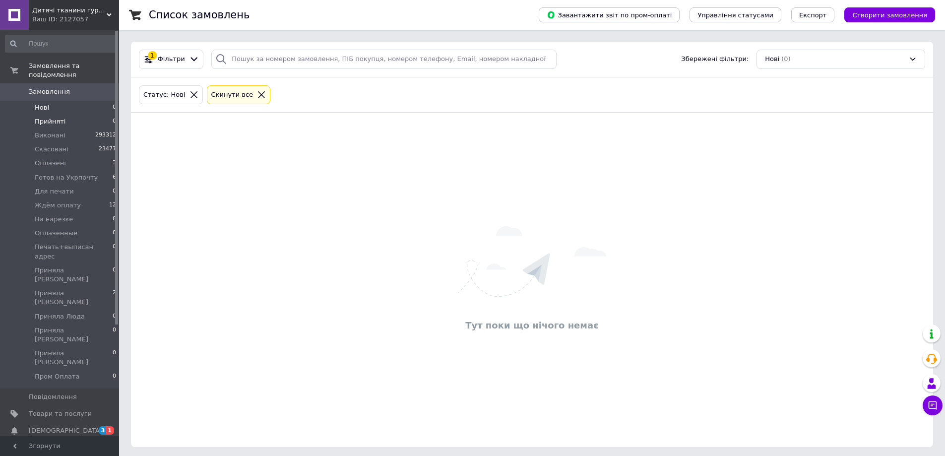
click at [100, 115] on li "Прийняті 0" at bounding box center [61, 122] width 122 height 14
click at [97, 101] on li "Нові 0" at bounding box center [61, 108] width 122 height 14
click at [83, 90] on link "Замовлення 0" at bounding box center [61, 91] width 122 height 17
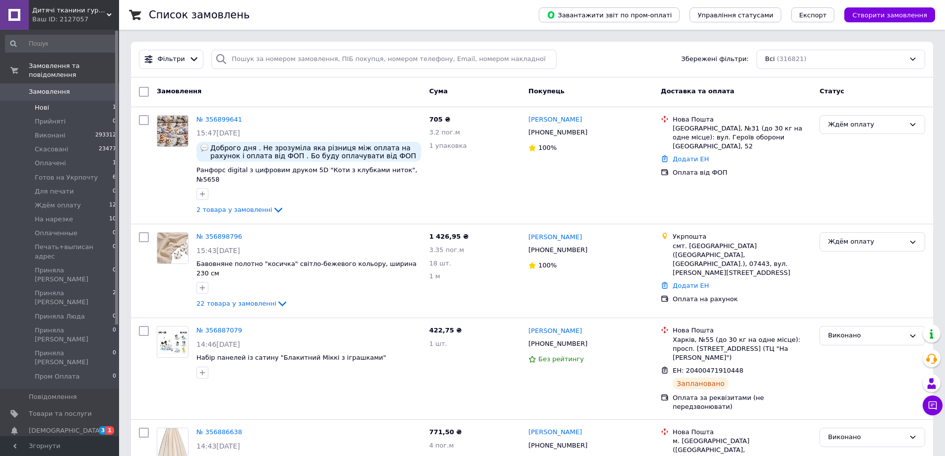
click at [83, 101] on li "Нові 1" at bounding box center [61, 108] width 122 height 14
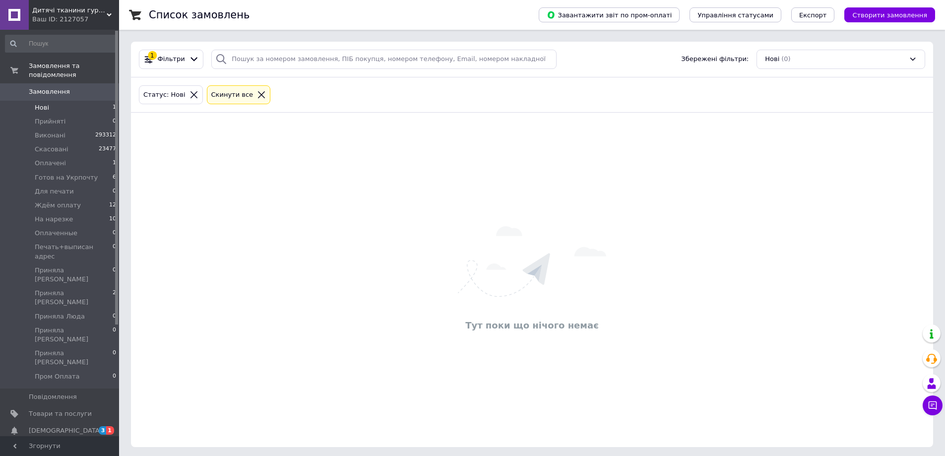
click at [76, 104] on li "Нові 1" at bounding box center [61, 108] width 122 height 14
click at [77, 101] on li "Нові 1" at bounding box center [61, 108] width 122 height 14
click at [77, 115] on li "Прийняті 0" at bounding box center [61, 122] width 122 height 14
click at [78, 102] on li "Нові 1" at bounding box center [61, 108] width 122 height 14
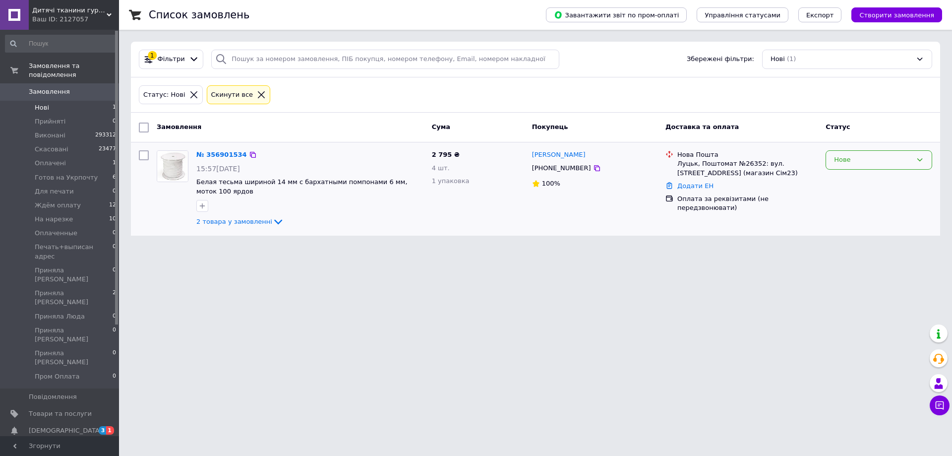
click at [858, 162] on div "Нове" at bounding box center [873, 160] width 78 height 10
click at [859, 183] on li "Прийнято" at bounding box center [879, 181] width 106 height 18
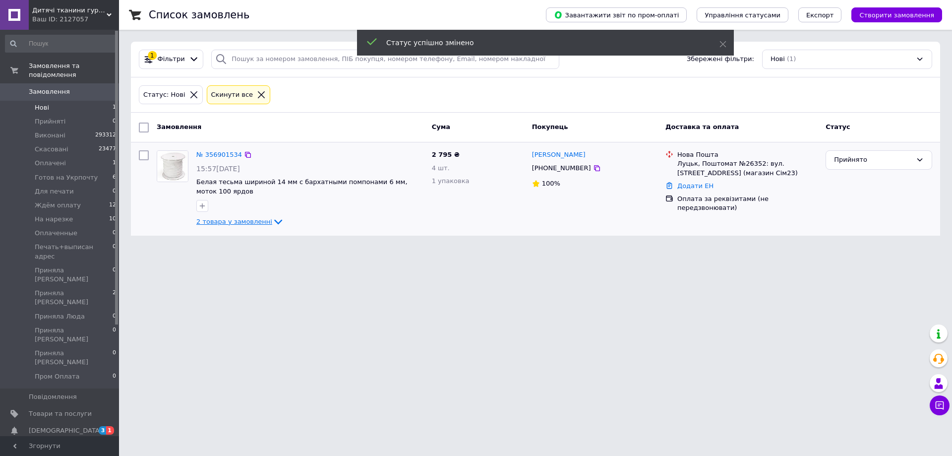
click at [272, 223] on icon at bounding box center [278, 222] width 12 height 12
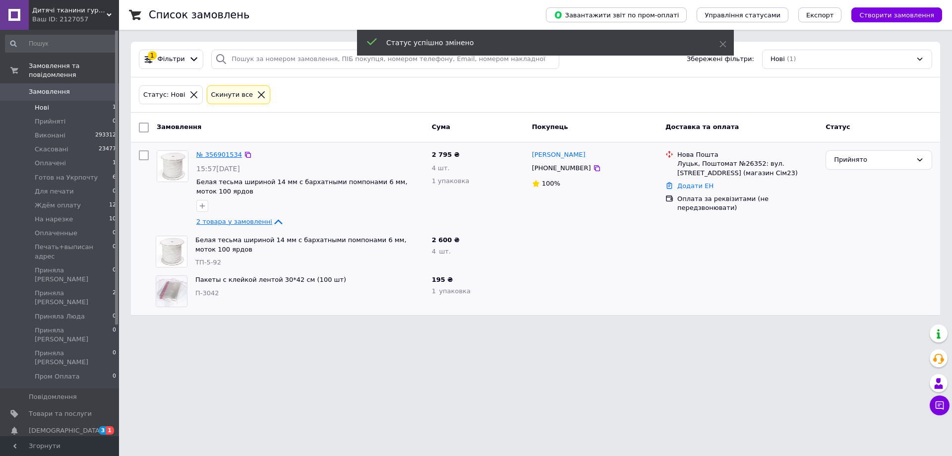
click at [227, 154] on link "№ 356901534" at bounding box center [219, 154] width 46 height 7
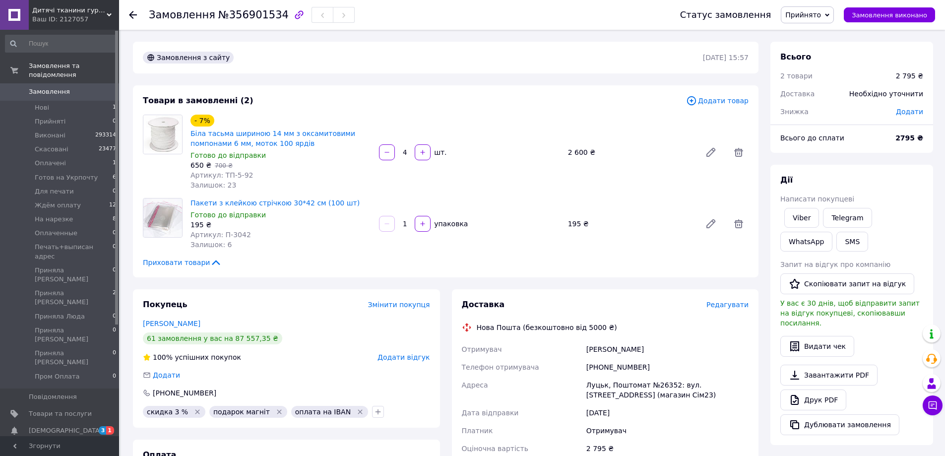
click at [830, 15] on span "Прийнято" at bounding box center [807, 14] width 53 height 17
click at [824, 71] on li "На нарезке" at bounding box center [828, 74] width 95 height 15
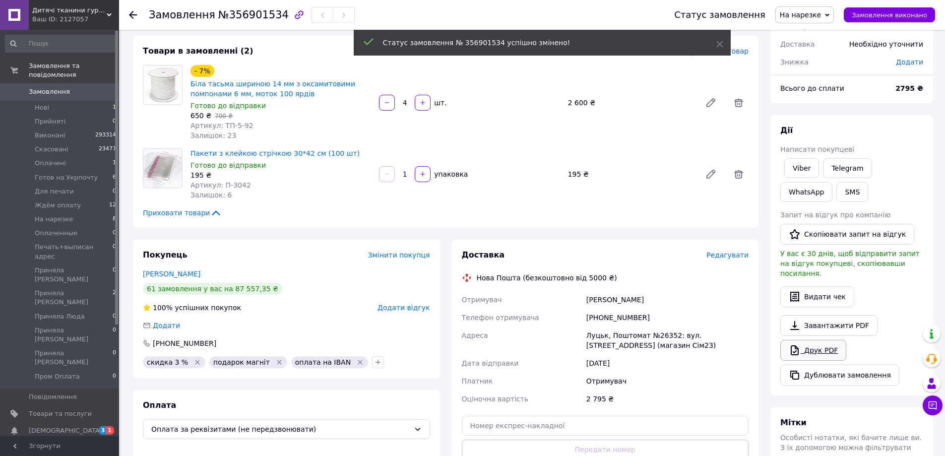
click at [830, 317] on link "Завантажити PDF" at bounding box center [828, 325] width 97 height 21
click at [820, 340] on link "Друк PDF" at bounding box center [813, 350] width 66 height 21
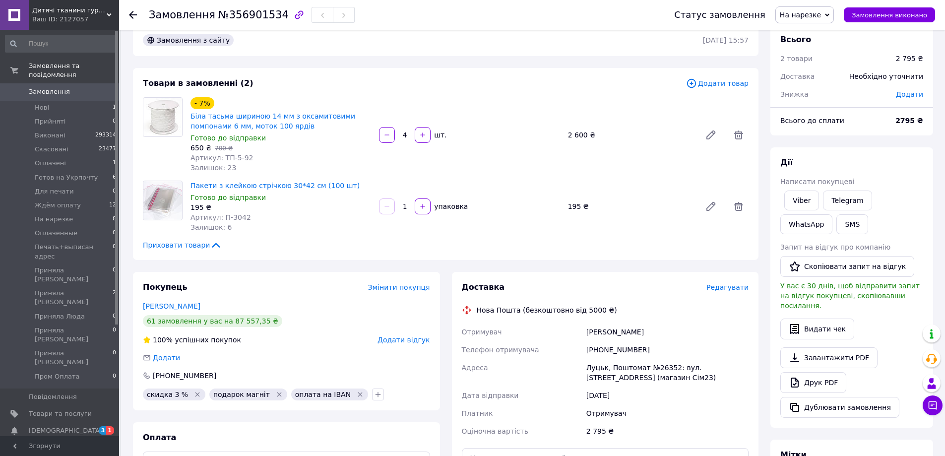
scroll to position [0, 0]
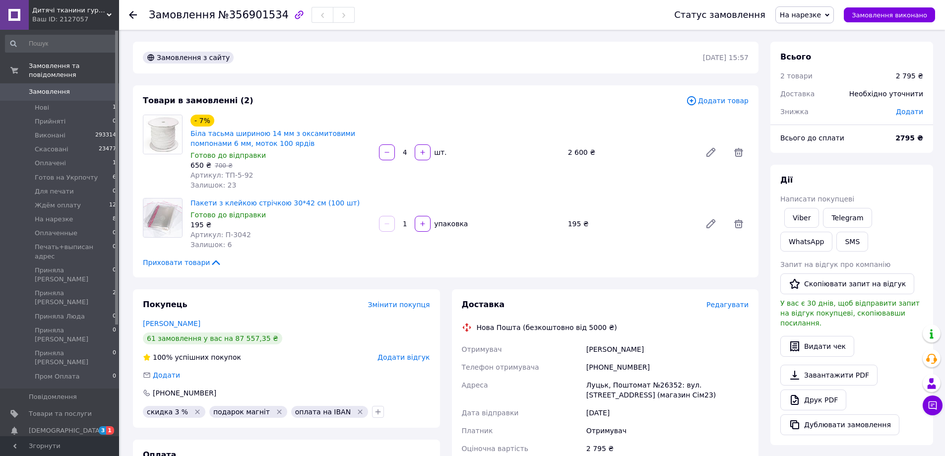
click at [799, 219] on link "Viber" at bounding box center [801, 218] width 35 height 20
click at [86, 87] on span "Замовлення" at bounding box center [60, 91] width 63 height 9
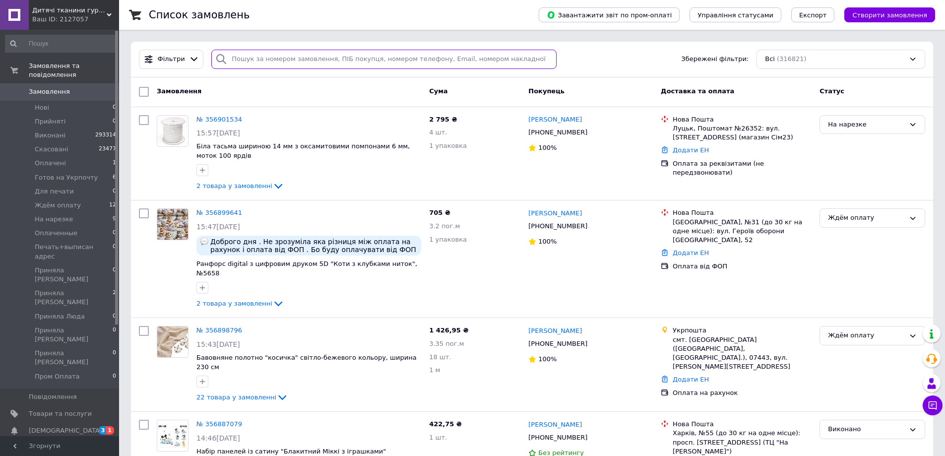
click at [237, 64] on input "search" at bounding box center [383, 59] width 345 height 19
type input "100130"
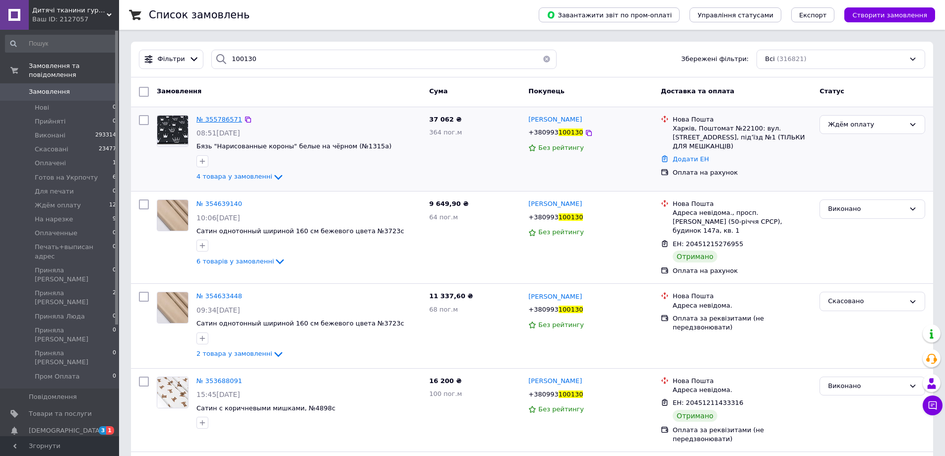
click at [207, 121] on span "№ 355786571" at bounding box center [219, 119] width 46 height 7
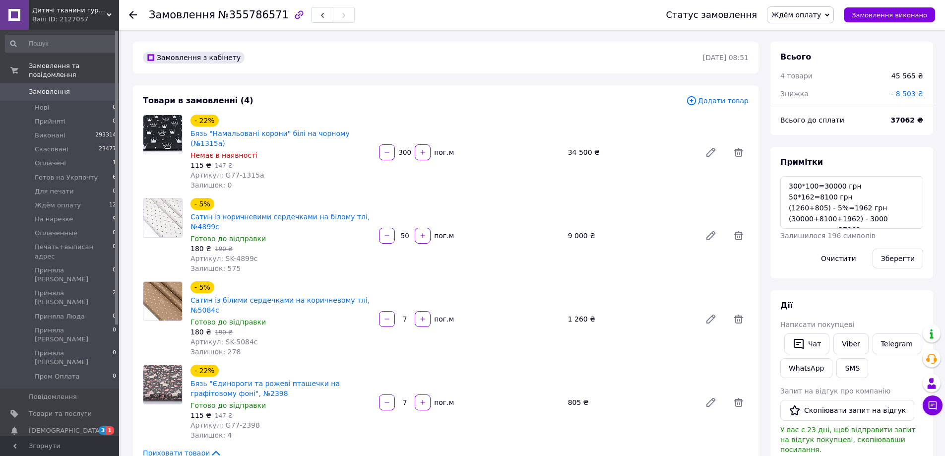
scroll to position [103, 0]
click at [812, 13] on span "Ждём оплату" at bounding box center [796, 15] width 50 height 8
click at [825, 71] on li "На нарезке" at bounding box center [814, 74] width 95 height 15
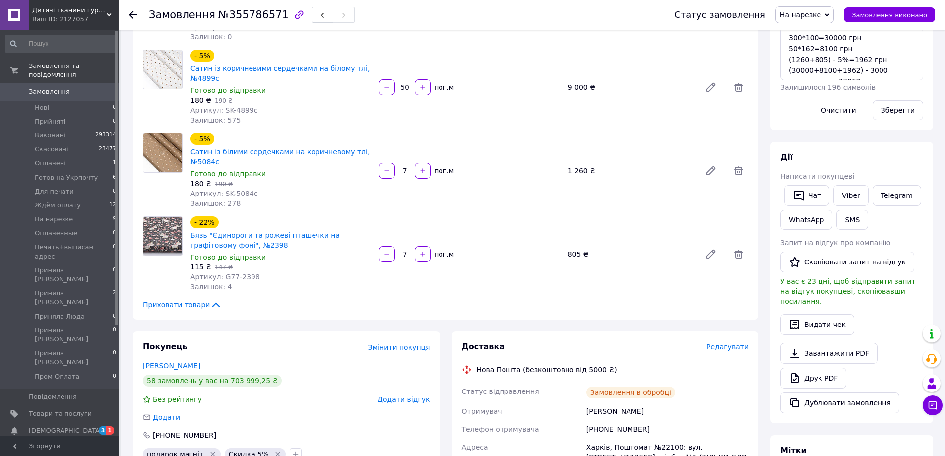
scroll to position [149, 0]
click at [830, 367] on link "Друк PDF" at bounding box center [813, 377] width 66 height 21
click at [71, 87] on span "Замовлення" at bounding box center [60, 91] width 63 height 9
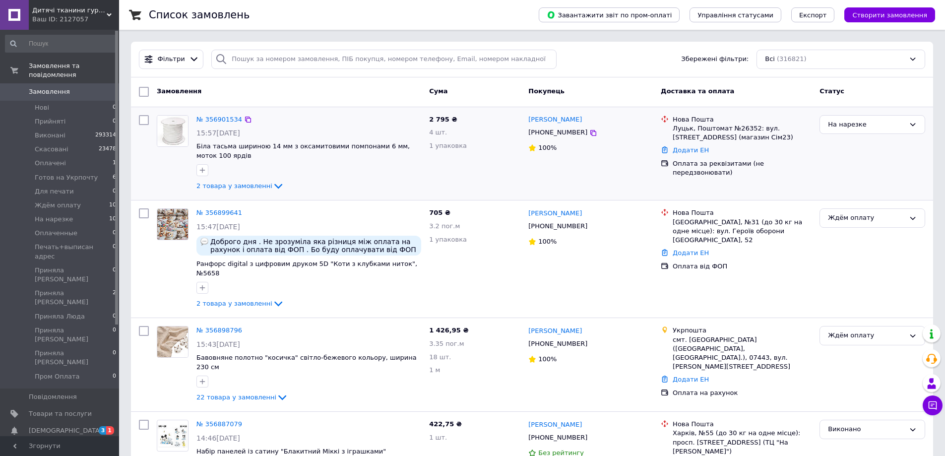
click at [830, 164] on div "На нарезке" at bounding box center [872, 153] width 114 height 85
drag, startPoint x: 82, startPoint y: 89, endPoint x: 146, endPoint y: 92, distance: 64.0
click at [82, 89] on link "Замовлення 0" at bounding box center [61, 91] width 122 height 17
click at [265, 53] on input "search" at bounding box center [383, 59] width 345 height 19
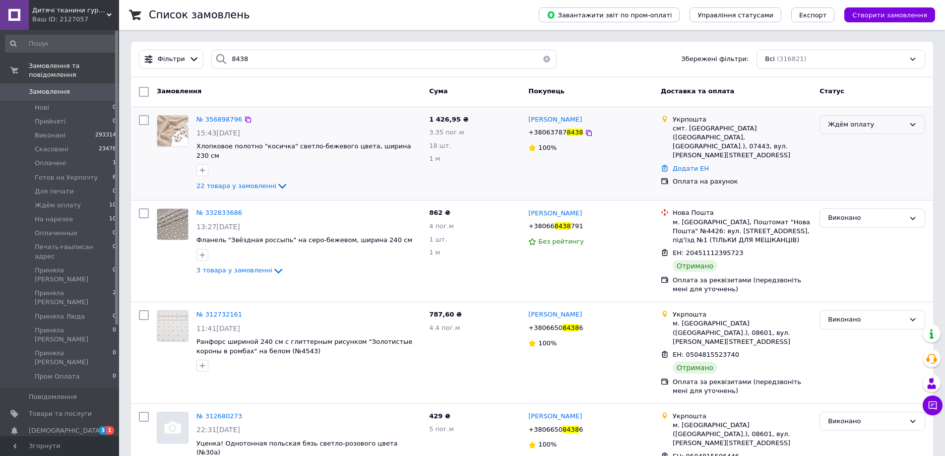
click at [844, 129] on div "Ждём оплату" at bounding box center [866, 125] width 77 height 10
click at [848, 174] on li "Оплаченные" at bounding box center [872, 173] width 105 height 18
click at [228, 84] on div "Замовлення" at bounding box center [289, 92] width 272 height 18
drag, startPoint x: 245, startPoint y: 61, endPoint x: 206, endPoint y: 50, distance: 40.2
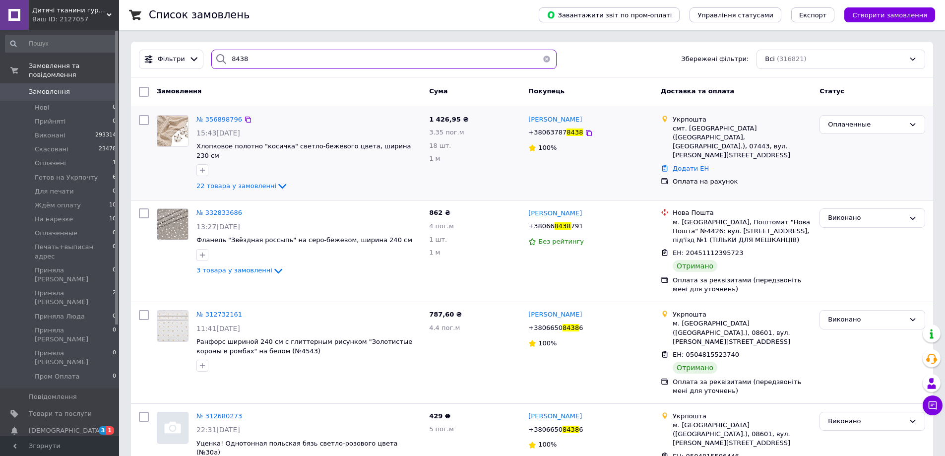
click at [215, 60] on div "8438" at bounding box center [383, 59] width 345 height 19
type input "3089"
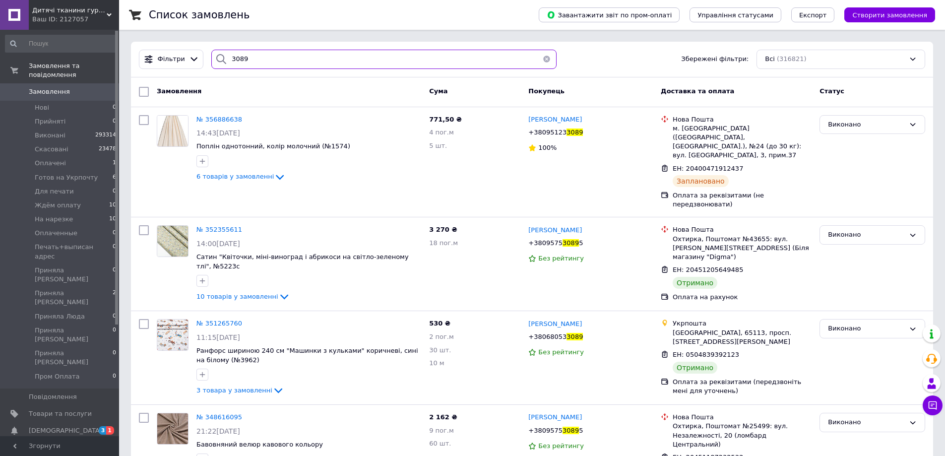
drag, startPoint x: 230, startPoint y: 62, endPoint x: 246, endPoint y: 59, distance: 16.2
click at [230, 62] on input "3089" at bounding box center [383, 59] width 345 height 19
drag, startPoint x: 220, startPoint y: 59, endPoint x: 194, endPoint y: 56, distance: 25.9
click at [195, 61] on div "Фільтри 3089 Збережені фільтри: Всі (316821)" at bounding box center [532, 59] width 794 height 19
type input "2207"
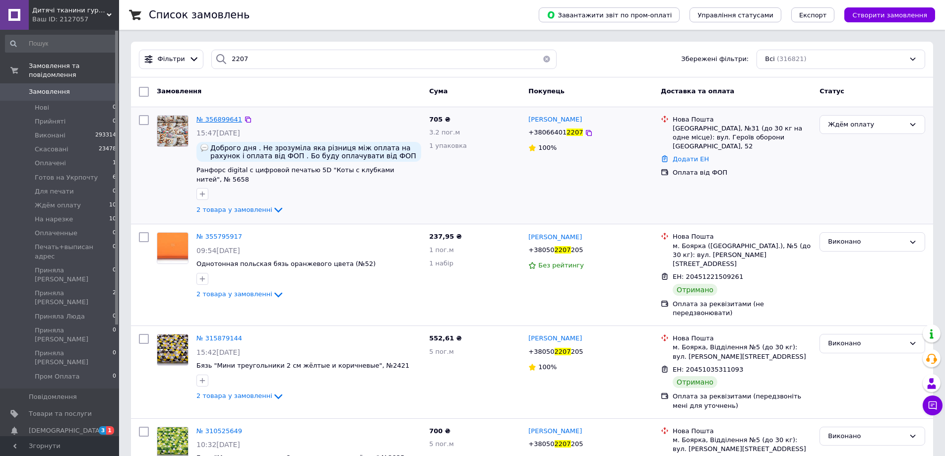
click at [218, 116] on span "№ 356899641" at bounding box center [219, 119] width 46 height 7
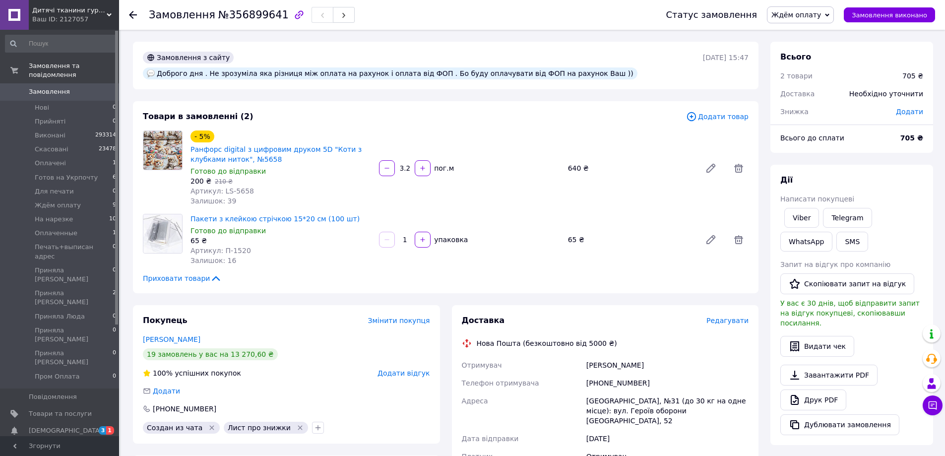
click at [216, 305] on div "Покупець Змінити покупця Бабій Наталя 19 замовлень у вас на 13 270,60 ₴ 100% ус…" at bounding box center [286, 374] width 307 height 138
click at [382, 420] on div "Покупець Змінити покупця Бабій Наталя 19 замовлень у вас на 13 270,60 ₴ 100% ус…" at bounding box center [286, 374] width 307 height 138
click at [379, 424] on div "Покупець Змінити покупця Бабій Наталя 19 замовлень у вас на 13 270,60 ₴ 100% ус…" at bounding box center [286, 374] width 307 height 138
click at [869, 183] on div "Дії" at bounding box center [851, 180] width 143 height 11
click at [821, 22] on span "Ждём оплату" at bounding box center [800, 14] width 67 height 17
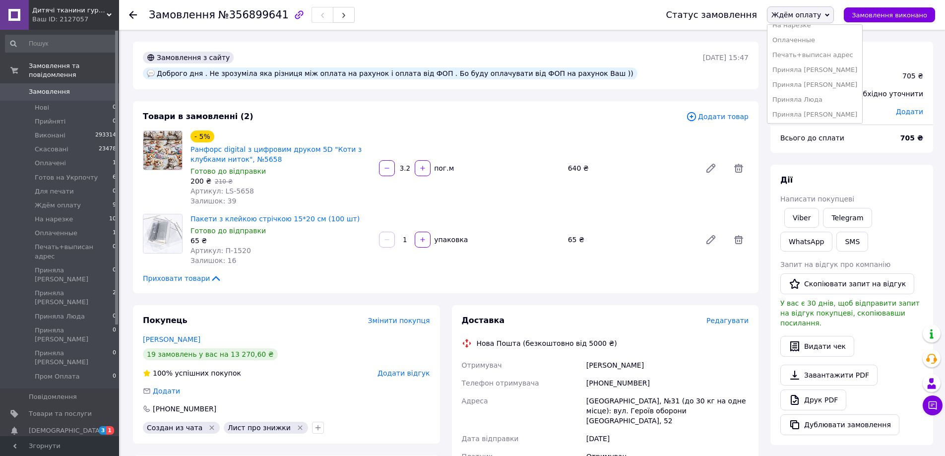
scroll to position [99, 0]
click at [820, 40] on li "Оплаченные" at bounding box center [814, 39] width 95 height 15
click at [85, 156] on li "Оплачені 1" at bounding box center [61, 163] width 122 height 14
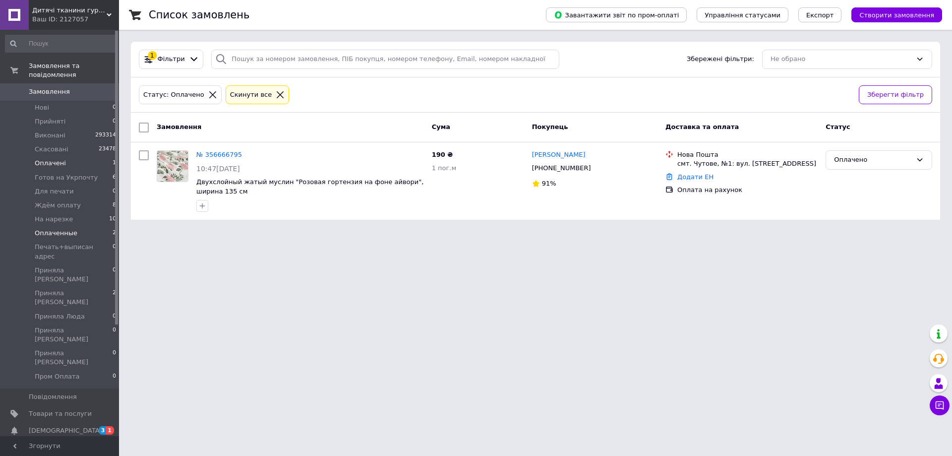
click at [77, 227] on li "Оплаченные 2" at bounding box center [61, 233] width 122 height 14
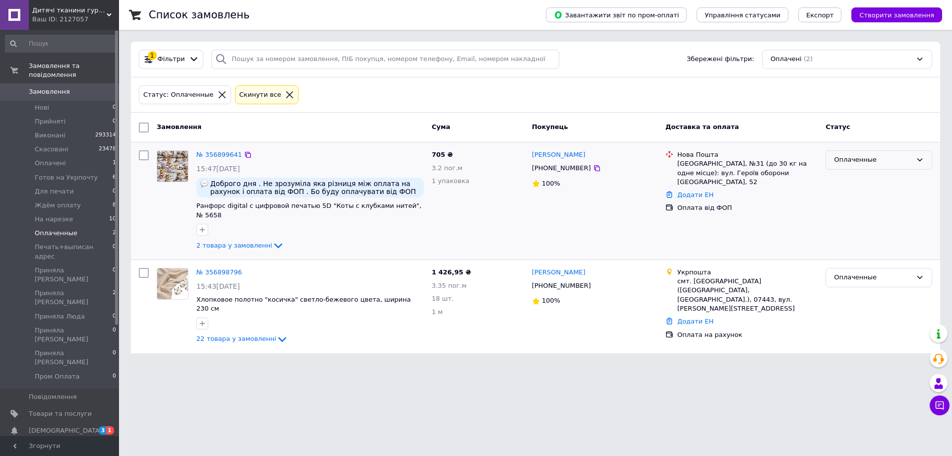
click at [848, 163] on div "Оплаченные" at bounding box center [873, 160] width 78 height 10
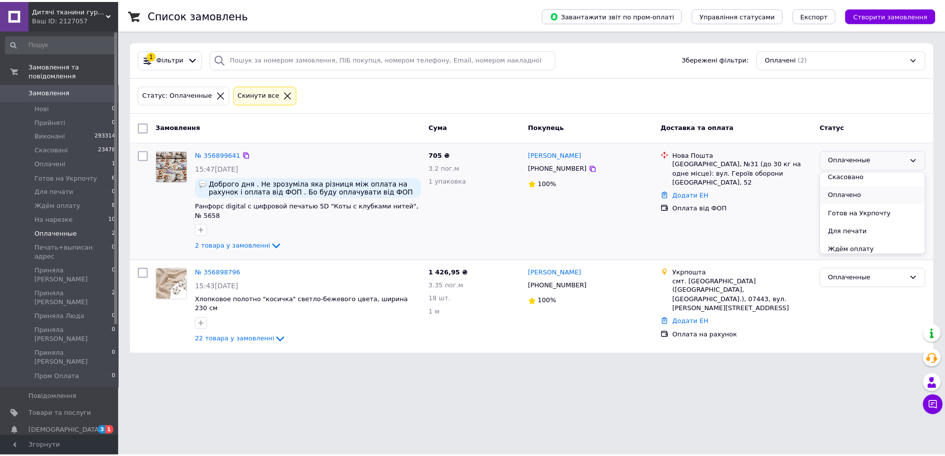
scroll to position [99, 0]
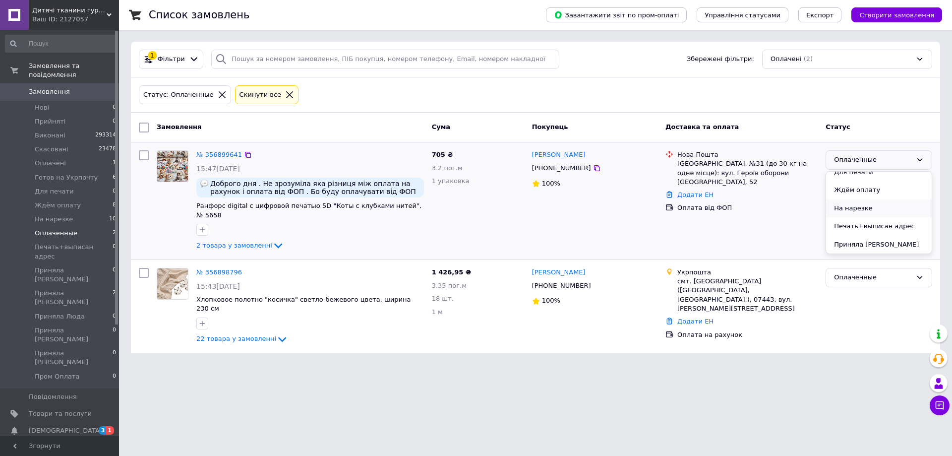
click at [865, 209] on li "На нарезке" at bounding box center [879, 208] width 106 height 18
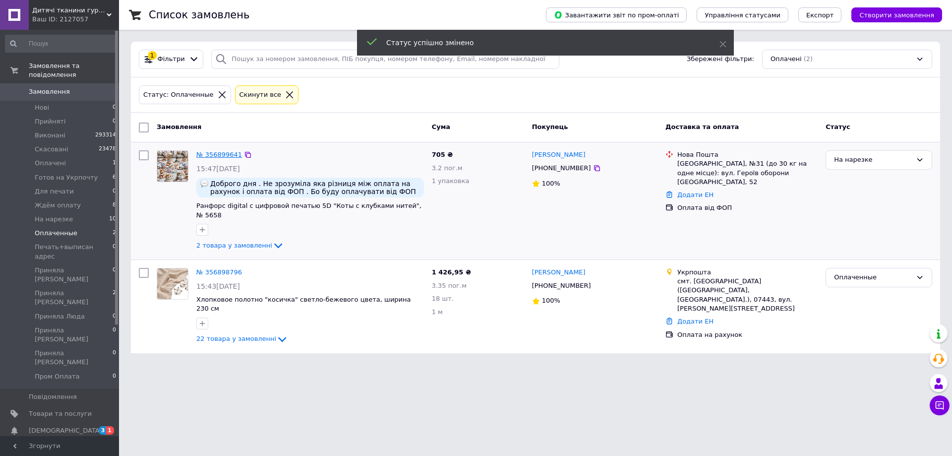
click at [222, 158] on link "№ 356899641" at bounding box center [219, 154] width 46 height 7
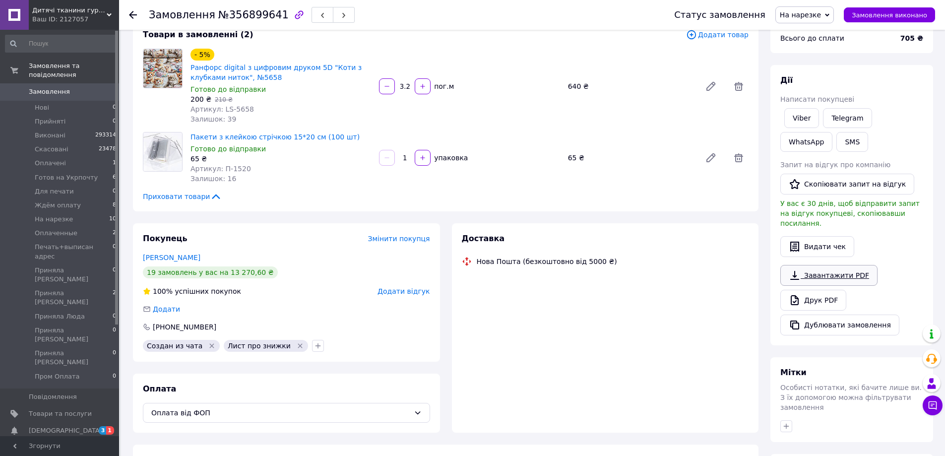
scroll to position [99, 0]
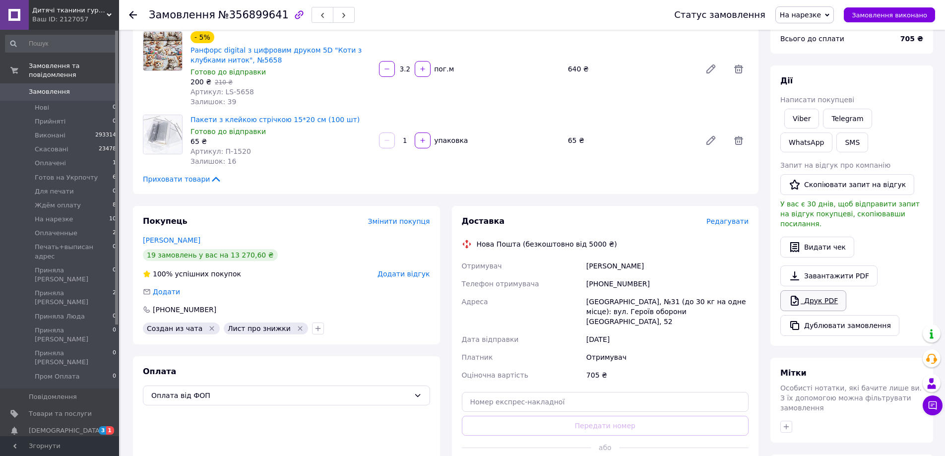
click at [819, 290] on link "Друк PDF" at bounding box center [813, 300] width 66 height 21
click at [56, 87] on span "Замовлення" at bounding box center [49, 91] width 41 height 9
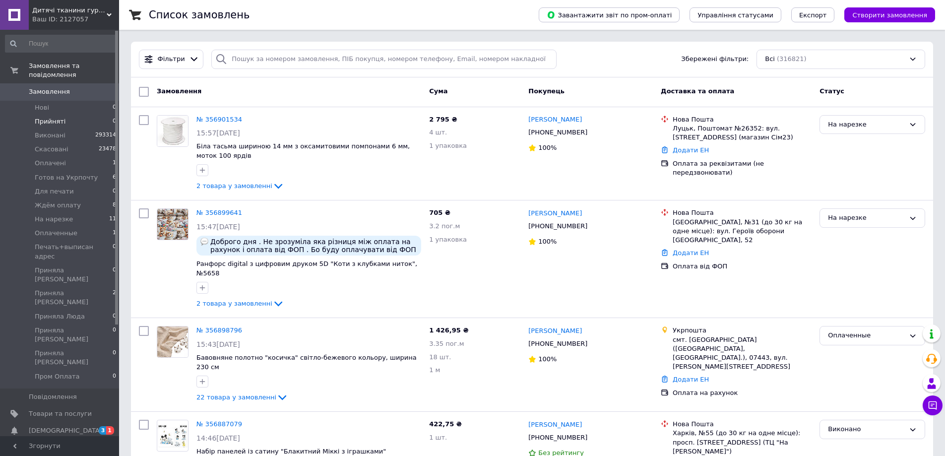
click at [66, 115] on li "Прийняті 0" at bounding box center [61, 122] width 122 height 14
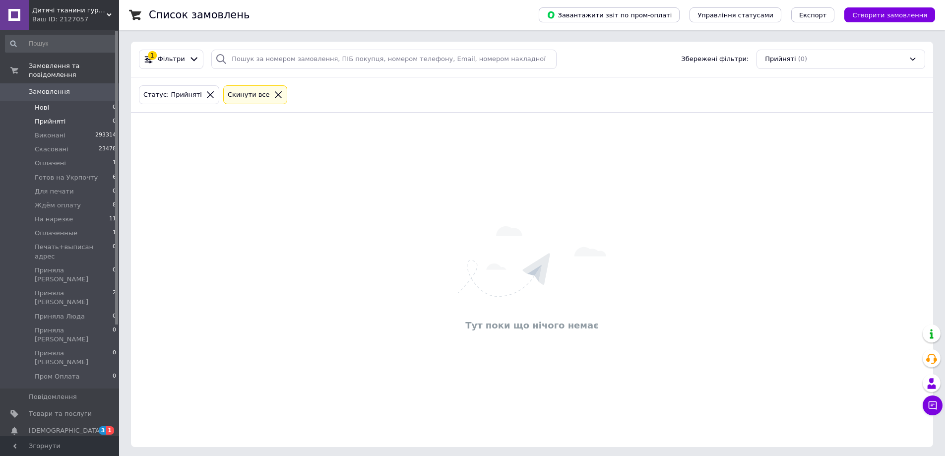
click at [75, 101] on li "Нові 0" at bounding box center [61, 108] width 122 height 14
click at [99, 83] on link "Замовлення 0" at bounding box center [61, 91] width 122 height 17
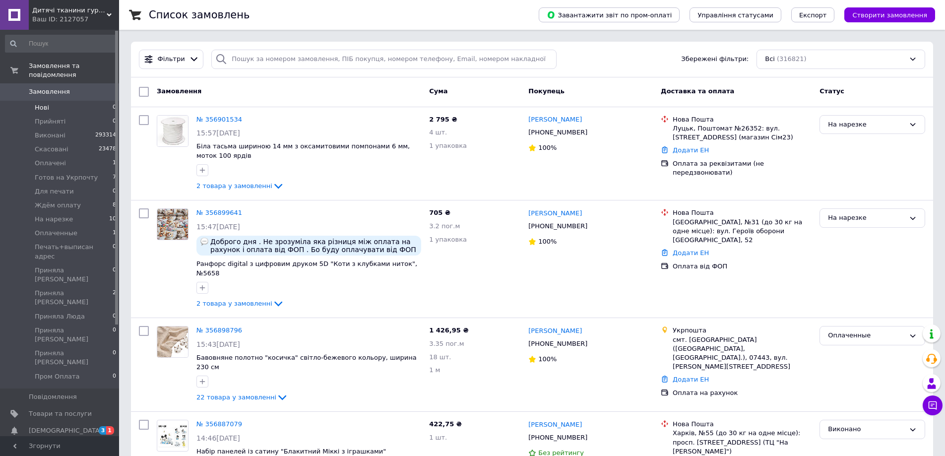
click at [99, 101] on li "Нові 0" at bounding box center [61, 108] width 122 height 14
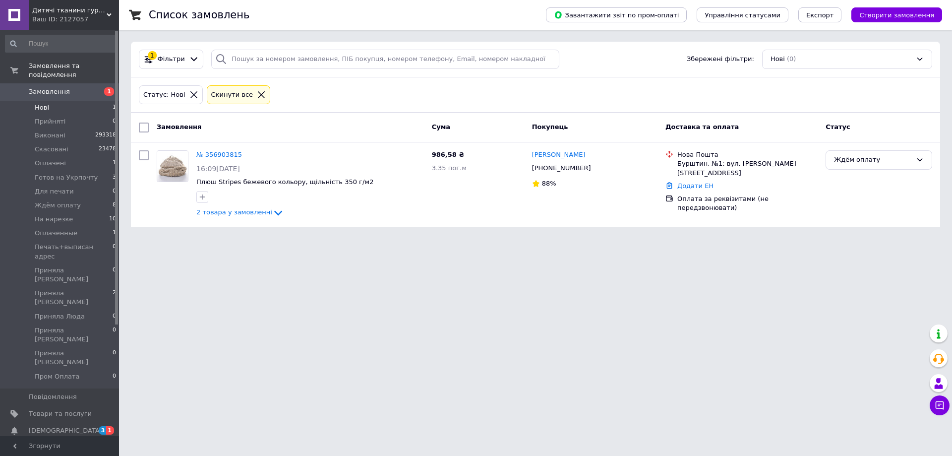
click at [87, 101] on li "Нові 1" at bounding box center [61, 108] width 122 height 14
click at [78, 119] on li "Прийняті 0" at bounding box center [61, 122] width 122 height 14
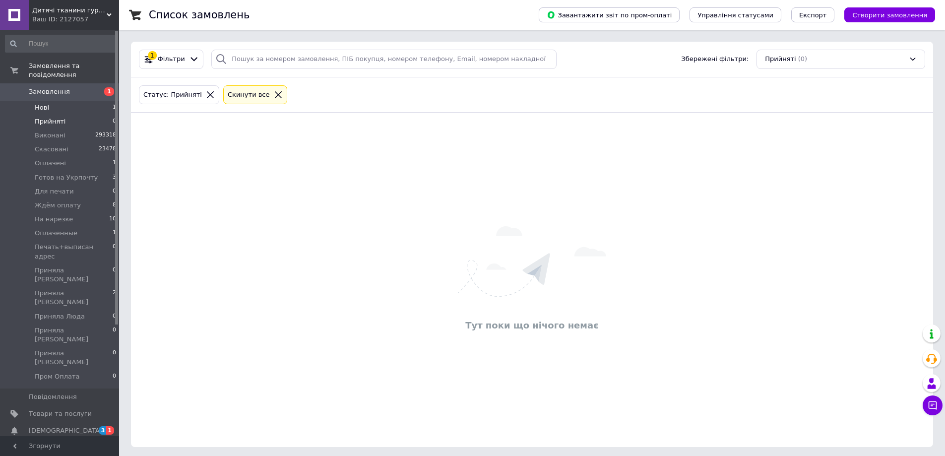
click at [80, 101] on li "Нові 1" at bounding box center [61, 108] width 122 height 14
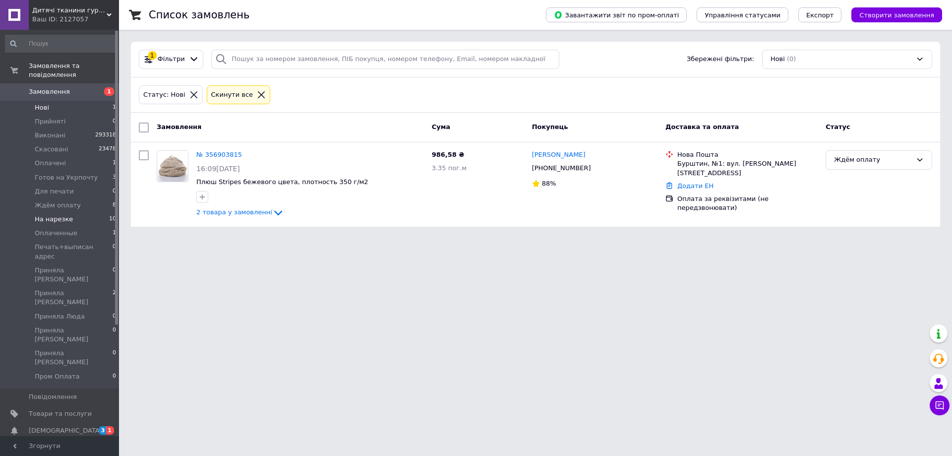
click at [78, 215] on li "На нарезке 10" at bounding box center [61, 219] width 122 height 14
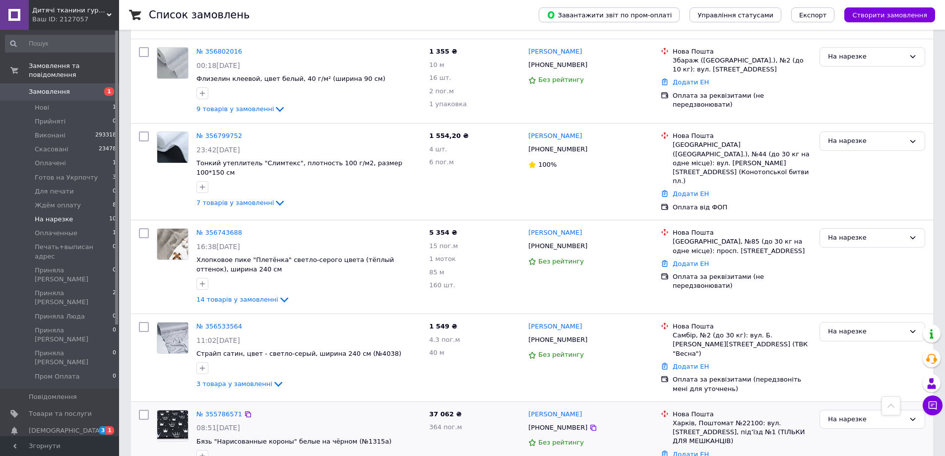
scroll to position [603, 0]
click at [214, 131] on link "№ 356799752" at bounding box center [219, 134] width 46 height 7
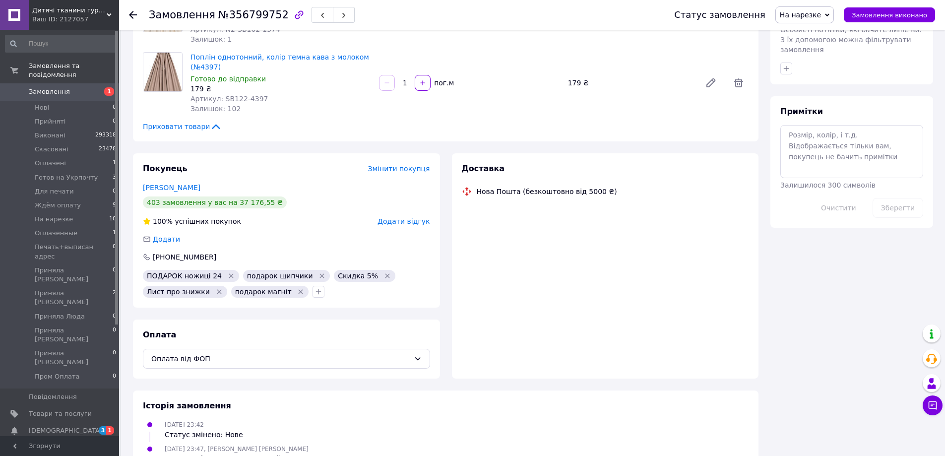
scroll to position [527, 0]
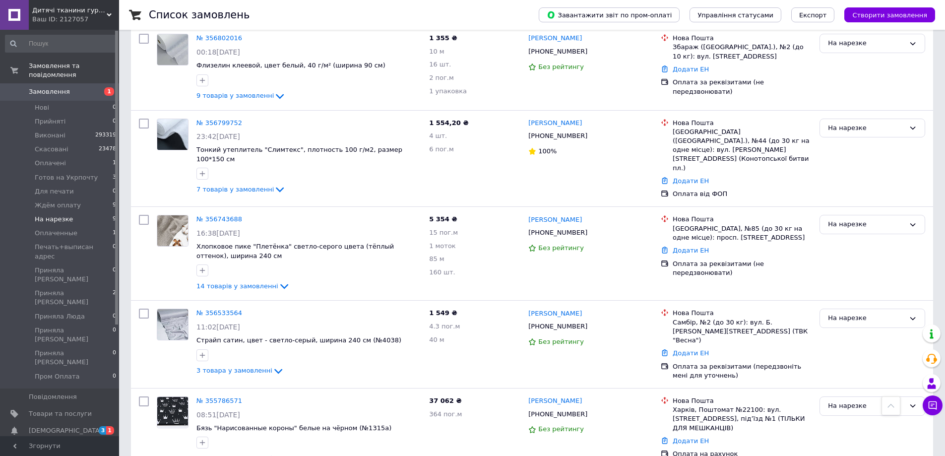
scroll to position [509, 0]
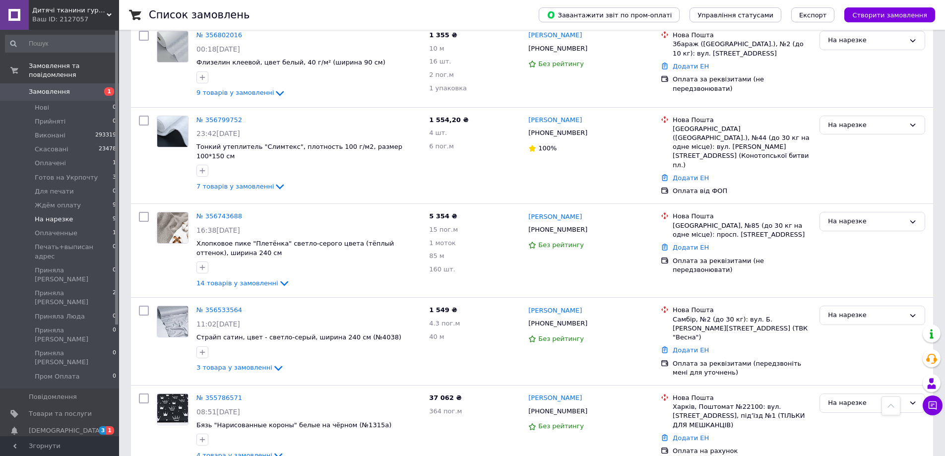
click at [66, 87] on span "Замовлення" at bounding box center [60, 91] width 63 height 9
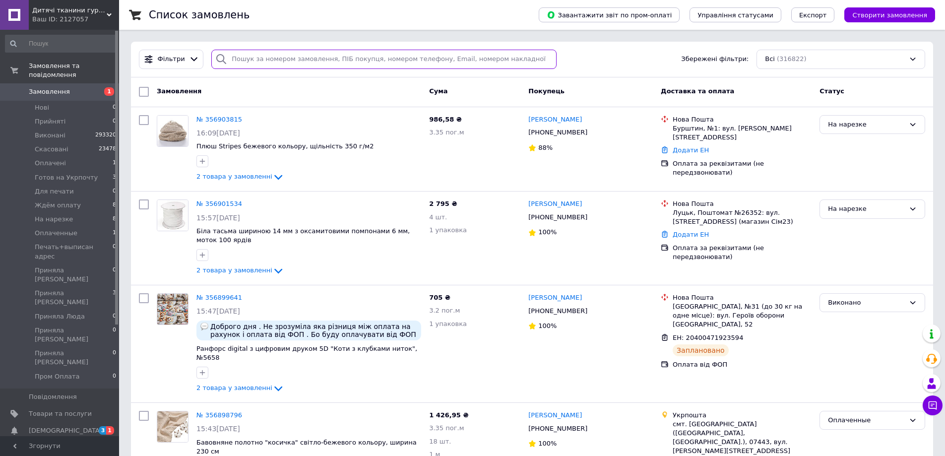
click at [237, 58] on input "search" at bounding box center [383, 59] width 345 height 19
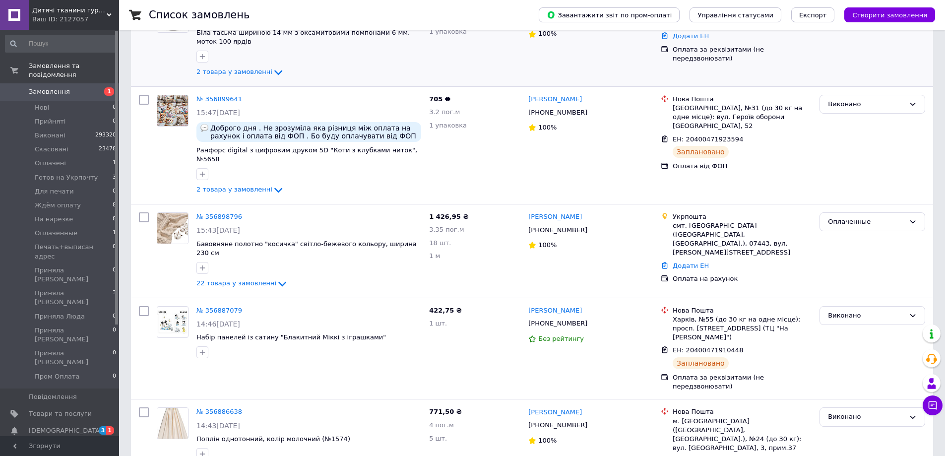
scroll to position [446, 0]
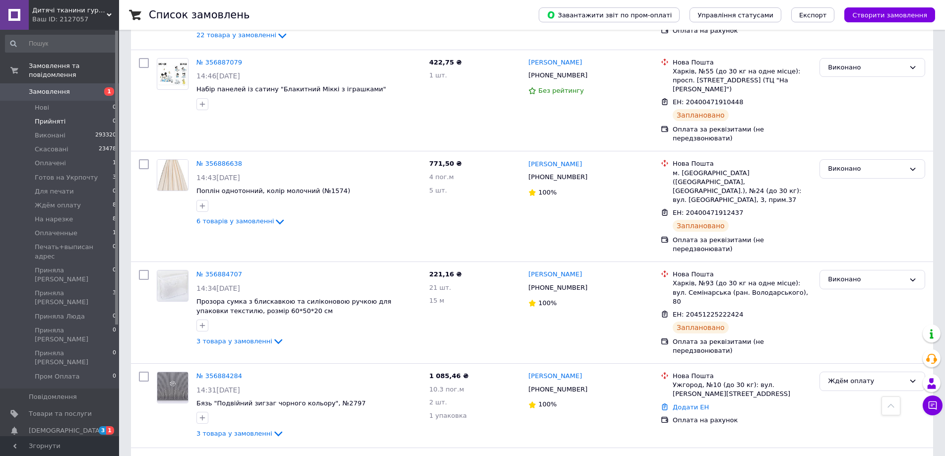
click at [89, 115] on li "Прийняті 0" at bounding box center [61, 122] width 122 height 14
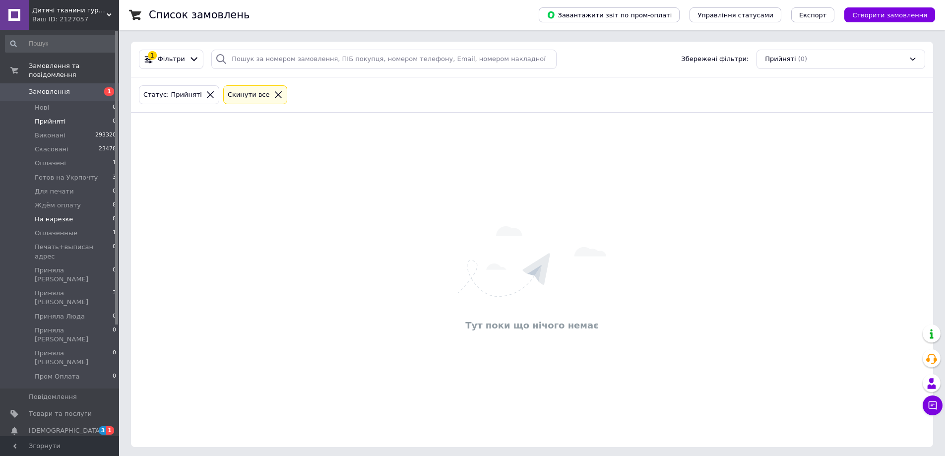
click at [74, 212] on li "На нарезке 8" at bounding box center [61, 219] width 122 height 14
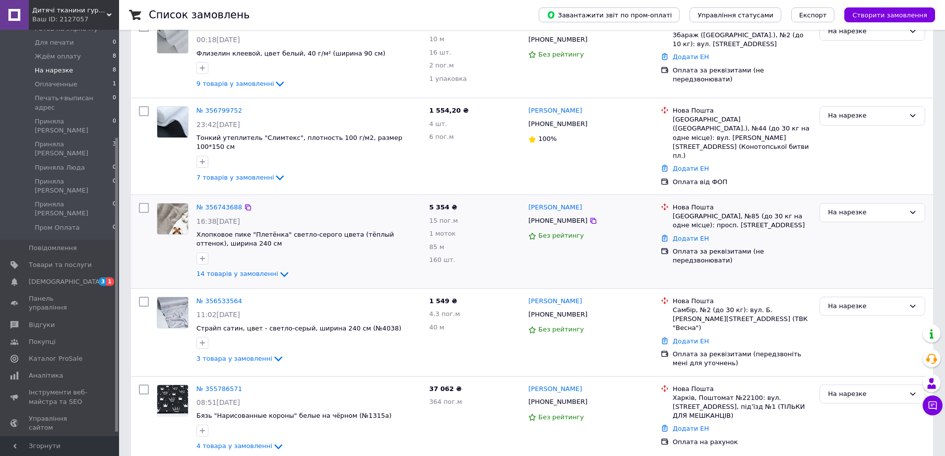
scroll to position [392, 0]
click at [229, 297] on link "№ 356533564" at bounding box center [219, 300] width 46 height 7
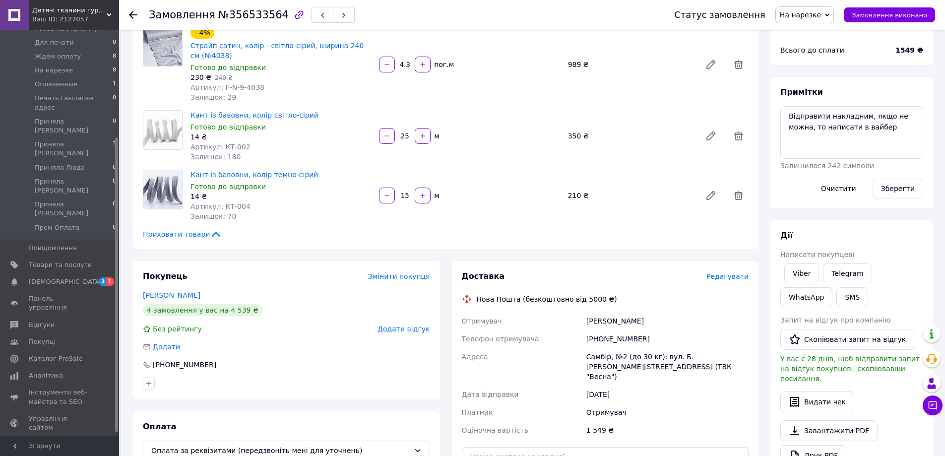
scroll to position [149, 0]
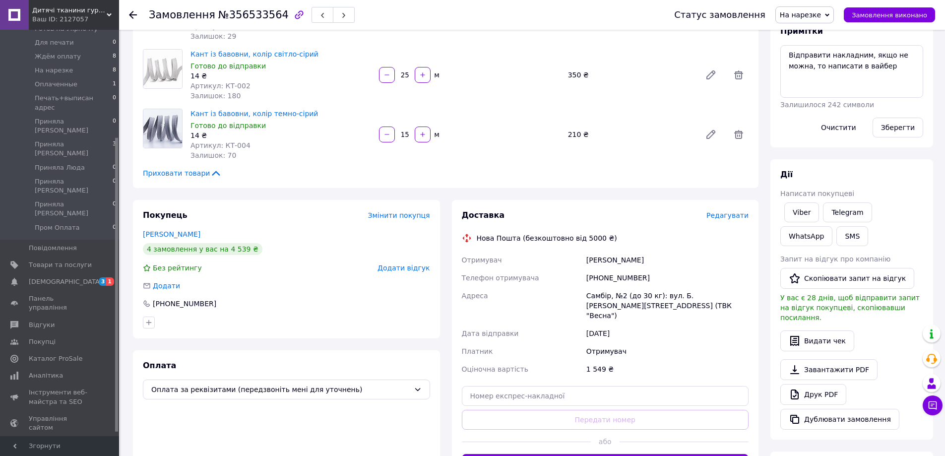
click at [211, 214] on div "Покупець Змінити покупця" at bounding box center [286, 215] width 287 height 11
click at [212, 219] on div "Покупець Змінити покупця" at bounding box center [286, 215] width 287 height 11
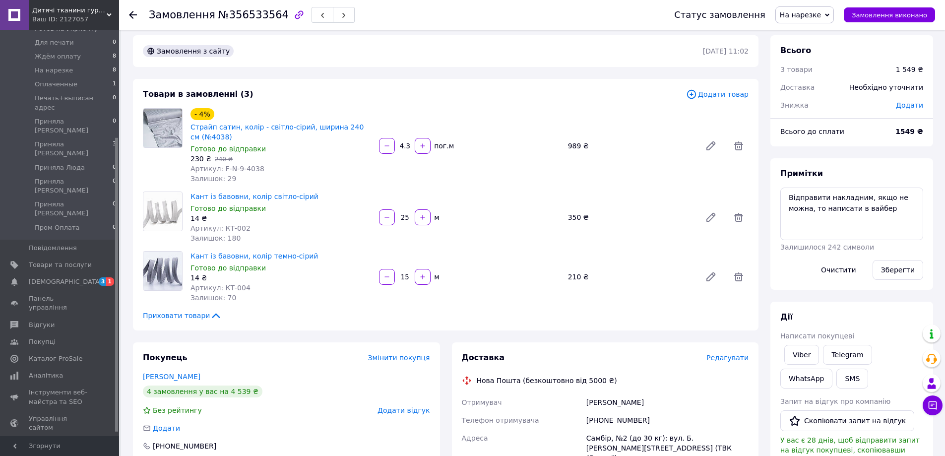
scroll to position [0, 0]
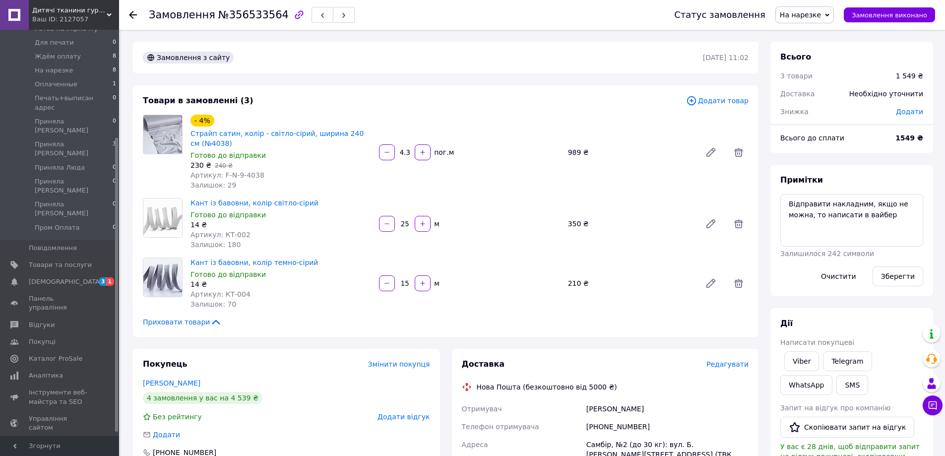
click at [876, 166] on div "Примітки Відправити накладним, якщо не можна, то написати в вайбер Залишилося 2…" at bounding box center [851, 230] width 163 height 131
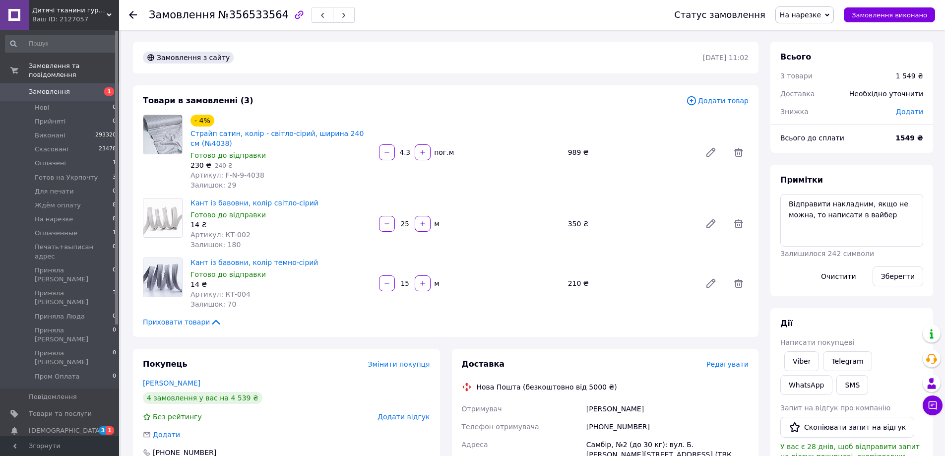
click at [66, 87] on span "Замовлення" at bounding box center [60, 91] width 63 height 9
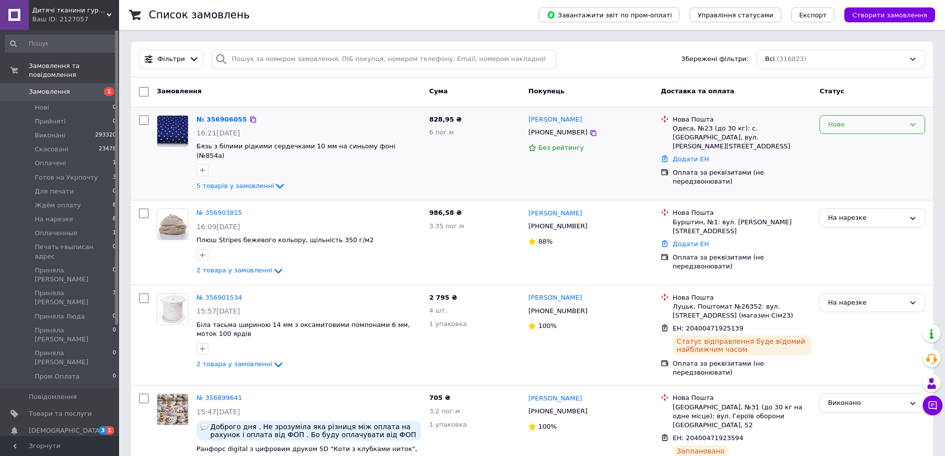
click at [858, 128] on div "Нове" at bounding box center [866, 125] width 77 height 10
click at [848, 141] on li "Прийнято" at bounding box center [872, 145] width 105 height 18
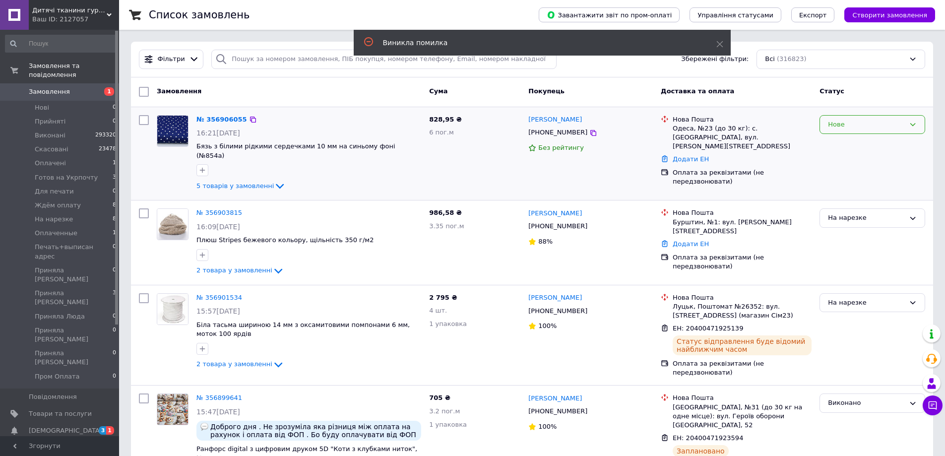
click at [833, 126] on div "Нове" at bounding box center [866, 125] width 77 height 10
click at [836, 142] on li "Прийнято" at bounding box center [872, 145] width 105 height 18
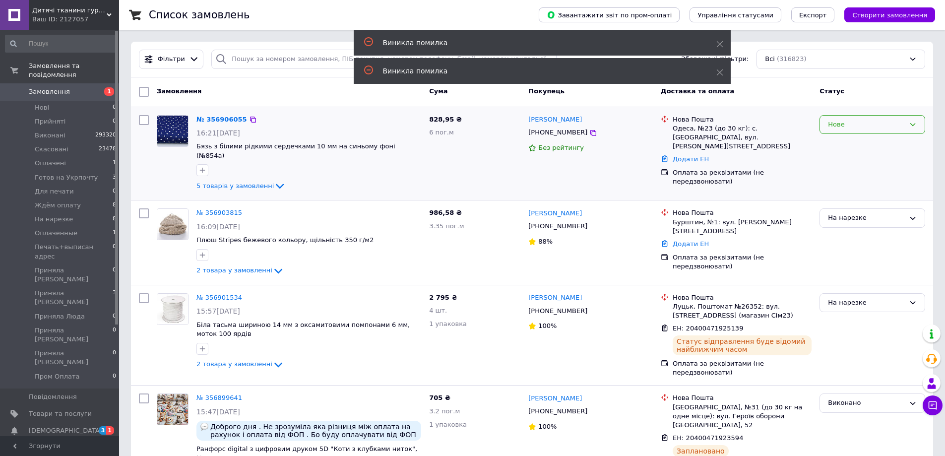
click at [849, 123] on div "Нове" at bounding box center [866, 125] width 77 height 10
click at [845, 140] on li "Прийнято" at bounding box center [872, 145] width 105 height 18
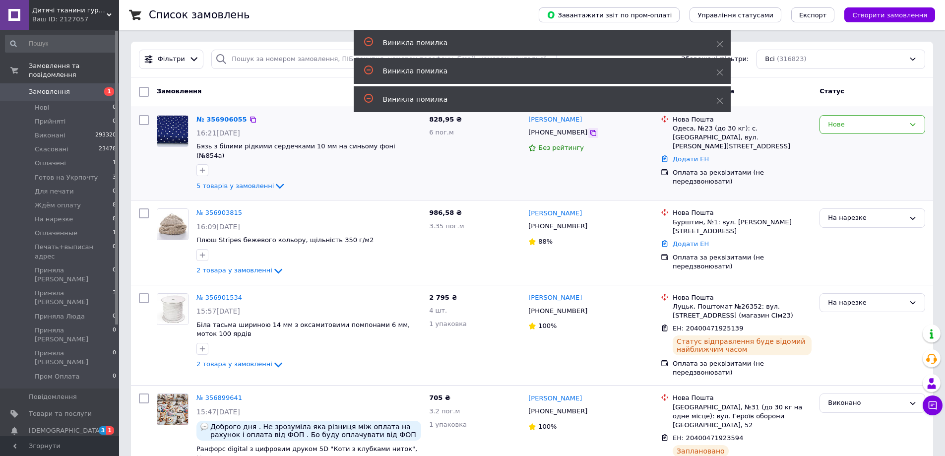
click at [589, 134] on icon at bounding box center [593, 133] width 8 height 8
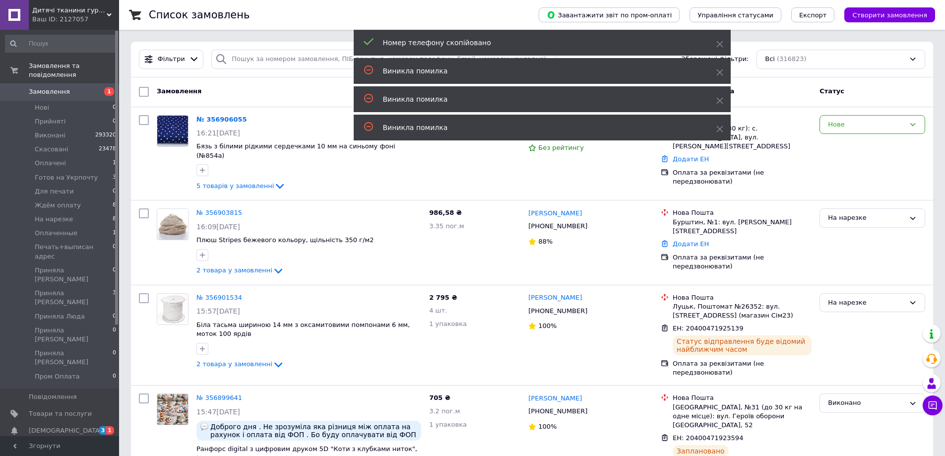
click at [73, 87] on span "Замовлення" at bounding box center [60, 91] width 63 height 9
click at [286, 60] on input "search" at bounding box center [383, 59] width 345 height 19
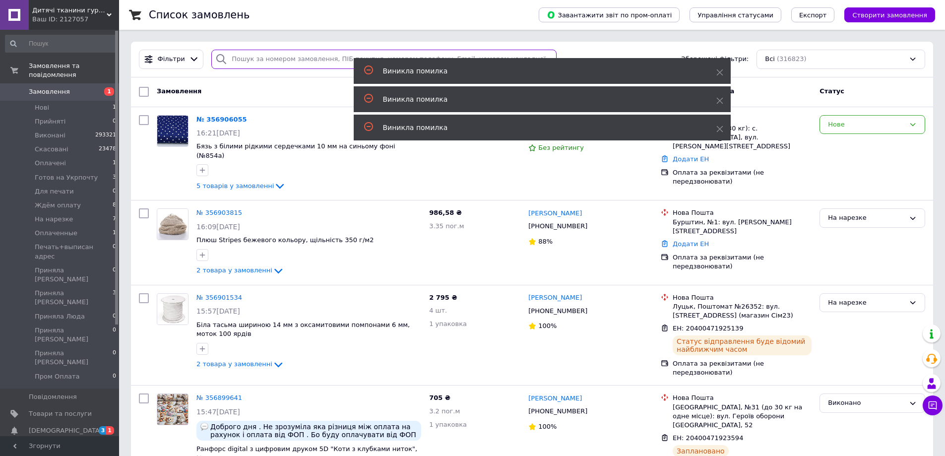
paste input "[PHONE_NUMBER]"
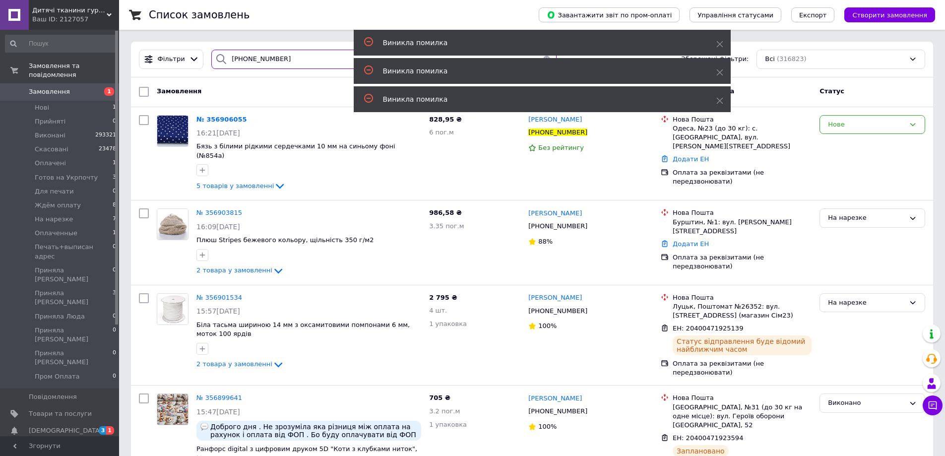
type input "[PHONE_NUMBER]"
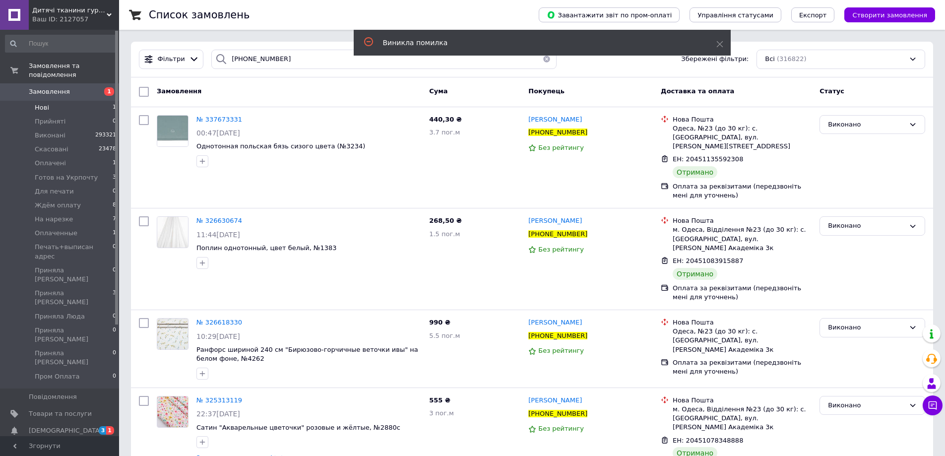
click at [70, 101] on li "Нові 1" at bounding box center [61, 108] width 122 height 14
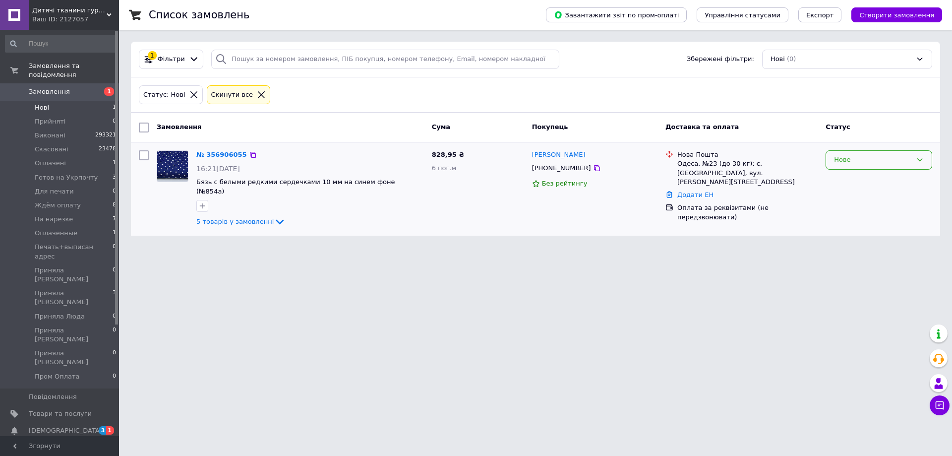
click at [842, 163] on div "Нове" at bounding box center [873, 160] width 78 height 10
click at [842, 177] on li "Прийнято" at bounding box center [879, 181] width 106 height 18
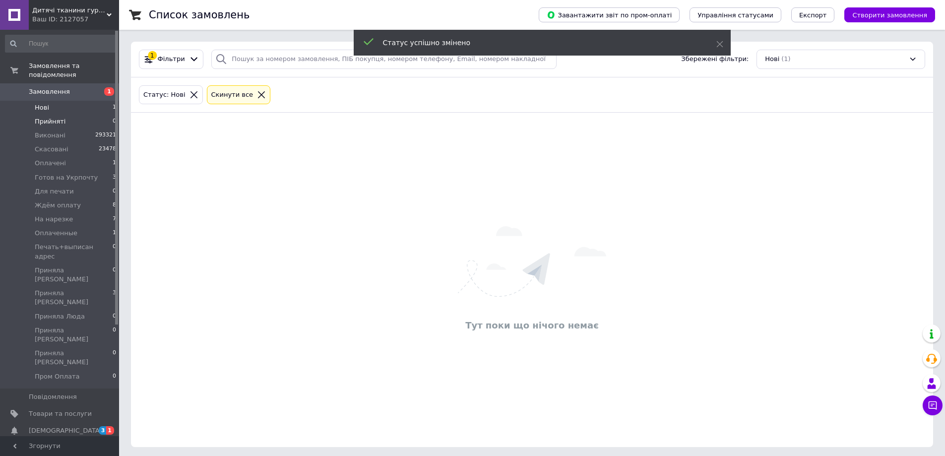
click at [85, 115] on li "Прийняті 0" at bounding box center [61, 122] width 122 height 14
click at [87, 101] on li "Нові 1" at bounding box center [61, 108] width 122 height 14
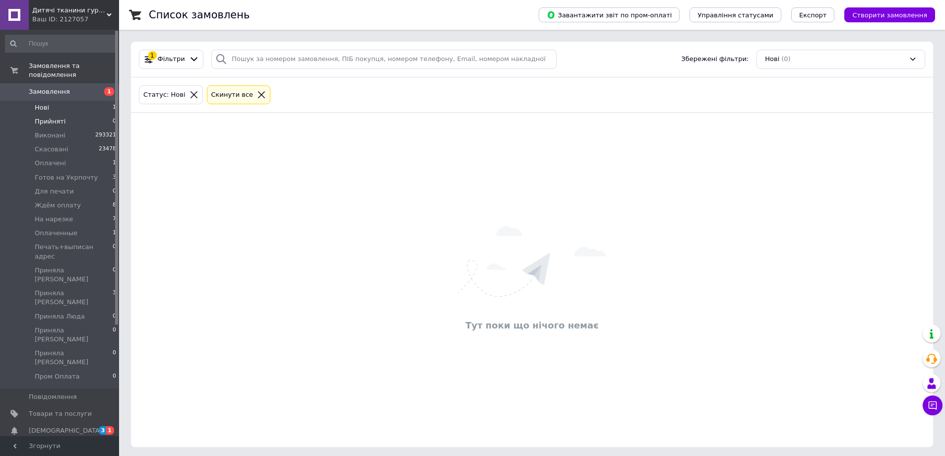
click at [67, 115] on li "Прийняті 0" at bounding box center [61, 122] width 122 height 14
click at [76, 101] on li "Нові 1" at bounding box center [61, 108] width 122 height 14
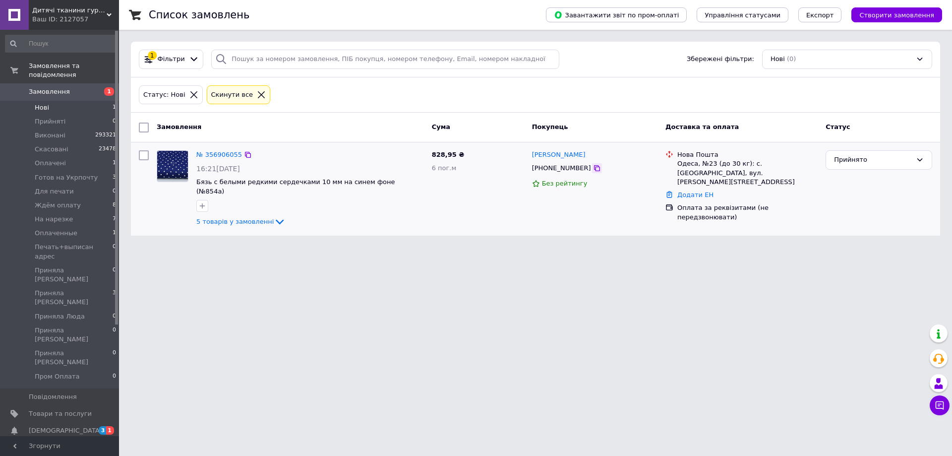
click at [593, 167] on icon at bounding box center [597, 168] width 8 height 8
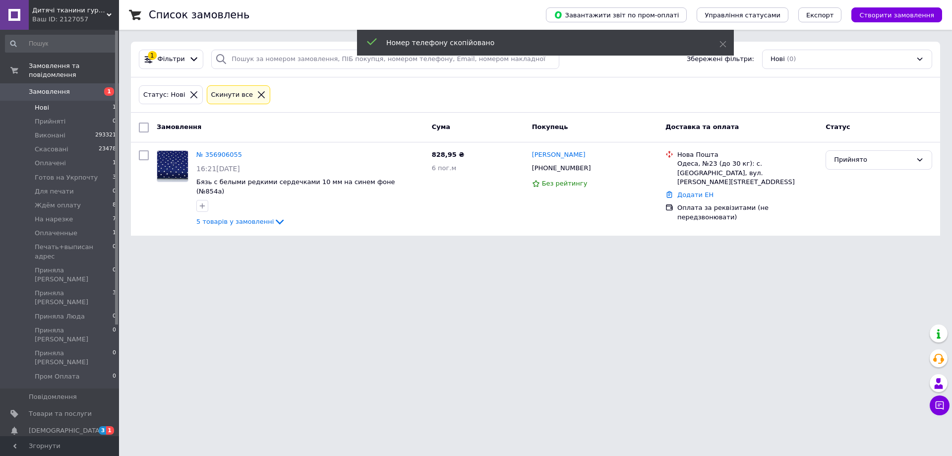
click at [64, 87] on span "Замовлення" at bounding box center [49, 91] width 41 height 9
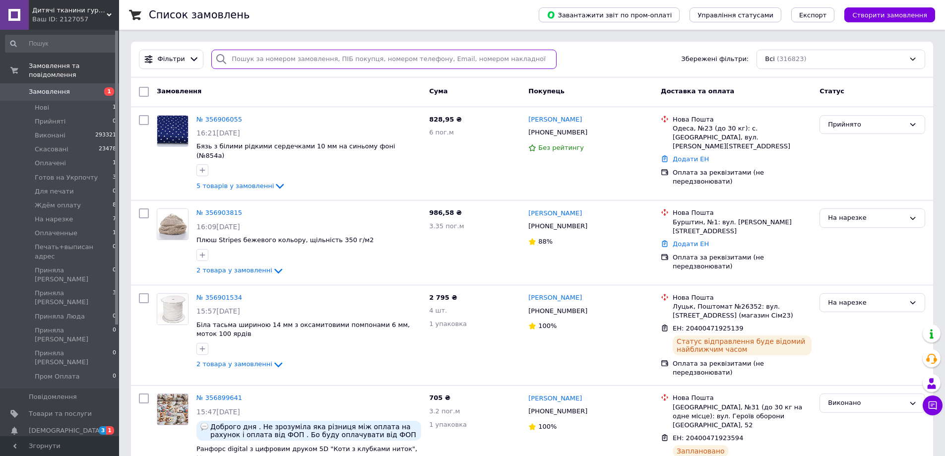
click at [286, 65] on input "search" at bounding box center [383, 59] width 345 height 19
paste input "[PHONE_NUMBER]"
type input "[PHONE_NUMBER]"
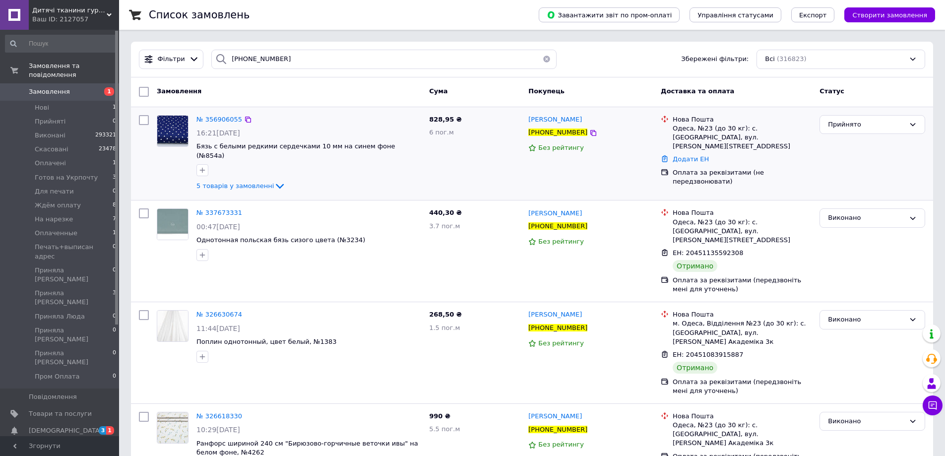
drag, startPoint x: 858, startPoint y: 170, endPoint x: 811, endPoint y: 170, distance: 46.1
click at [858, 170] on div "Прийнято" at bounding box center [872, 153] width 114 height 85
click at [89, 101] on li "Нові 1" at bounding box center [61, 108] width 122 height 14
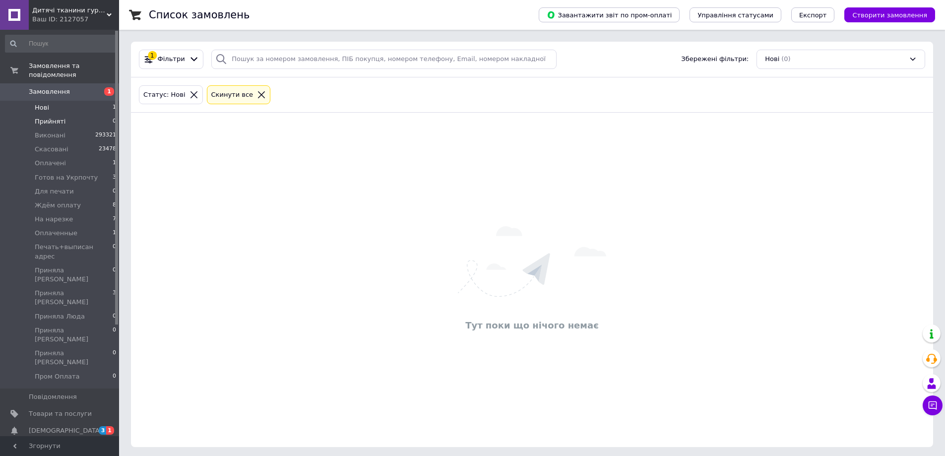
click at [77, 115] on li "Прийняті 0" at bounding box center [61, 122] width 122 height 14
click at [78, 91] on link "Замовлення 1" at bounding box center [61, 91] width 122 height 17
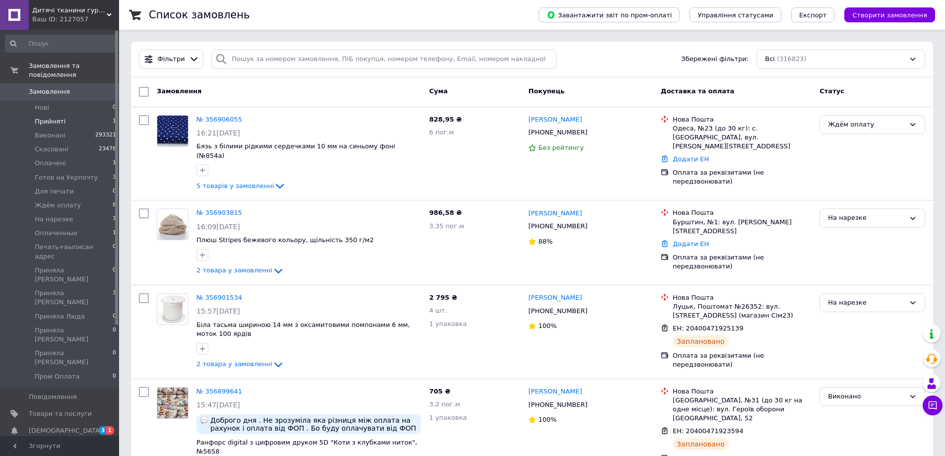
click at [106, 115] on li "Прийняті 1" at bounding box center [61, 122] width 122 height 14
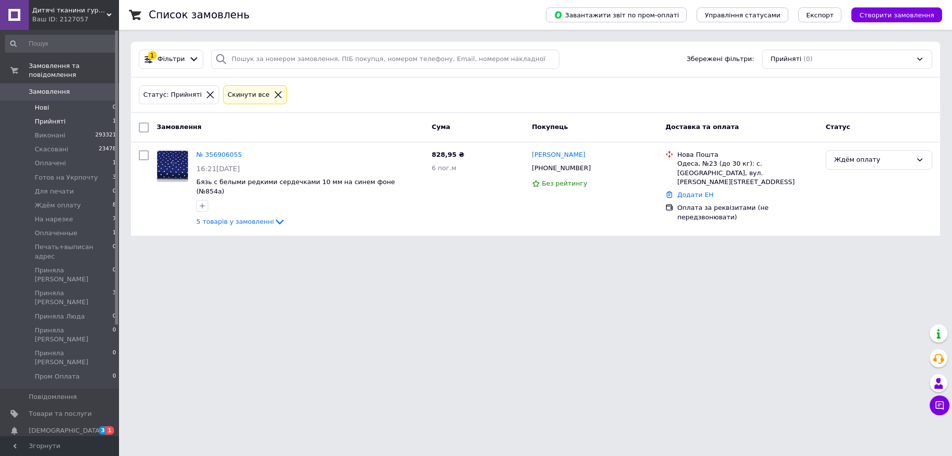
click at [92, 101] on li "Нові 0" at bounding box center [61, 108] width 122 height 14
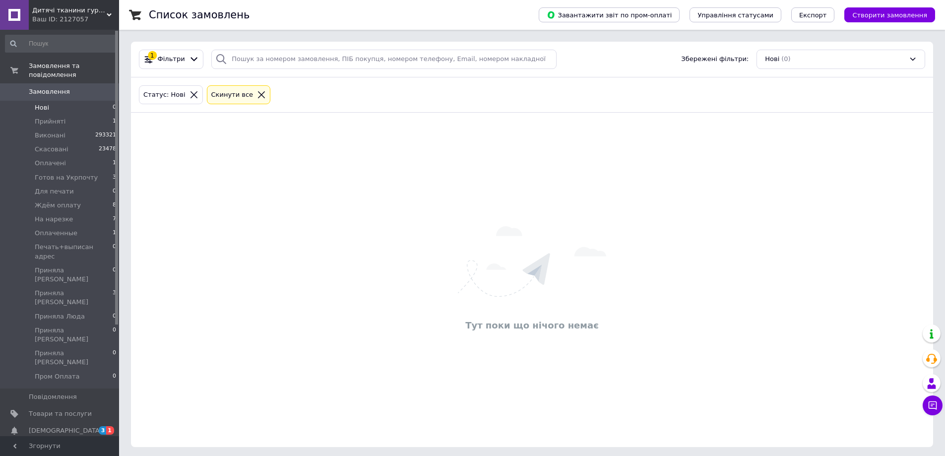
click at [65, 87] on span "Замовлення" at bounding box center [60, 91] width 63 height 9
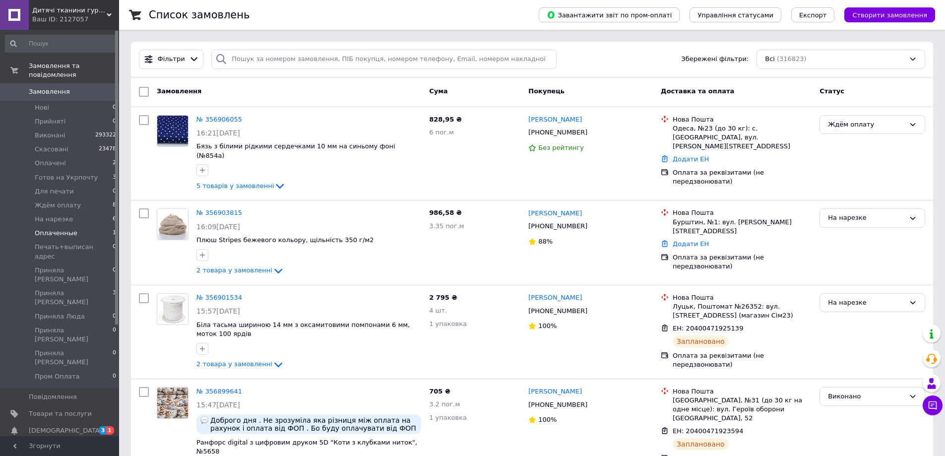
click at [77, 226] on li "Оплаченные 1" at bounding box center [61, 233] width 122 height 14
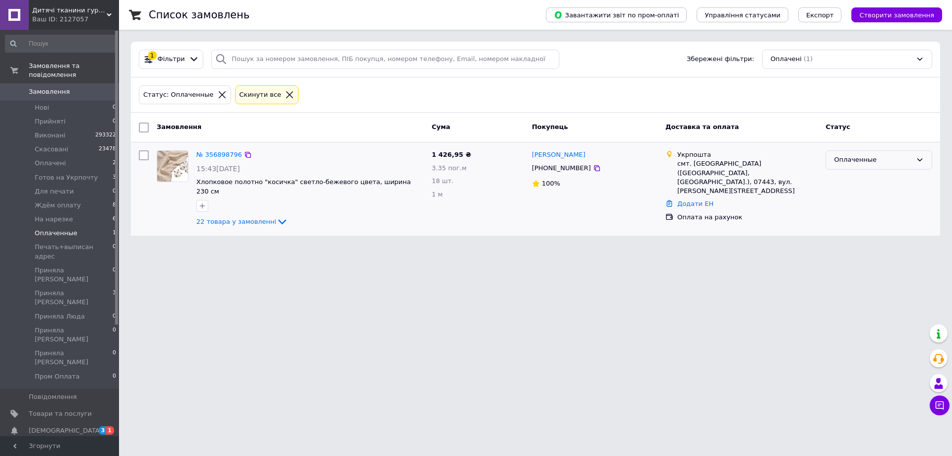
drag, startPoint x: 884, startPoint y: 157, endPoint x: 882, endPoint y: 169, distance: 12.6
click at [885, 157] on div "Оплаченные" at bounding box center [873, 160] width 78 height 10
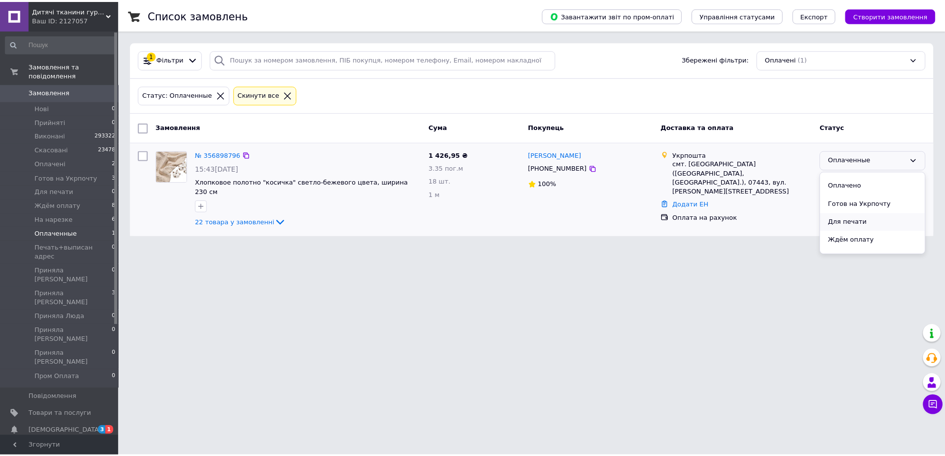
scroll to position [99, 0]
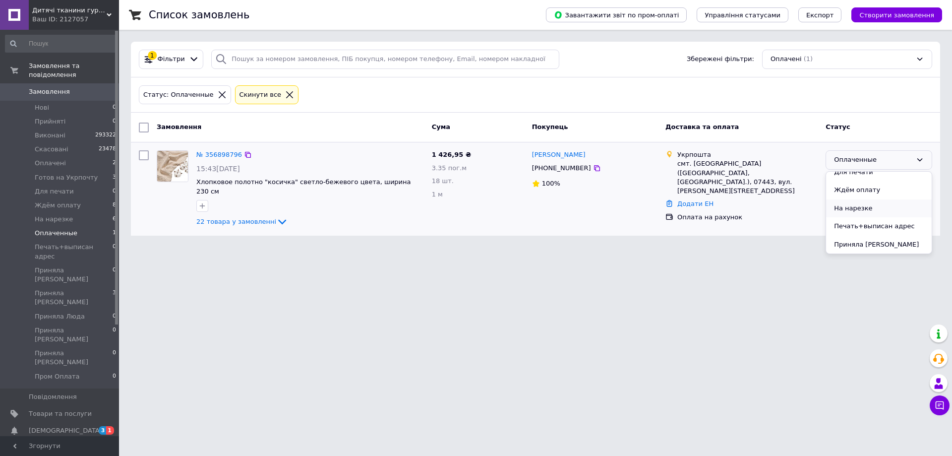
click at [863, 214] on li "На нарезке" at bounding box center [879, 208] width 106 height 18
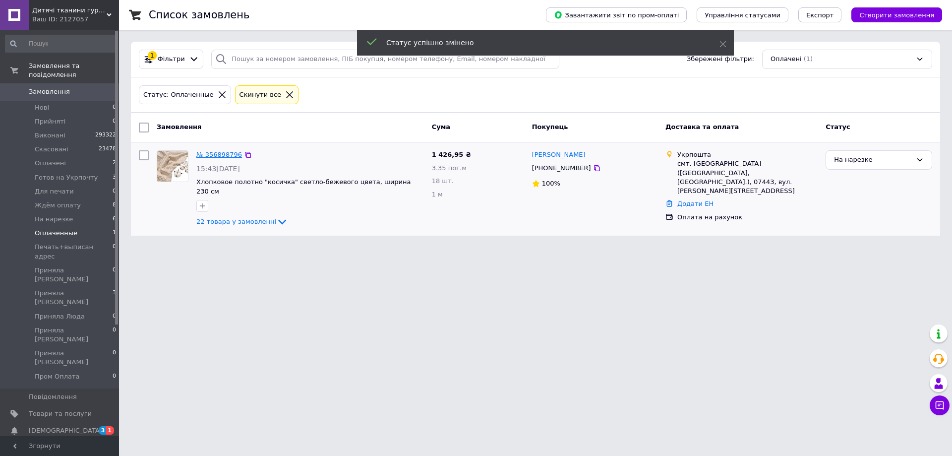
click at [226, 157] on link "№ 356898796" at bounding box center [219, 154] width 46 height 7
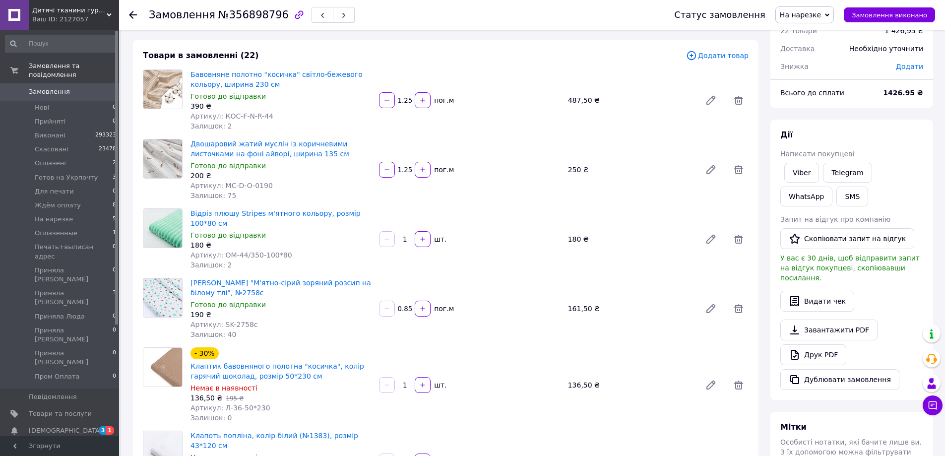
scroll to position [99, 0]
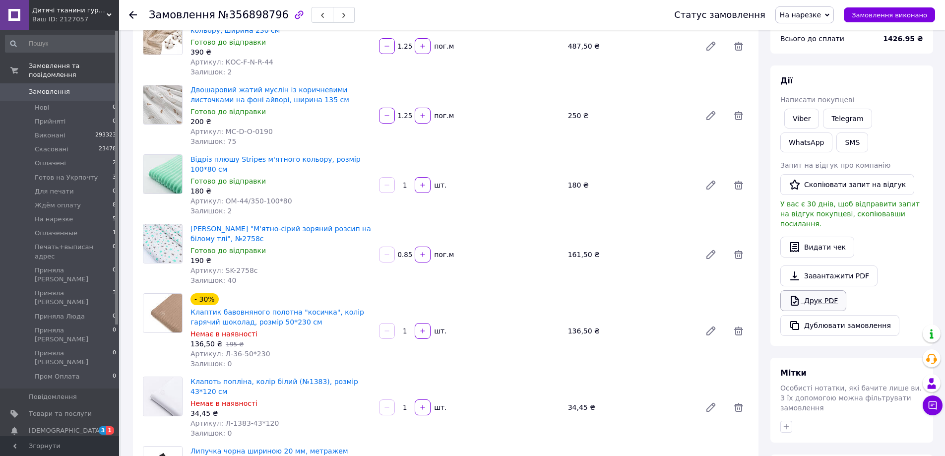
click at [809, 293] on link "Друк PDF" at bounding box center [813, 300] width 66 height 21
click at [64, 88] on link "Замовлення 0" at bounding box center [61, 91] width 122 height 17
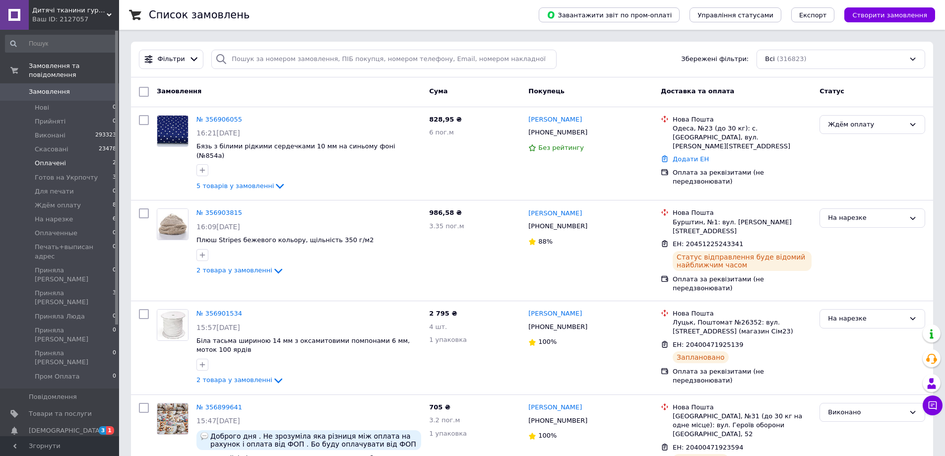
click at [92, 156] on li "Оплачені 2" at bounding box center [61, 163] width 122 height 14
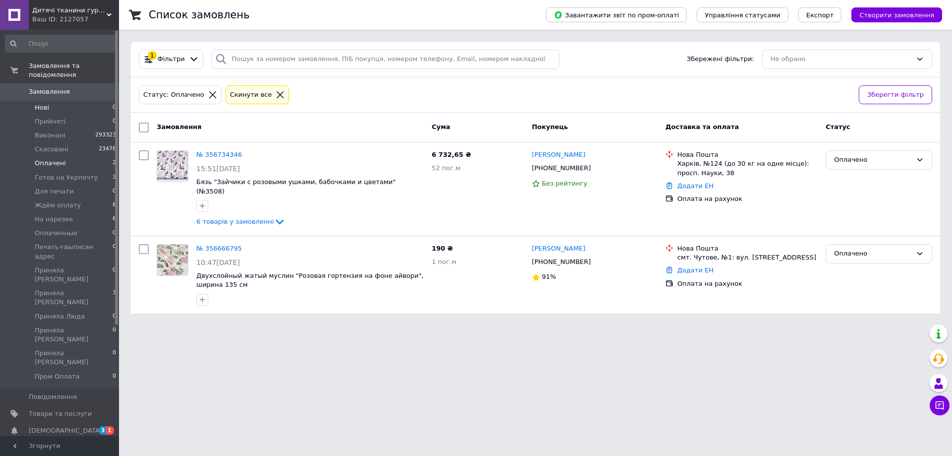
click at [82, 101] on li "Нові 0" at bounding box center [61, 108] width 122 height 14
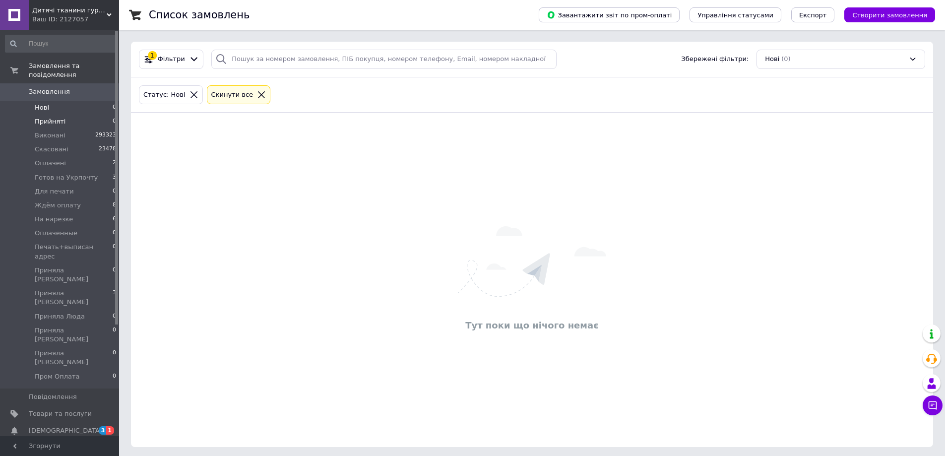
click at [63, 115] on li "Прийняті 0" at bounding box center [61, 122] width 122 height 14
click at [75, 101] on li "Нові 0" at bounding box center [61, 108] width 122 height 14
click at [73, 212] on li "На нарезке 6" at bounding box center [61, 219] width 122 height 14
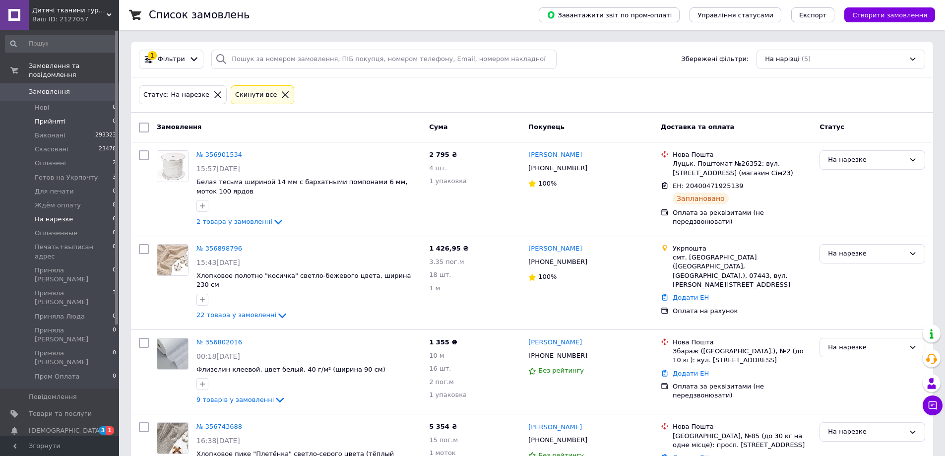
click at [64, 115] on li "Прийняті 0" at bounding box center [61, 122] width 122 height 14
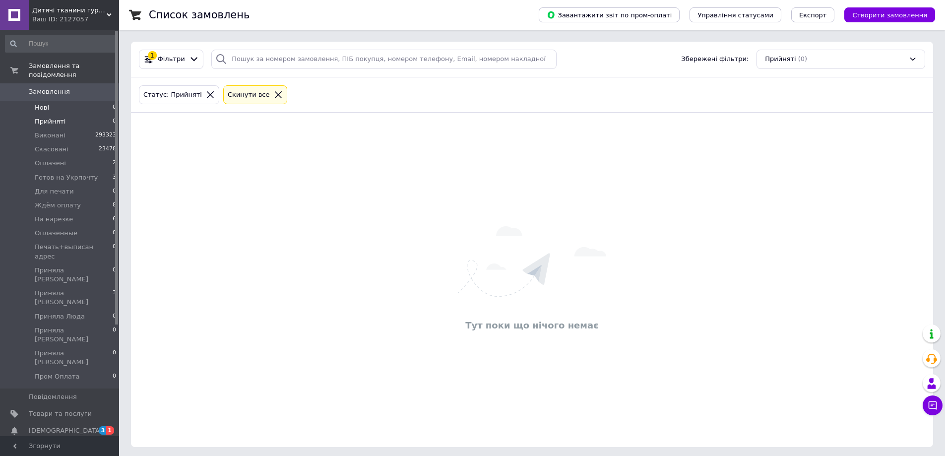
click at [64, 101] on li "Нові 0" at bounding box center [61, 108] width 122 height 14
click at [101, 115] on li "Прийняті 0" at bounding box center [61, 122] width 122 height 14
click at [95, 101] on li "Нові 0" at bounding box center [61, 108] width 122 height 14
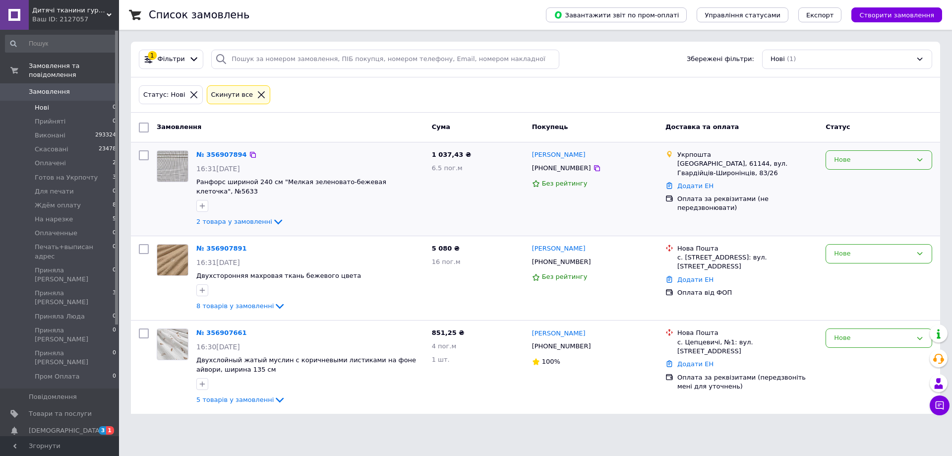
click at [863, 161] on div "Нове" at bounding box center [873, 160] width 78 height 10
click at [847, 178] on li "Прийнято" at bounding box center [879, 181] width 106 height 18
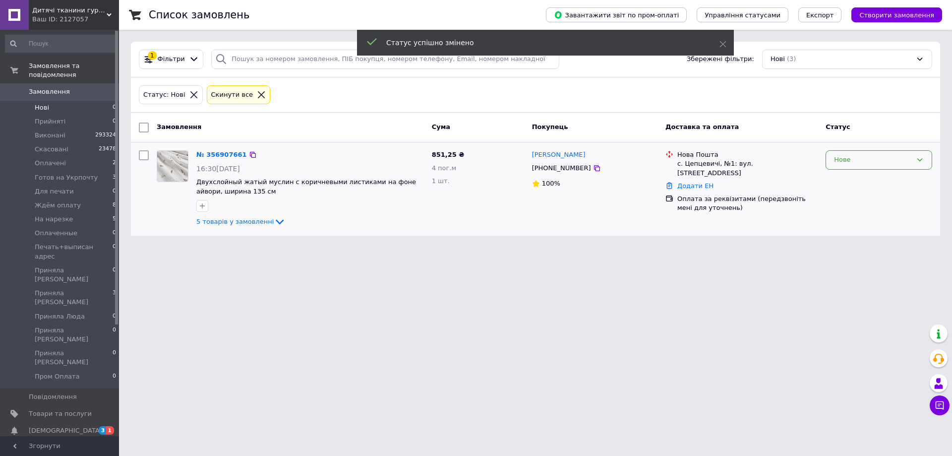
click at [852, 162] on div "Нове" at bounding box center [873, 160] width 78 height 10
click at [847, 176] on li "Прийнято" at bounding box center [879, 181] width 106 height 18
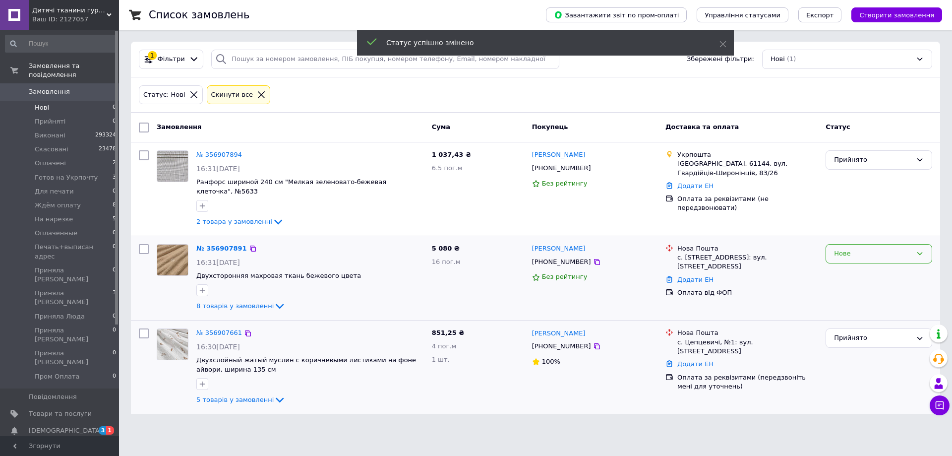
click at [854, 248] on div "Нове" at bounding box center [873, 253] width 78 height 10
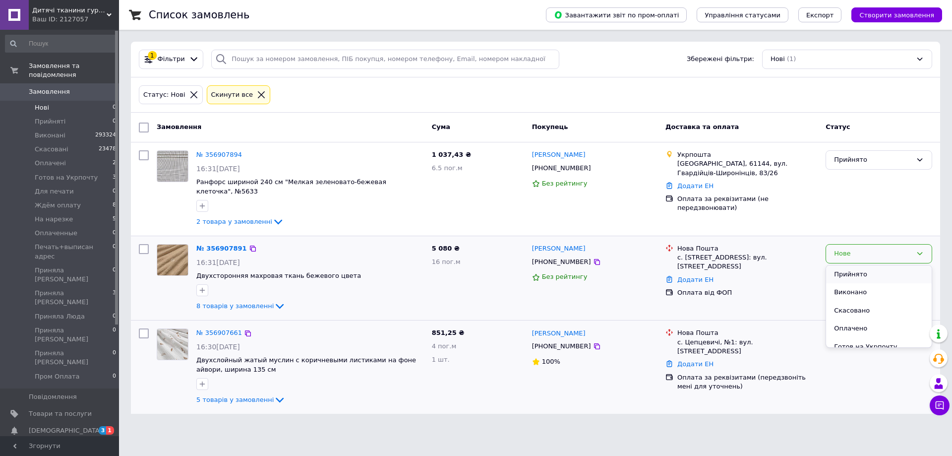
click at [854, 265] on li "Прийнято" at bounding box center [879, 274] width 106 height 18
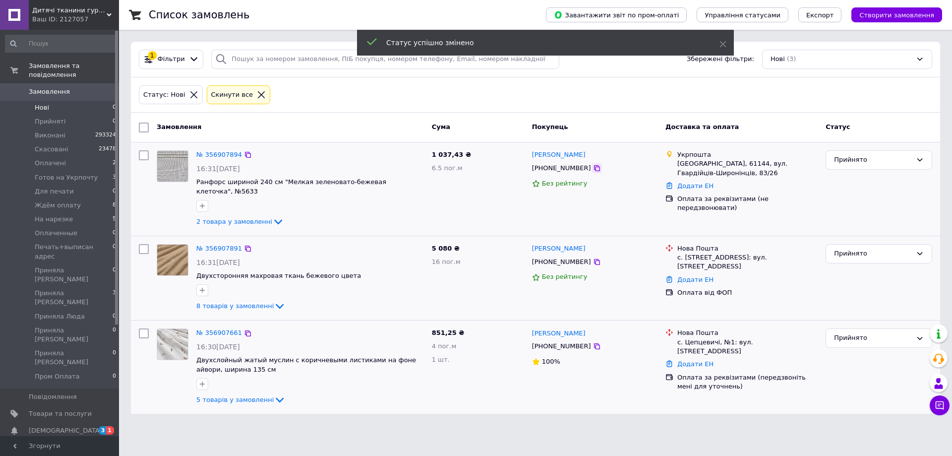
click at [593, 170] on icon at bounding box center [597, 168] width 8 height 8
click at [65, 87] on span "Замовлення" at bounding box center [60, 91] width 63 height 9
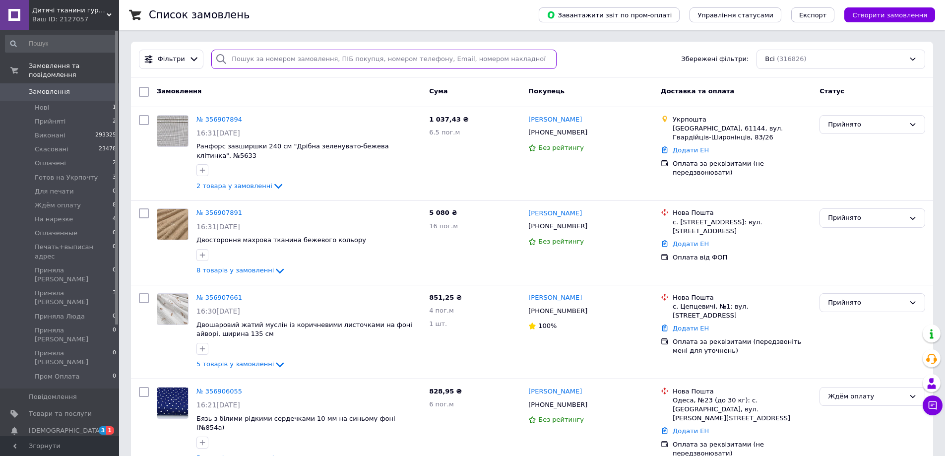
click at [249, 63] on input "search" at bounding box center [383, 59] width 345 height 19
paste input "[PHONE_NUMBER]"
type input "[PHONE_NUMBER]"
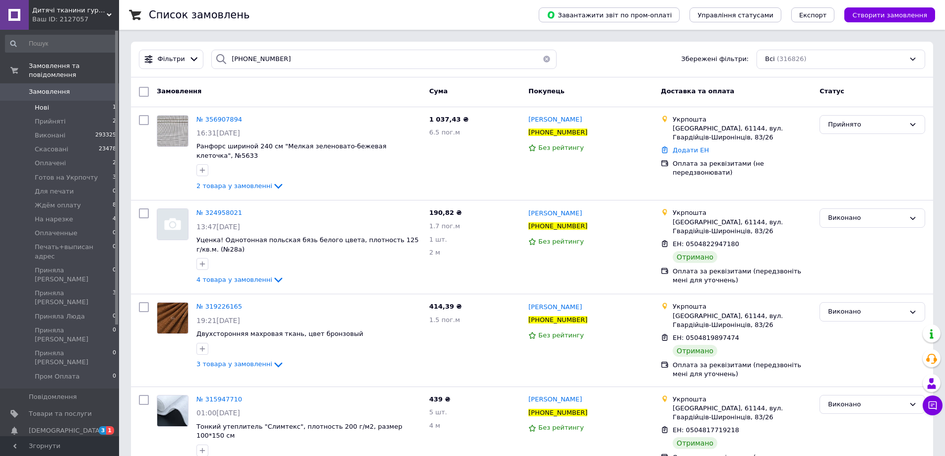
click at [102, 101] on li "Нові 1" at bounding box center [61, 108] width 122 height 14
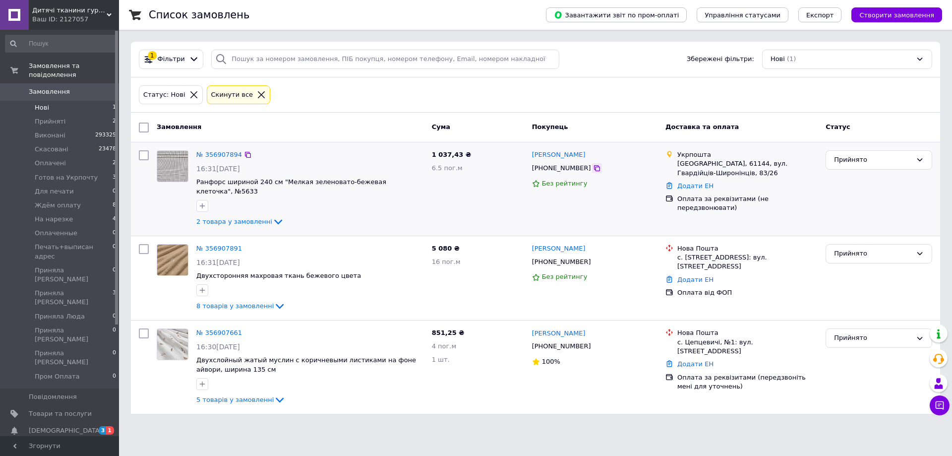
click at [594, 171] on icon at bounding box center [597, 168] width 6 height 6
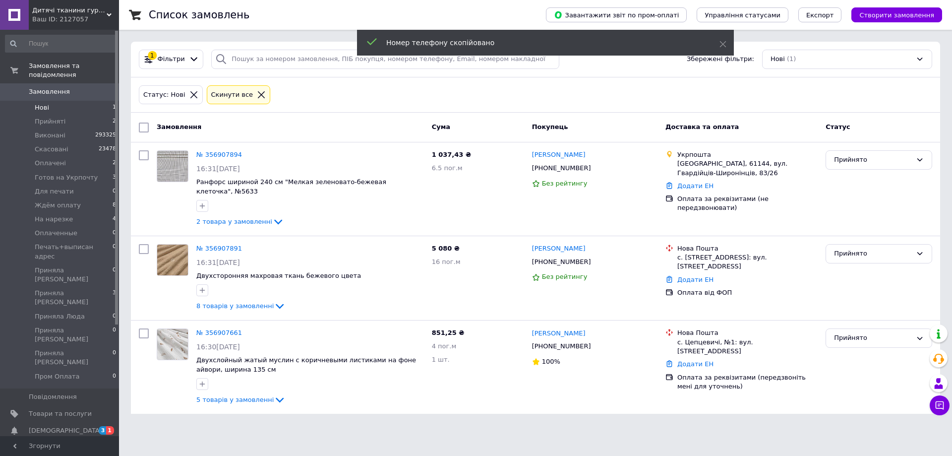
click at [94, 87] on span "0" at bounding box center [105, 91] width 27 height 9
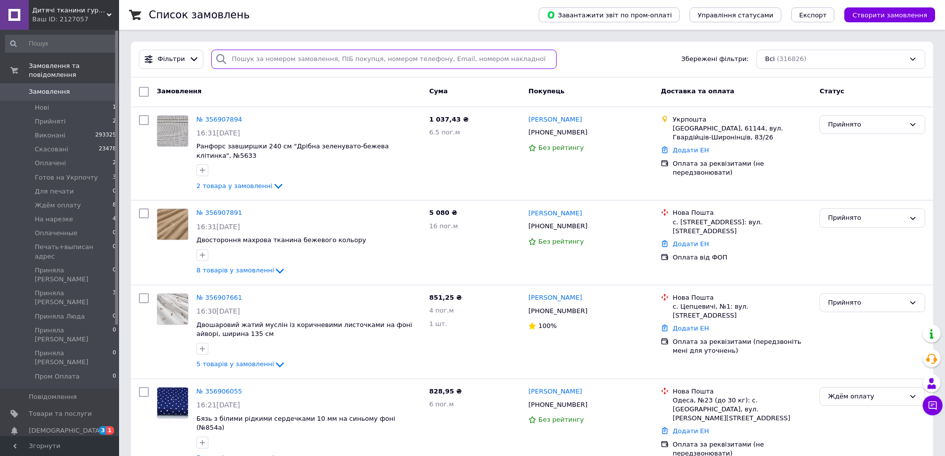
click at [255, 60] on input "search" at bounding box center [383, 59] width 345 height 19
paste input "[PHONE_NUMBER]"
type input "[PHONE_NUMBER]"
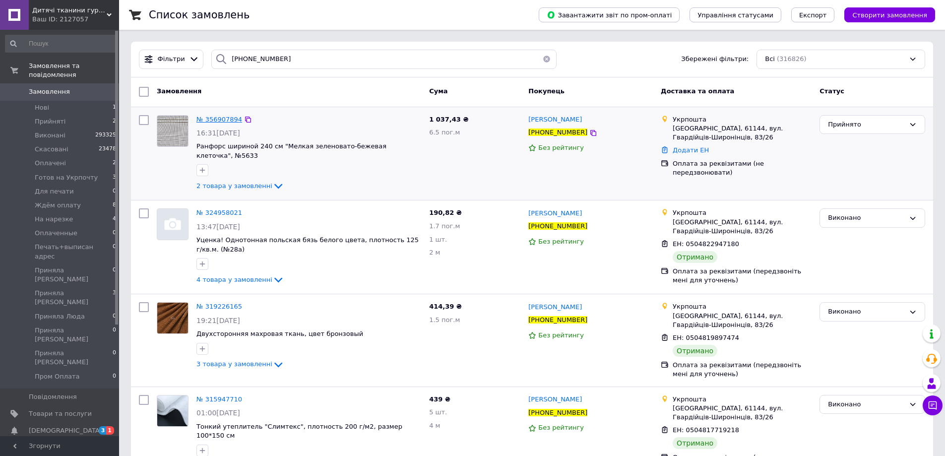
click at [219, 117] on span "№ 356907894" at bounding box center [219, 119] width 46 height 7
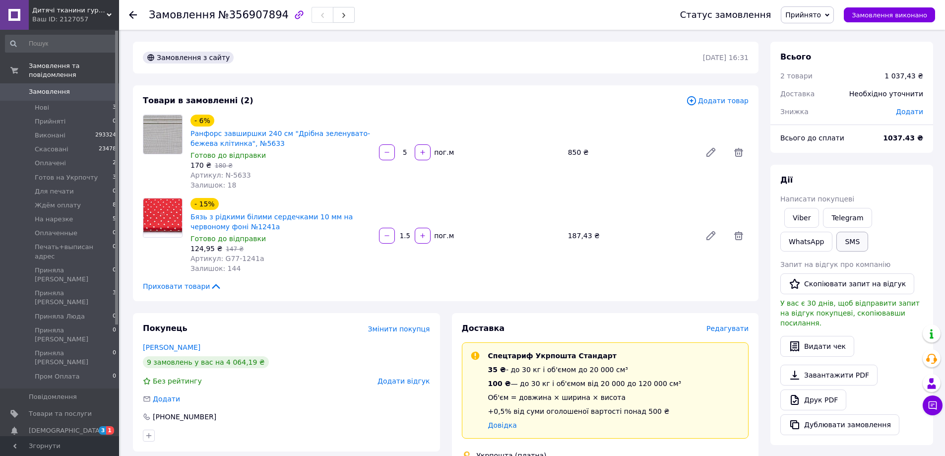
click at [836, 243] on button "SMS" at bounding box center [852, 242] width 32 height 20
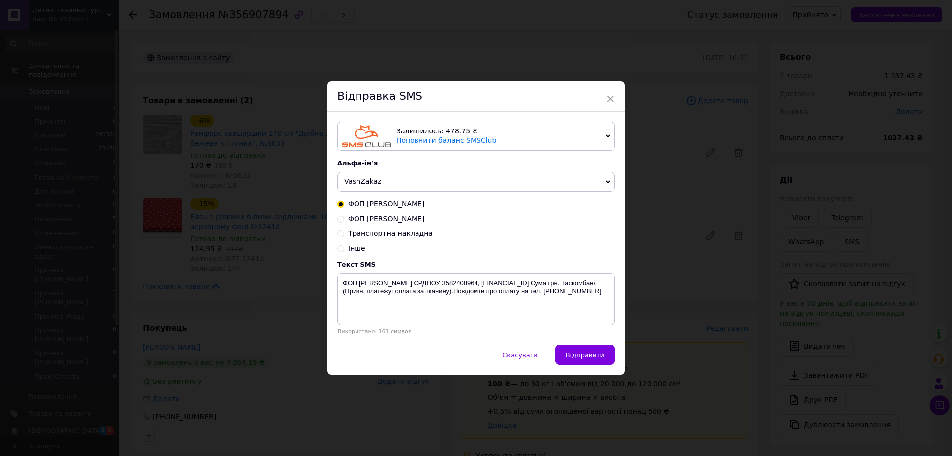
click at [692, 211] on div "× Відправка SMS Залишилось: 478.75 ₴ Поповнити баланс SMSClub Підключити LetsAd…" at bounding box center [476, 228] width 952 height 456
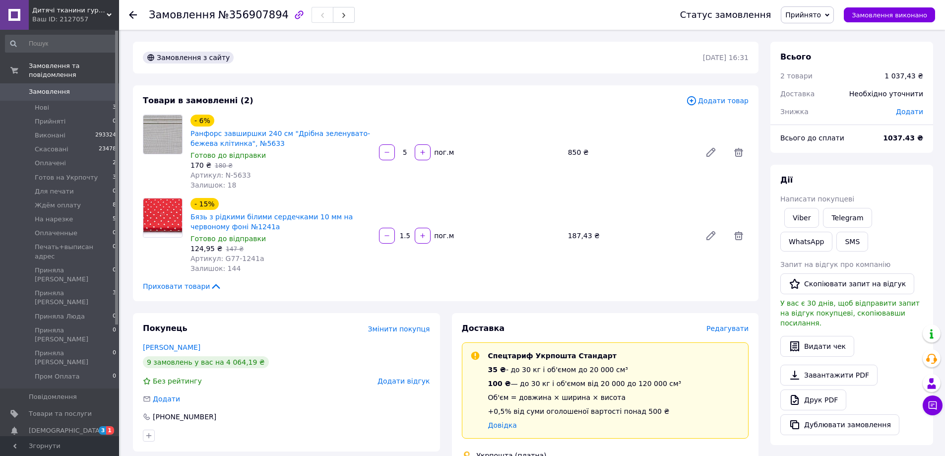
click at [864, 155] on div "Всього 2 товари 1 037,43 ₴ Доставка Необхідно уточнити Знижка Додати Всього до …" at bounding box center [851, 363] width 163 height 643
click at [795, 213] on link "Viber" at bounding box center [801, 218] width 35 height 20
drag, startPoint x: 870, startPoint y: 124, endPoint x: 841, endPoint y: 78, distance: 54.6
click at [870, 124] on hr at bounding box center [851, 124] width 163 height 0
click at [815, 14] on span "Прийнято" at bounding box center [803, 15] width 36 height 8
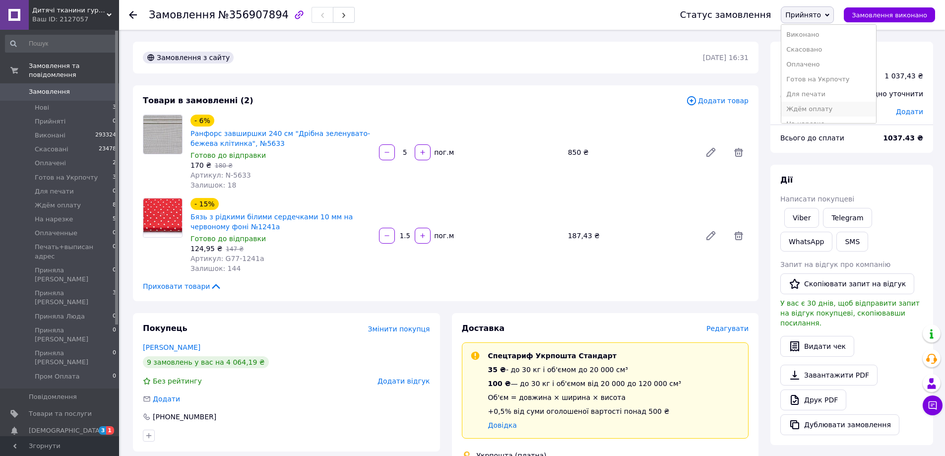
click at [830, 109] on li "Ждём оплату" at bounding box center [828, 109] width 95 height 15
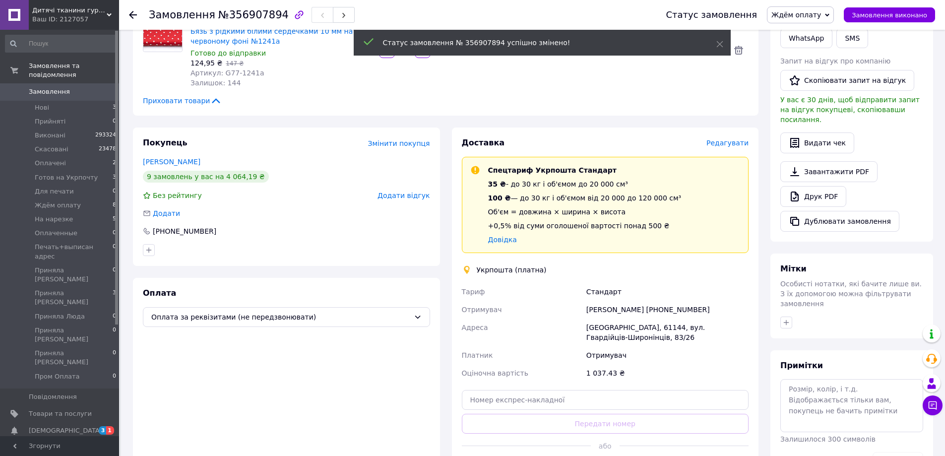
scroll to position [198, 0]
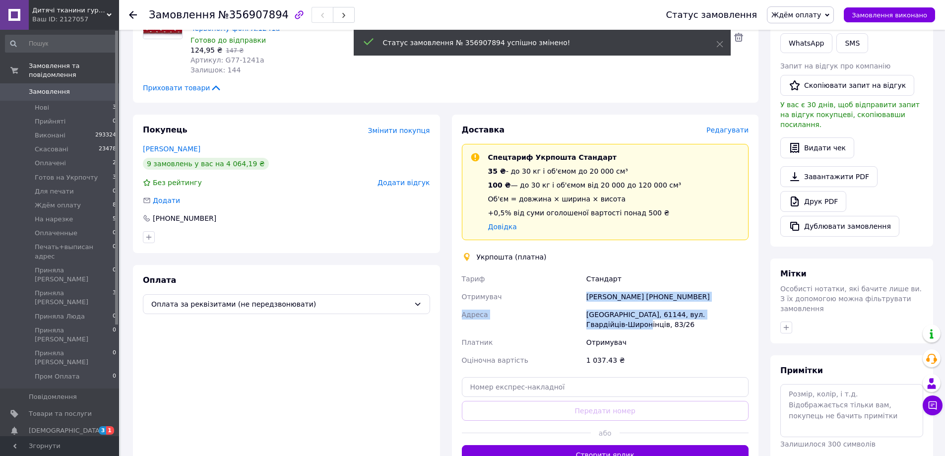
drag, startPoint x: 585, startPoint y: 301, endPoint x: 738, endPoint y: 313, distance: 152.8
click at [738, 313] on div "[PERSON_NAME] Отримувач [PERSON_NAME] [PHONE_NUMBER] [PERSON_NAME][GEOGRAPHIC_D…" at bounding box center [605, 319] width 291 height 99
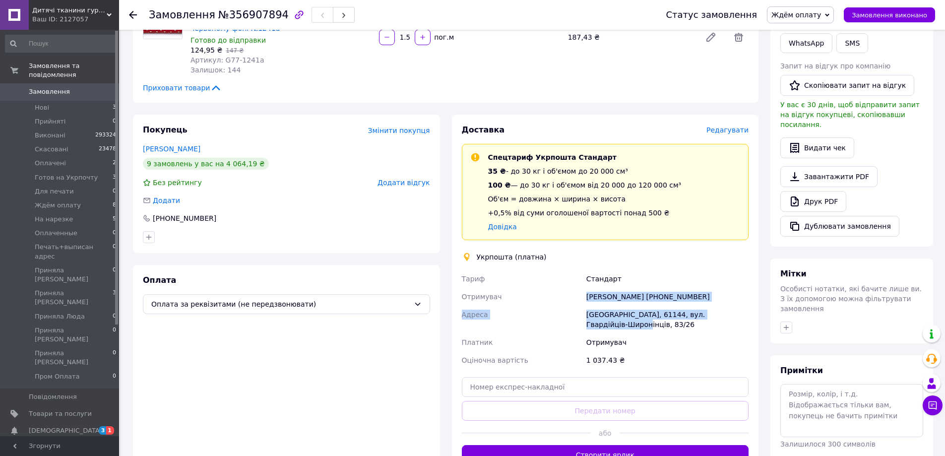
click at [705, 296] on div "[PERSON_NAME] [PHONE_NUMBER]" at bounding box center [667, 297] width 166 height 18
drag, startPoint x: 588, startPoint y: 297, endPoint x: 741, endPoint y: 312, distance: 153.5
click at [741, 312] on div "[PERSON_NAME] Отримувач [PERSON_NAME] [PHONE_NUMBER] [PERSON_NAME][GEOGRAPHIC_D…" at bounding box center [605, 319] width 291 height 99
copy div "[PERSON_NAME] [PHONE_NUMBER] [PERSON_NAME][GEOGRAPHIC_DATA][STREET_ADDRESS] Гва…"
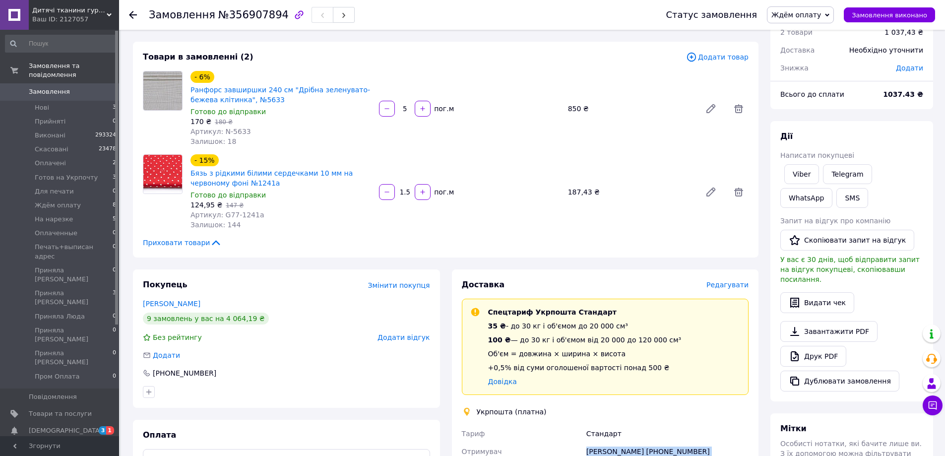
scroll to position [0, 0]
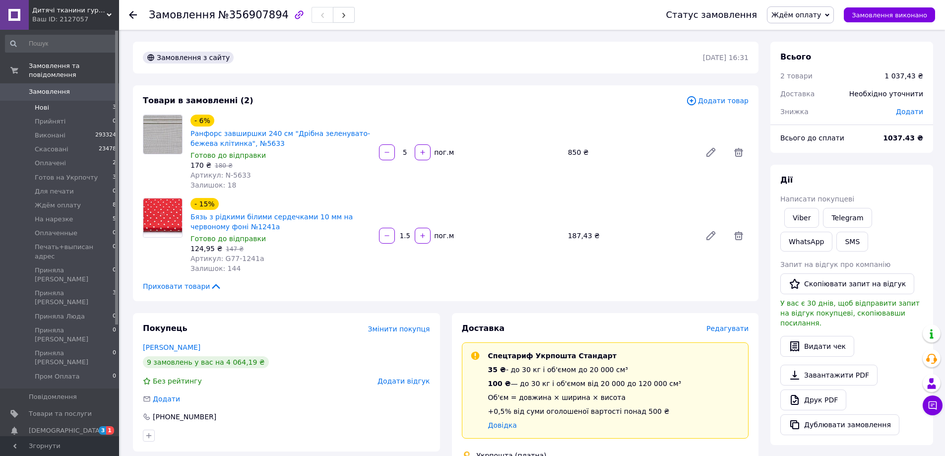
click at [77, 101] on li "Нові 3" at bounding box center [61, 108] width 122 height 14
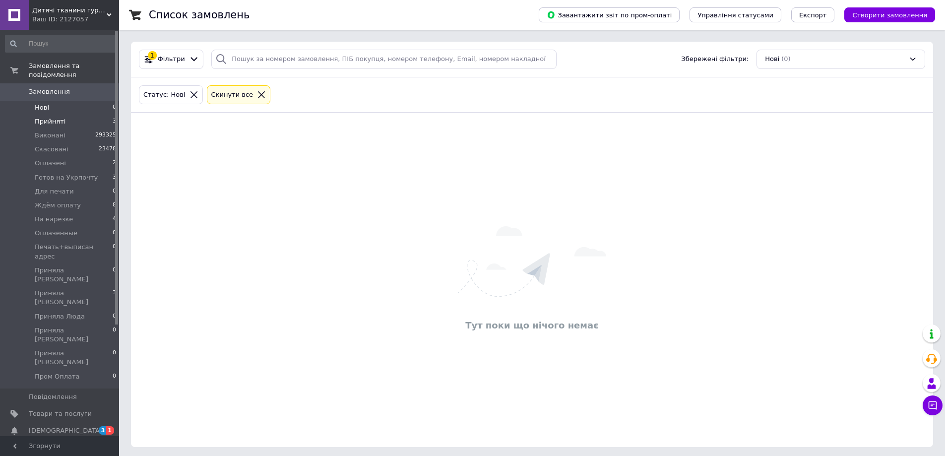
click at [78, 115] on li "Прийняті 3" at bounding box center [61, 122] width 122 height 14
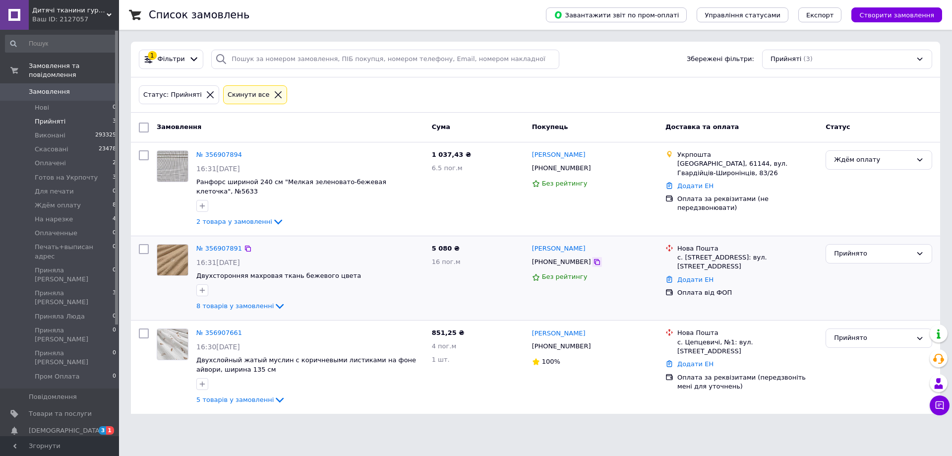
click at [593, 258] on icon at bounding box center [597, 262] width 8 height 8
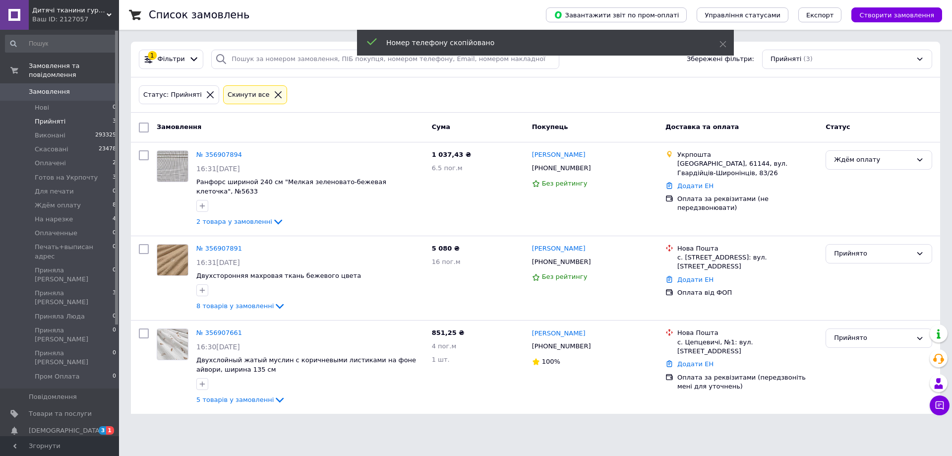
click at [84, 87] on span "Замовлення" at bounding box center [60, 91] width 63 height 9
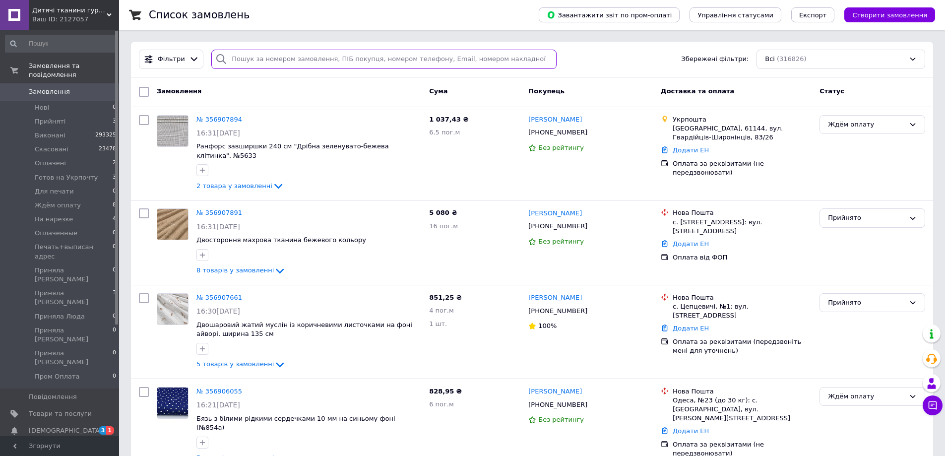
click at [266, 58] on input "search" at bounding box center [383, 59] width 345 height 19
paste input "[PHONE_NUMBER]"
type input "[PHONE_NUMBER]"
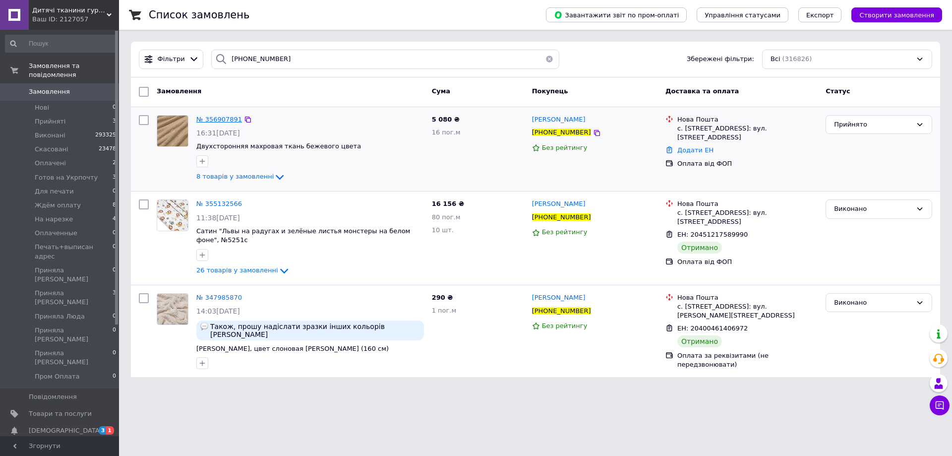
click at [210, 118] on span "№ 356907891" at bounding box center [219, 119] width 46 height 7
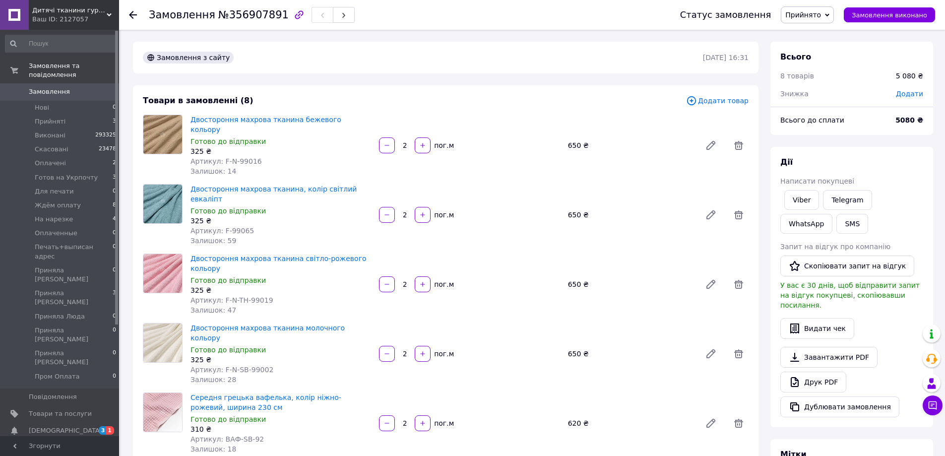
drag, startPoint x: 802, startPoint y: 204, endPoint x: 768, endPoint y: 228, distance: 41.3
click at [801, 203] on link "Viber" at bounding box center [801, 200] width 35 height 20
click at [74, 87] on span "Замовлення" at bounding box center [60, 91] width 63 height 9
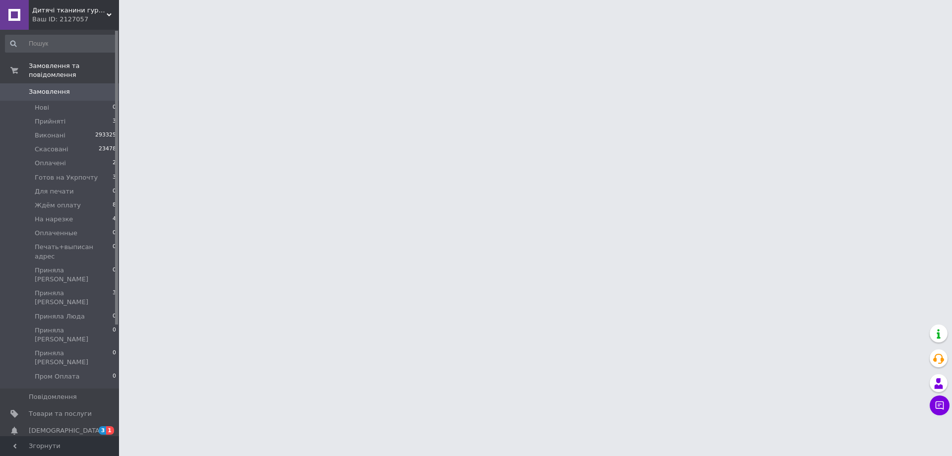
click at [87, 87] on span "Замовлення" at bounding box center [60, 91] width 63 height 9
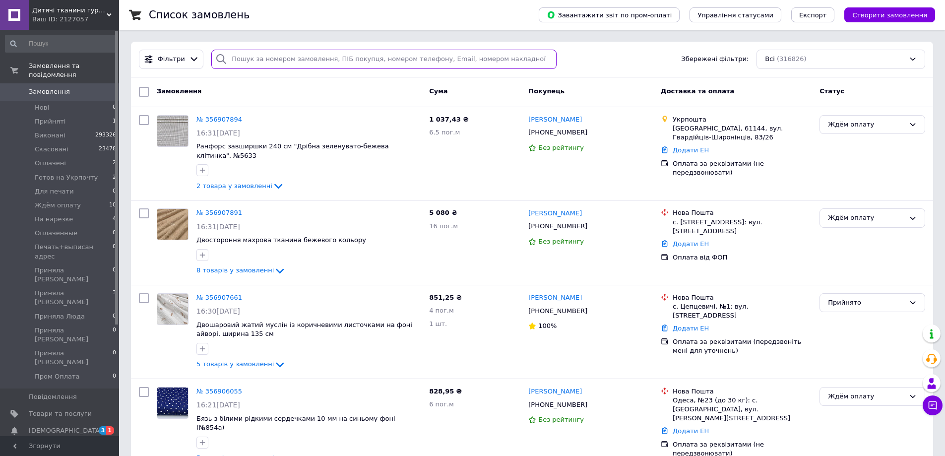
click at [264, 63] on input "search" at bounding box center [383, 59] width 345 height 19
type input "7214"
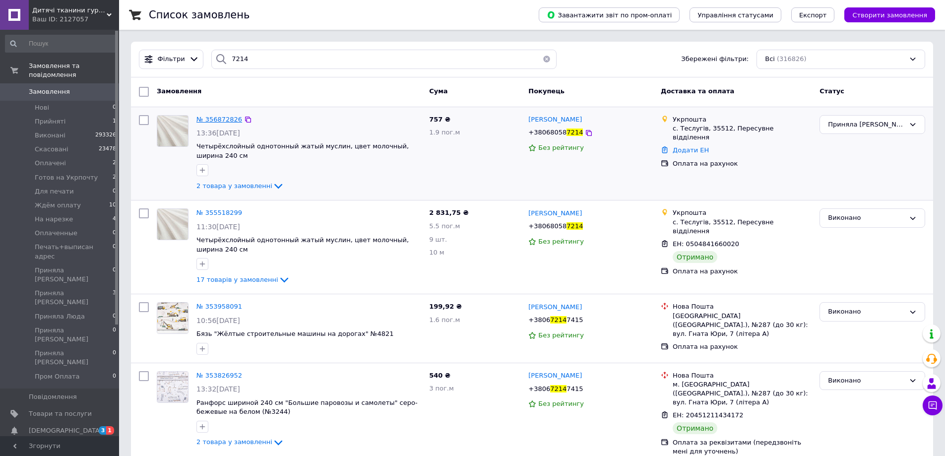
click at [217, 122] on span "№ 356872826" at bounding box center [219, 119] width 46 height 7
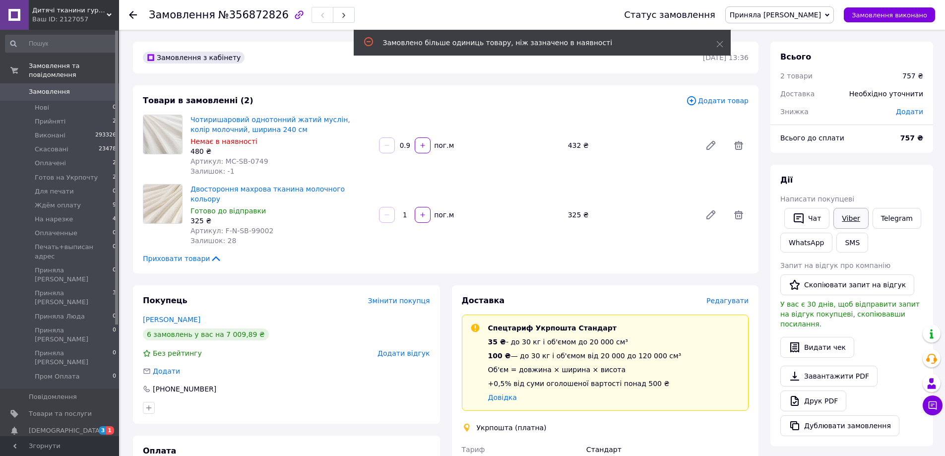
click at [842, 217] on link "Viber" at bounding box center [850, 218] width 35 height 21
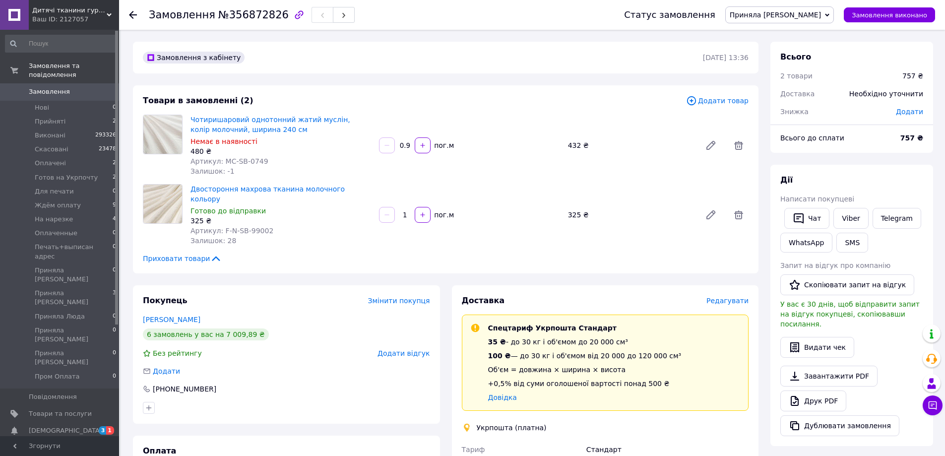
click at [865, 175] on div "Дії" at bounding box center [851, 180] width 143 height 11
click at [76, 115] on li "Прийняті 2" at bounding box center [61, 122] width 122 height 14
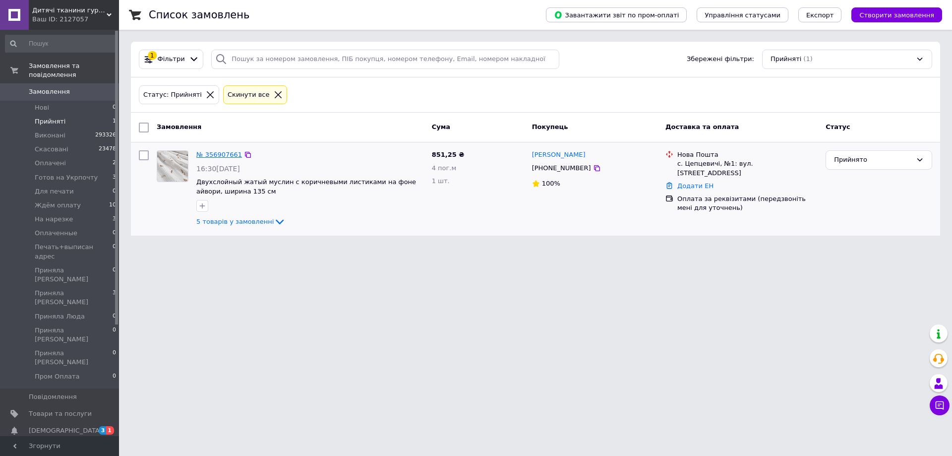
click at [208, 155] on link "№ 356907661" at bounding box center [219, 154] width 46 height 7
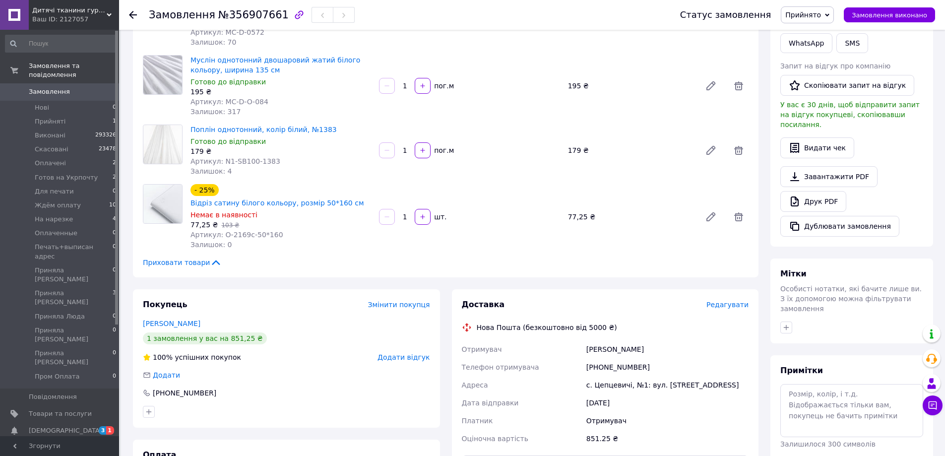
scroll to position [390, 0]
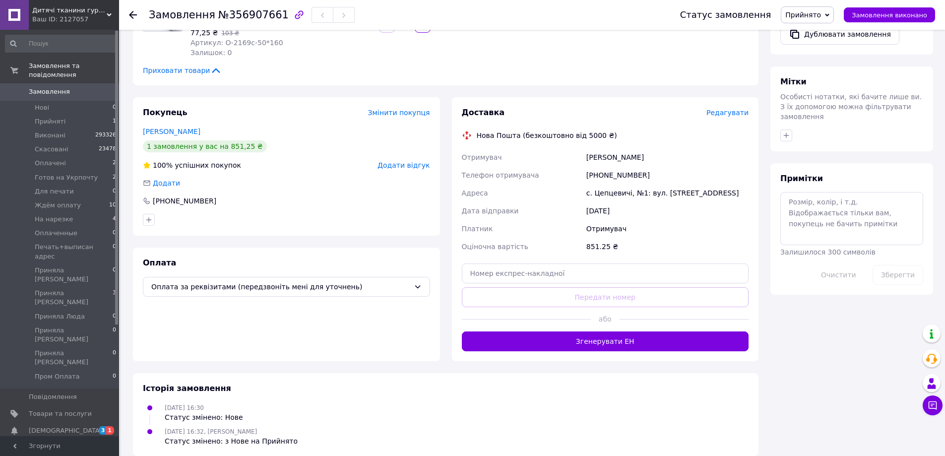
click at [835, 307] on div "Всього 5 товарів 851,25 ₴ Доставка Необхідно уточнити Знижка Додати Всього до с…" at bounding box center [851, 53] width 175 height 804
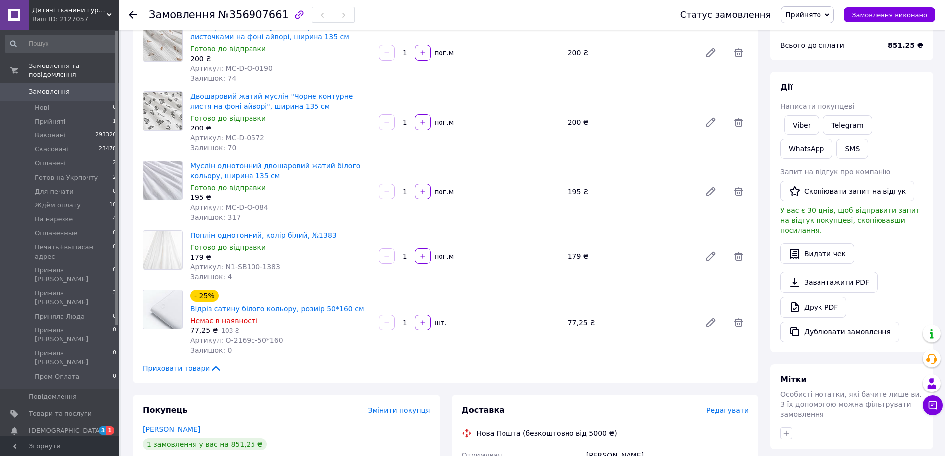
scroll to position [0, 0]
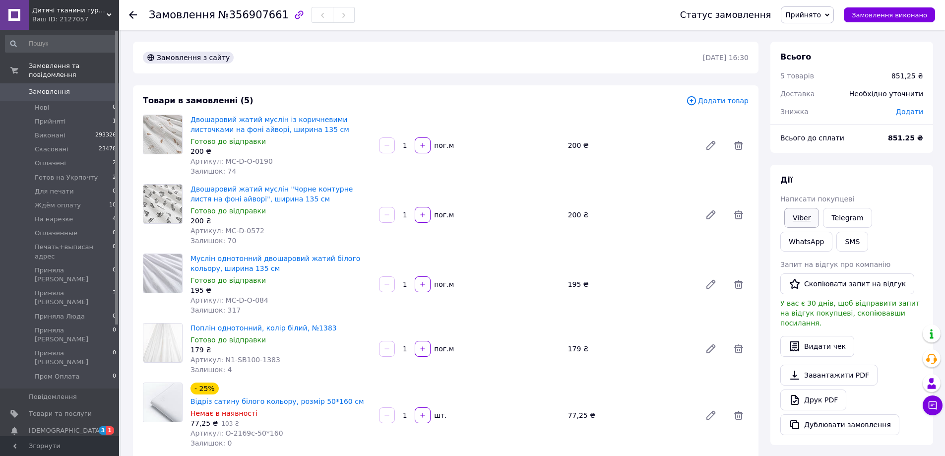
click at [800, 215] on link "Viber" at bounding box center [801, 218] width 35 height 20
click at [870, 175] on div "Дії" at bounding box center [851, 180] width 143 height 11
click at [804, 213] on link "Viber" at bounding box center [801, 218] width 35 height 20
click at [840, 131] on div "Всього до сплати" at bounding box center [828, 138] width 108 height 22
click at [801, 15] on span "Прийнято" at bounding box center [803, 15] width 36 height 8
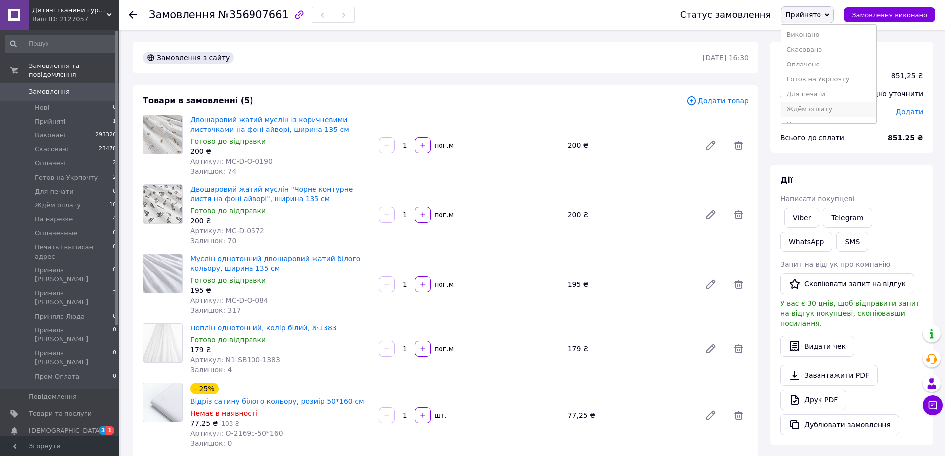
click at [818, 108] on li "Ждём оплату" at bounding box center [828, 109] width 95 height 15
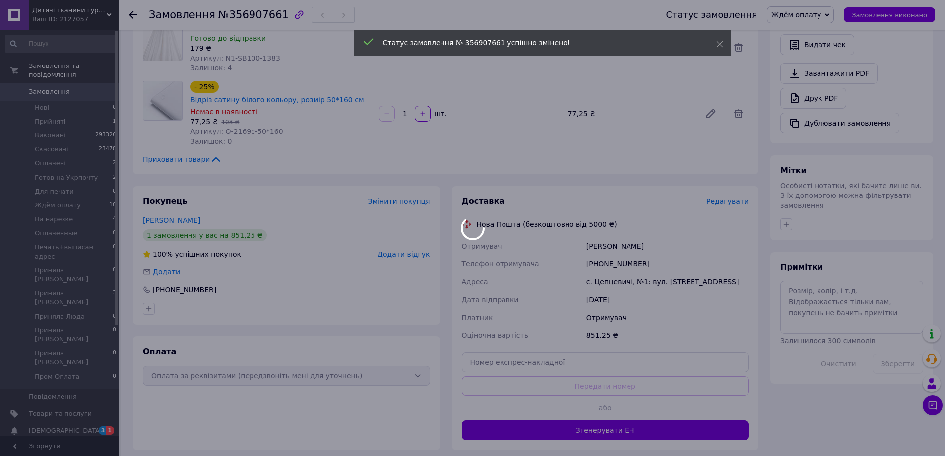
scroll to position [347, 0]
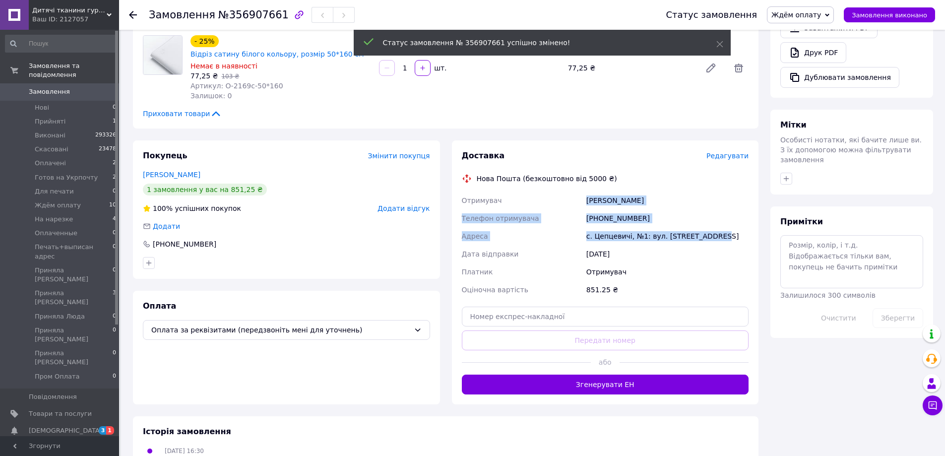
drag, startPoint x: 579, startPoint y: 190, endPoint x: 714, endPoint y: 224, distance: 139.1
click at [714, 224] on div "Отримувач [PERSON_NAME] Телефон отримувача [PHONE_NUMBER] Адреса с. Цепцевичі, …" at bounding box center [605, 244] width 291 height 107
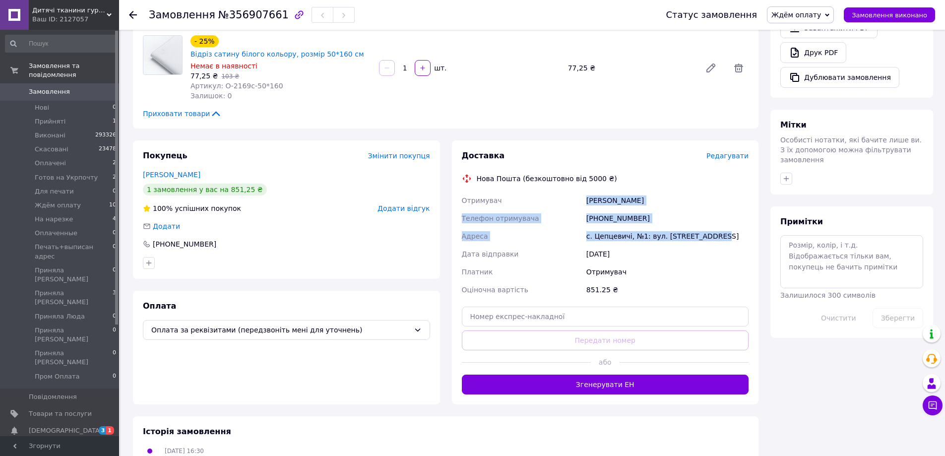
copy div "Отримувач [PERSON_NAME] Телефон отримувача [PHONE_NUMBER] Адреса с. Цепцевичі, …"
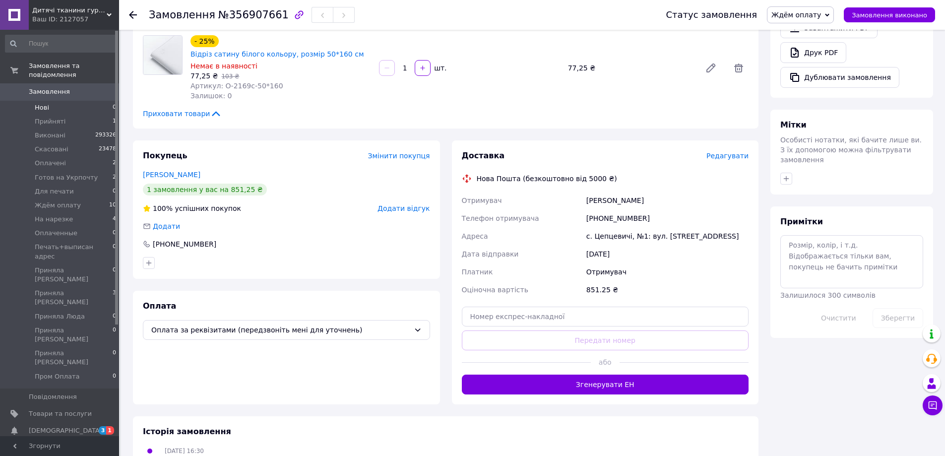
click at [76, 103] on li "Нові 0" at bounding box center [61, 108] width 122 height 14
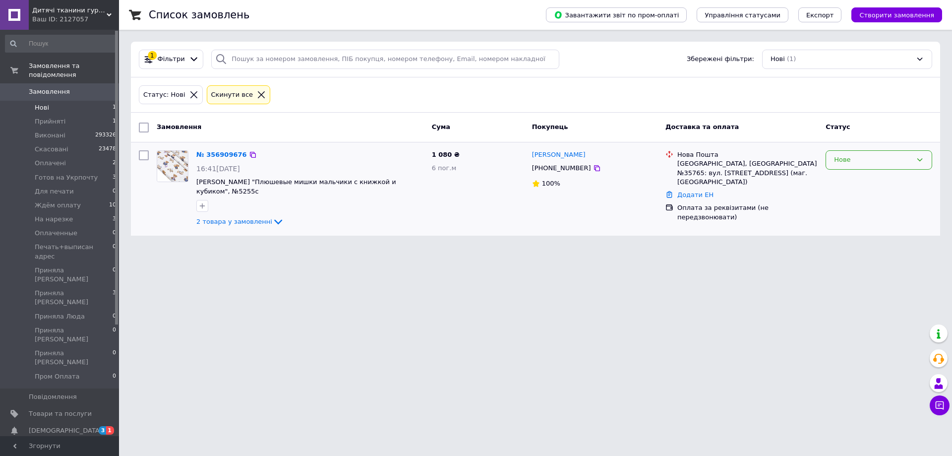
click at [859, 161] on div "Нове" at bounding box center [873, 160] width 78 height 10
click at [845, 183] on li "Прийнято" at bounding box center [879, 181] width 106 height 18
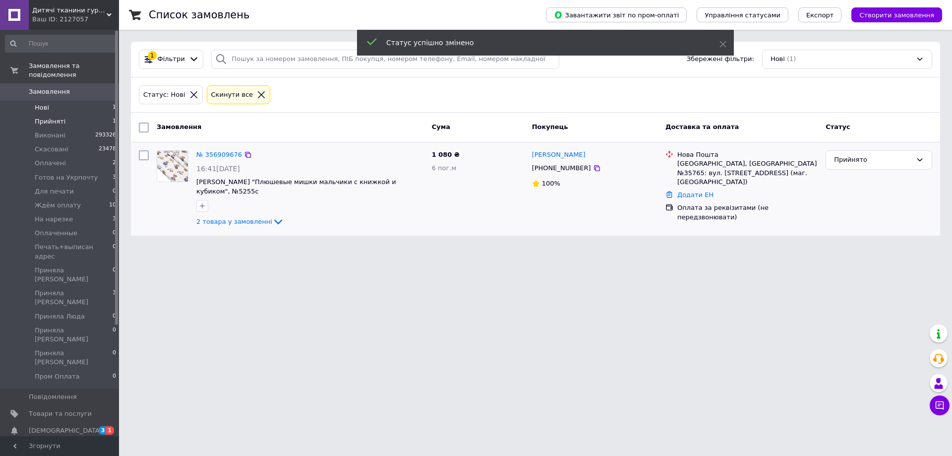
click at [86, 115] on li "Прийняті 1" at bounding box center [61, 122] width 122 height 14
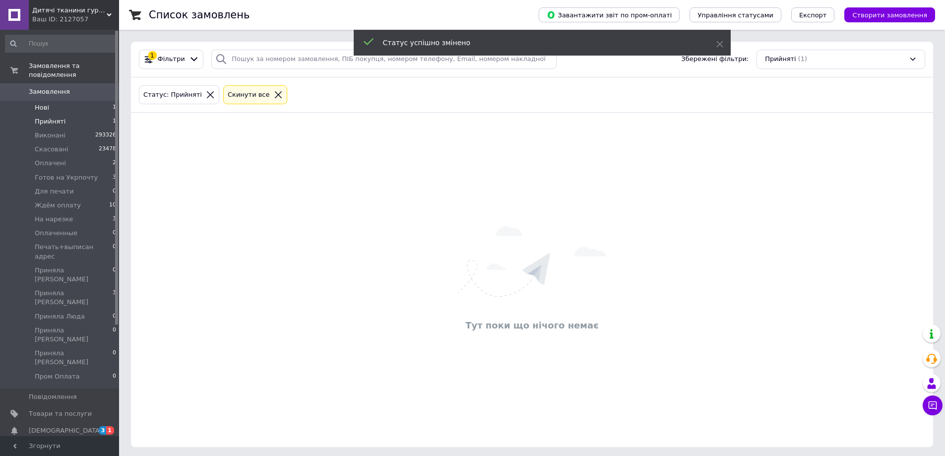
click at [83, 101] on li "Нові 1" at bounding box center [61, 108] width 122 height 14
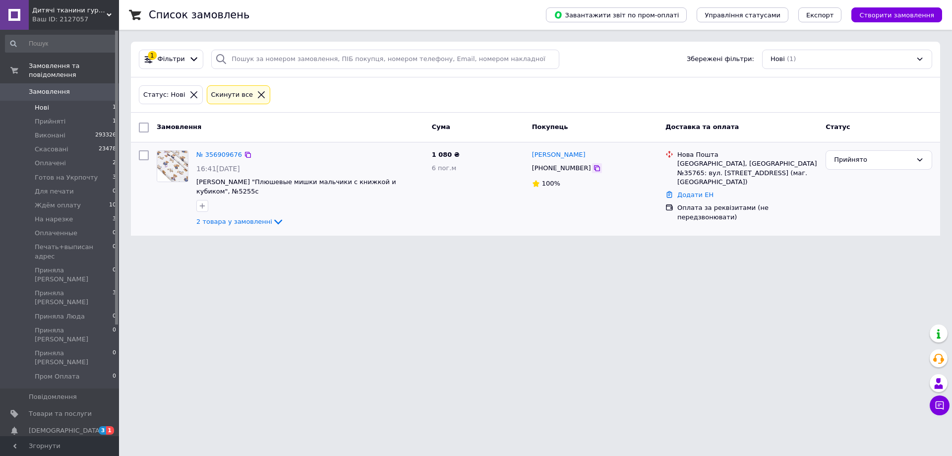
click at [593, 169] on icon at bounding box center [597, 168] width 8 height 8
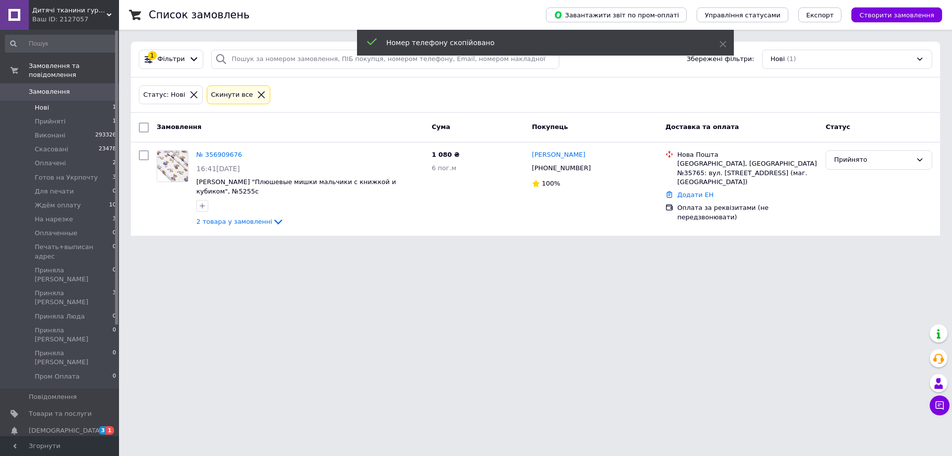
click at [87, 87] on span "Замовлення" at bounding box center [60, 91] width 63 height 9
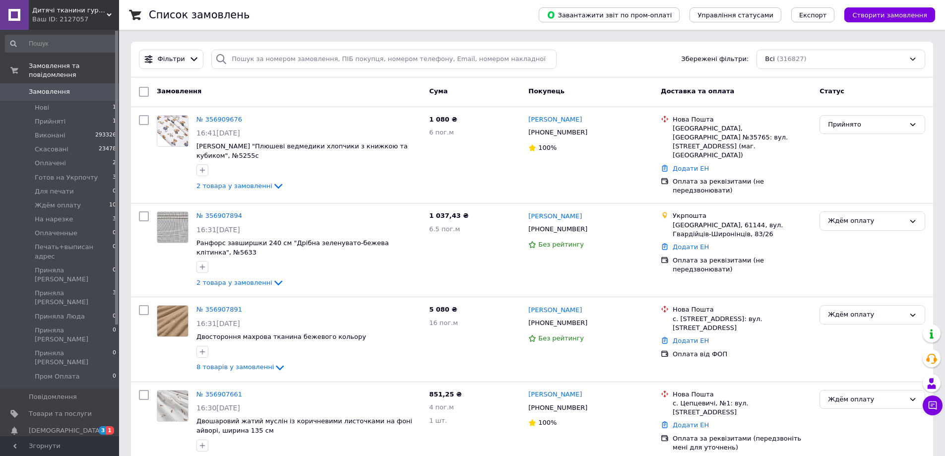
click at [296, 69] on div "Фільтри Збережені фільтри: Всі (316827)" at bounding box center [532, 60] width 802 height 36
click at [296, 59] on input "search" at bounding box center [383, 59] width 345 height 19
paste input "[PHONE_NUMBER]"
type input "[PHONE_NUMBER]"
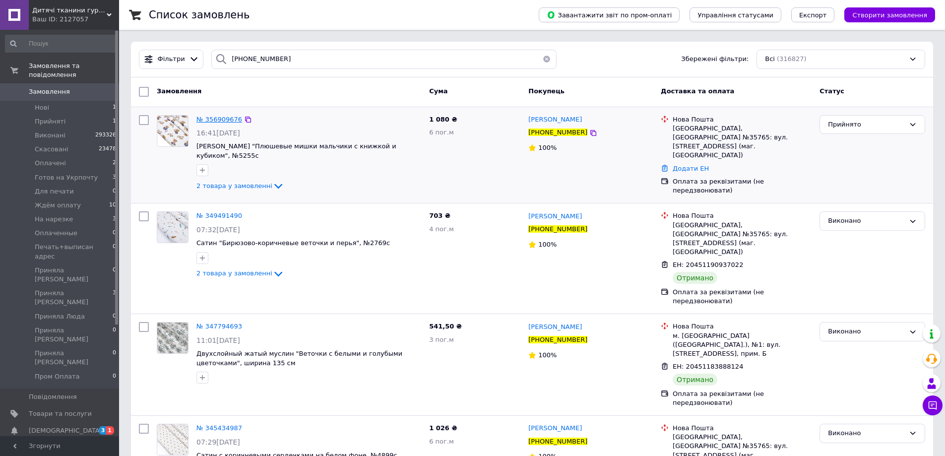
click at [214, 119] on span "№ 356909676" at bounding box center [219, 119] width 46 height 7
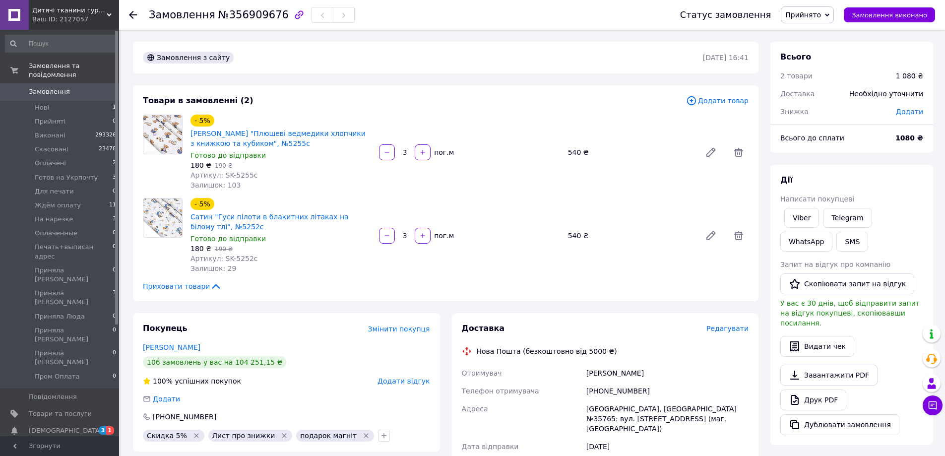
click at [919, 115] on span "Додати" at bounding box center [909, 112] width 27 height 8
click at [882, 148] on div "₴" at bounding box center [894, 152] width 41 height 20
click at [888, 191] on li "%" at bounding box center [895, 192] width 40 height 19
click at [842, 156] on input "text" at bounding box center [841, 152] width 59 height 20
type input "5"
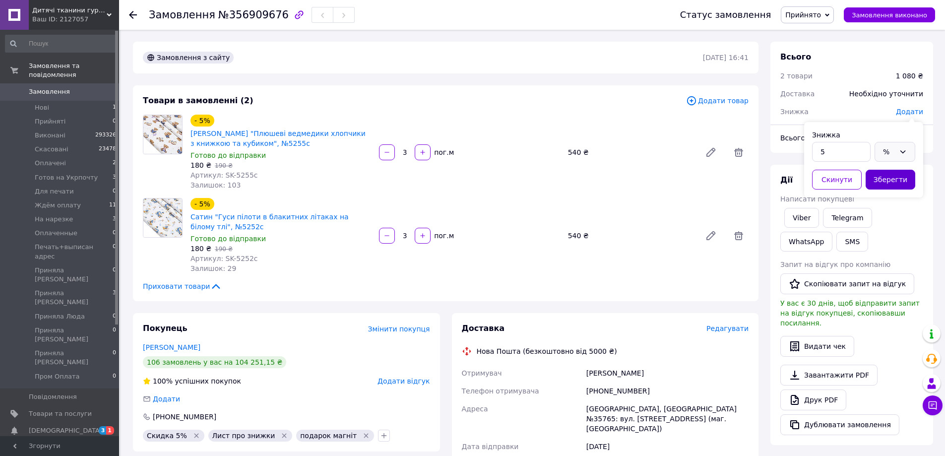
click at [877, 179] on button "Зберегти" at bounding box center [890, 180] width 50 height 20
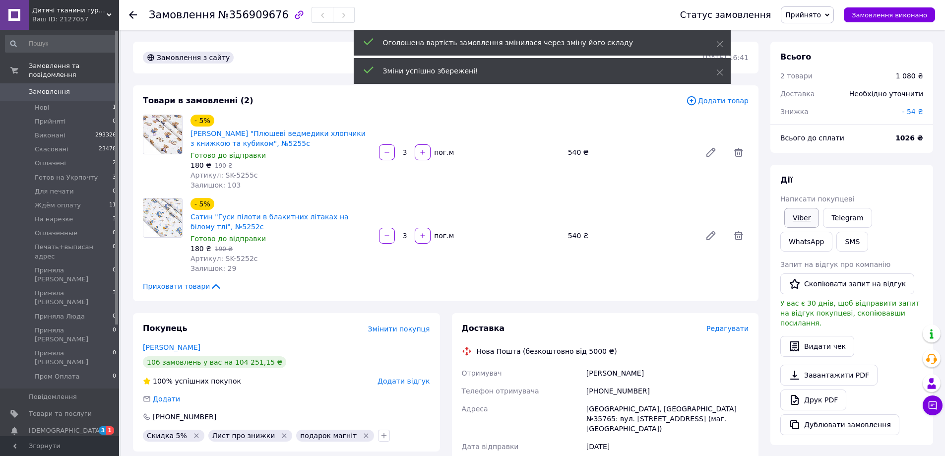
click at [801, 220] on link "Viber" at bounding box center [801, 218] width 35 height 20
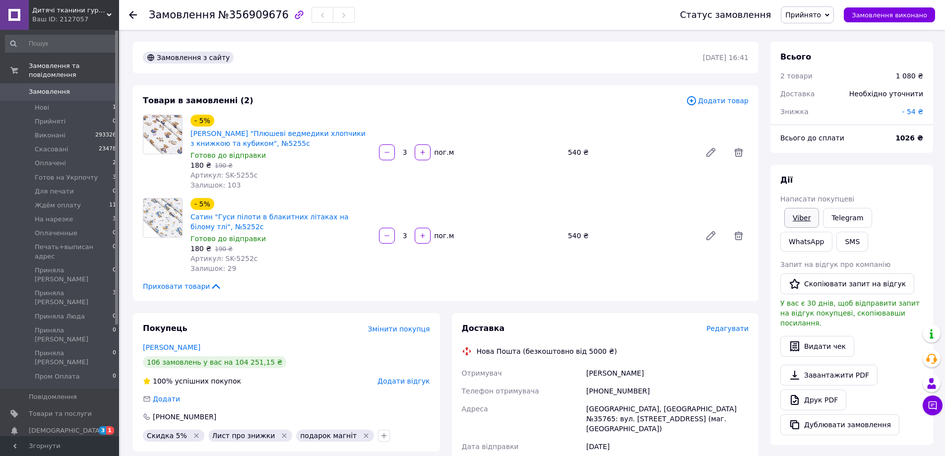
click at [801, 219] on link "Viber" at bounding box center [801, 218] width 35 height 20
click at [805, 215] on link "Viber" at bounding box center [801, 218] width 35 height 20
drag, startPoint x: 851, startPoint y: 159, endPoint x: 854, endPoint y: 121, distance: 38.3
click at [851, 158] on div "Всього 2 товари 1 080 ₴ Доставка Необхідно уточнити Знижка - 54 ₴ Всього до спл…" at bounding box center [851, 363] width 163 height 643
click at [821, 15] on span "Прийнято" at bounding box center [803, 15] width 36 height 8
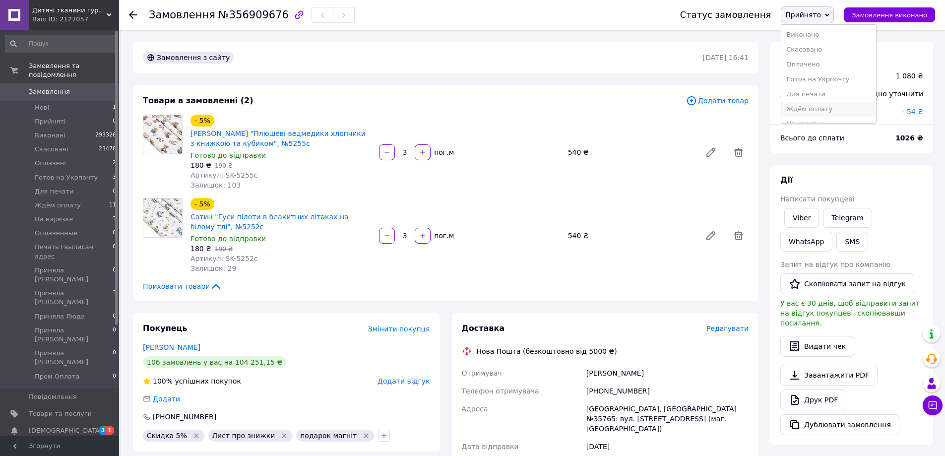
click at [825, 109] on li "Ждём оплату" at bounding box center [828, 109] width 95 height 15
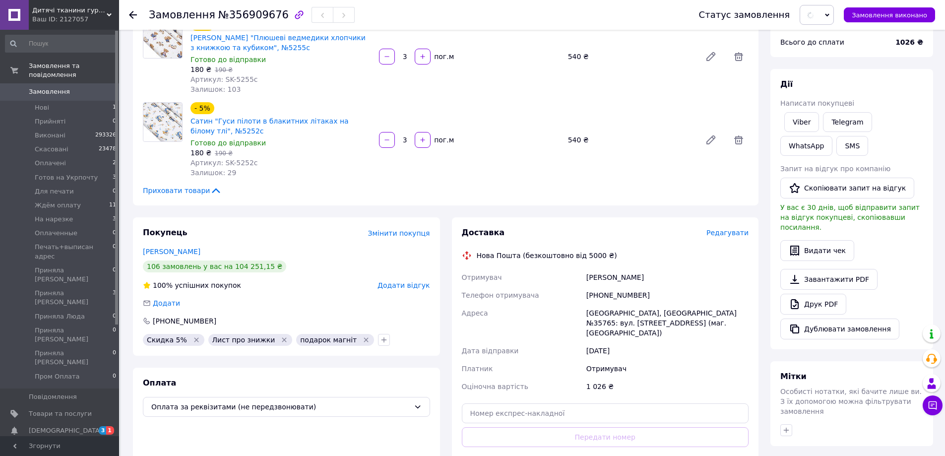
scroll to position [149, 0]
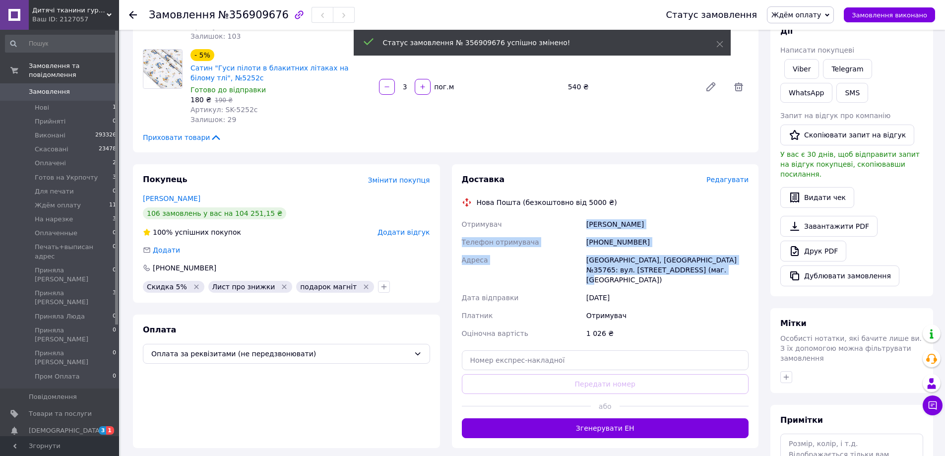
drag, startPoint x: 619, startPoint y: 245, endPoint x: 706, endPoint y: 274, distance: 91.9
click at [706, 274] on div "Отримувач [PERSON_NAME] Телефон отримувача [PHONE_NUMBER] [GEOGRAPHIC_DATA] [GE…" at bounding box center [605, 278] width 291 height 127
copy div "[PERSON_NAME] Телефон отримувача [PHONE_NUMBER] [GEOGRAPHIC_DATA] [GEOGRAPHIC_D…"
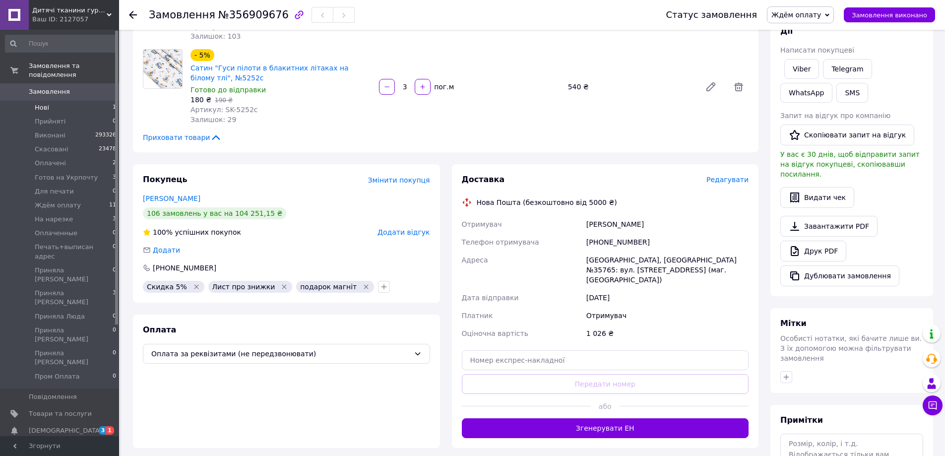
click at [72, 101] on li "Нові 1" at bounding box center [61, 108] width 122 height 14
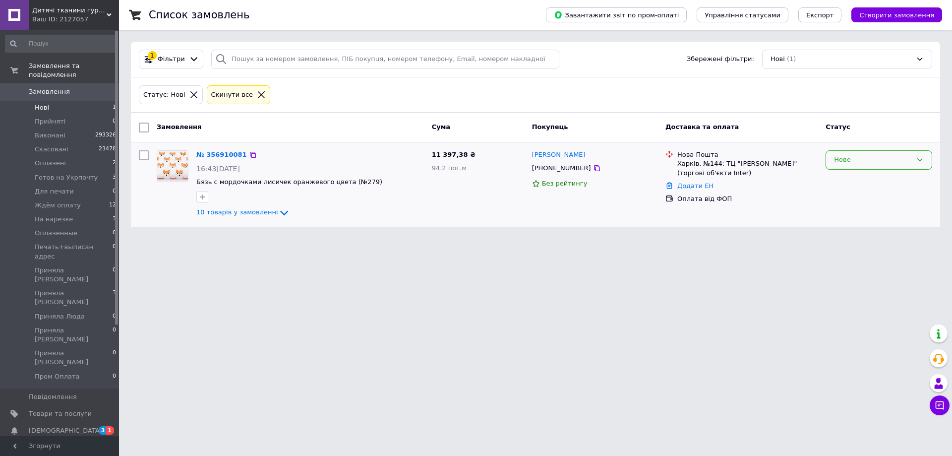
click at [850, 168] on div "Нове" at bounding box center [879, 159] width 107 height 19
click at [851, 178] on li "Прийнято" at bounding box center [879, 181] width 106 height 18
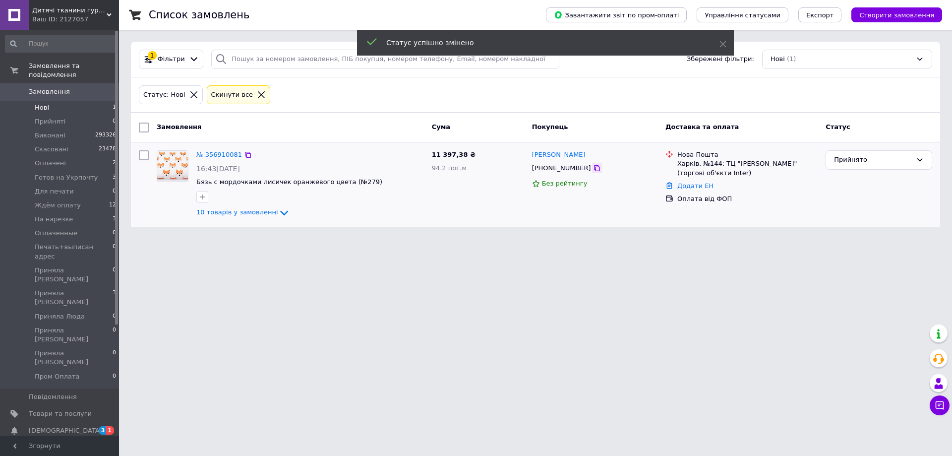
click at [593, 170] on icon at bounding box center [597, 168] width 8 height 8
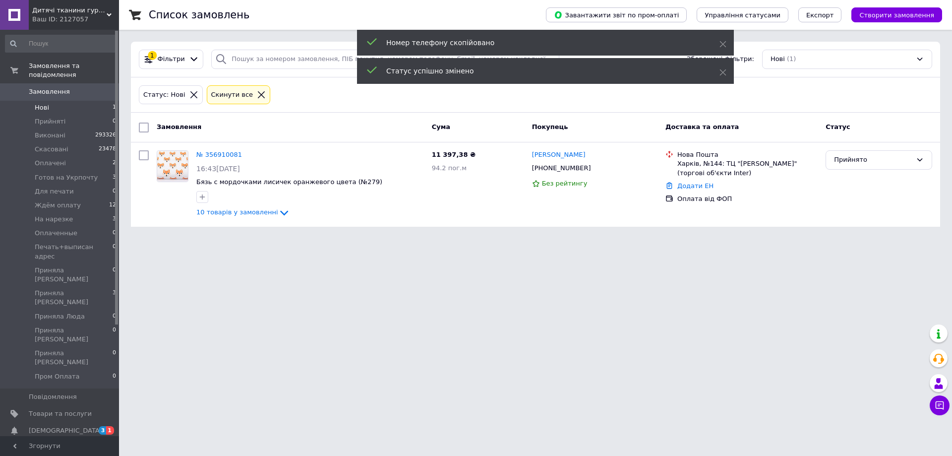
click at [47, 87] on span "Замовлення" at bounding box center [49, 91] width 41 height 9
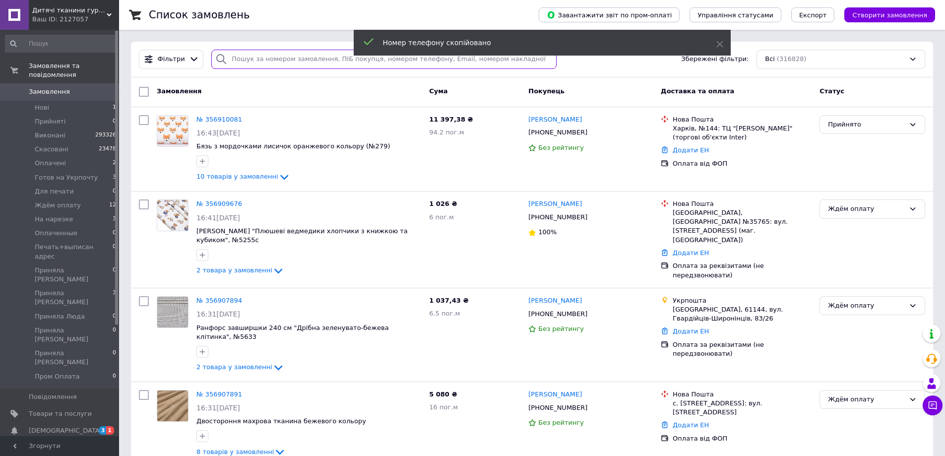
click at [274, 63] on input "search" at bounding box center [383, 59] width 345 height 19
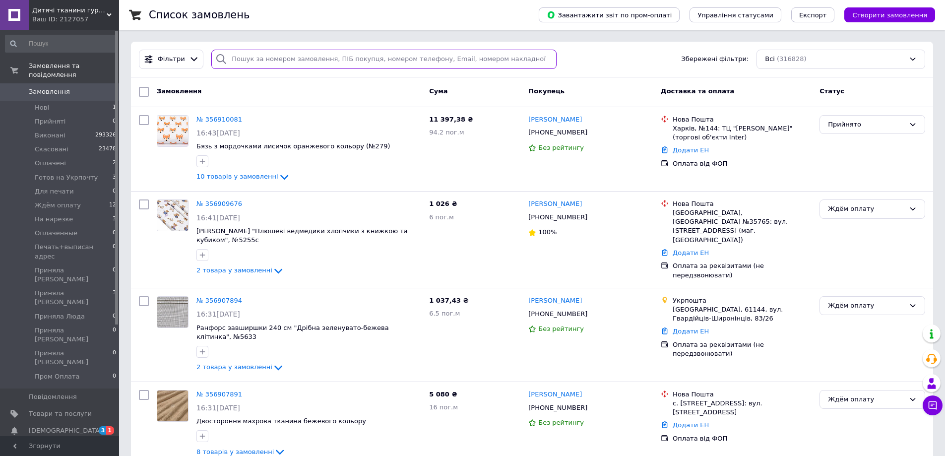
paste input "[PHONE_NUMBER]"
type input "[PHONE_NUMBER]"
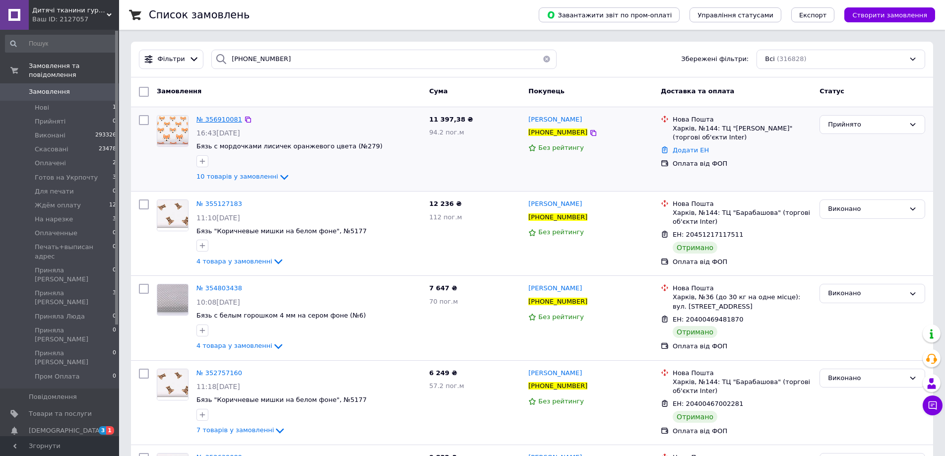
click at [218, 118] on span "№ 356910081" at bounding box center [219, 119] width 46 height 7
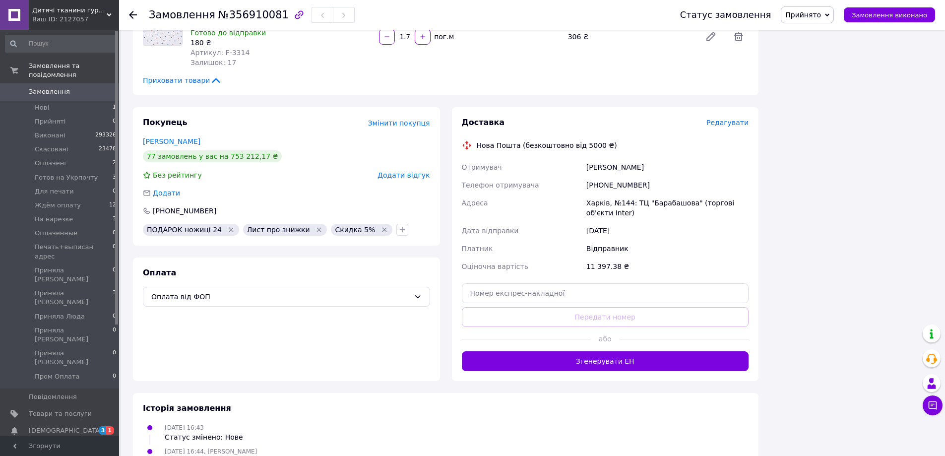
scroll to position [851, 0]
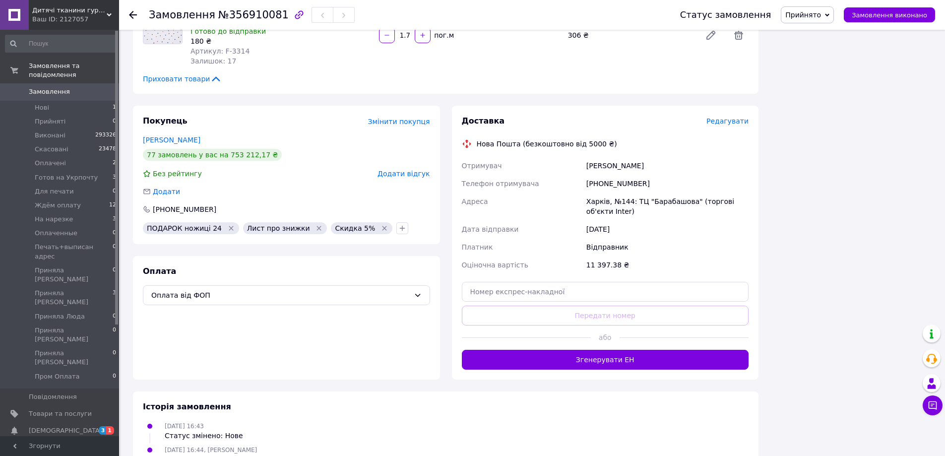
click at [814, 17] on span "Прийнято" at bounding box center [803, 15] width 36 height 8
click at [826, 100] on li "Приняла [PERSON_NAME]" at bounding box center [828, 98] width 95 height 15
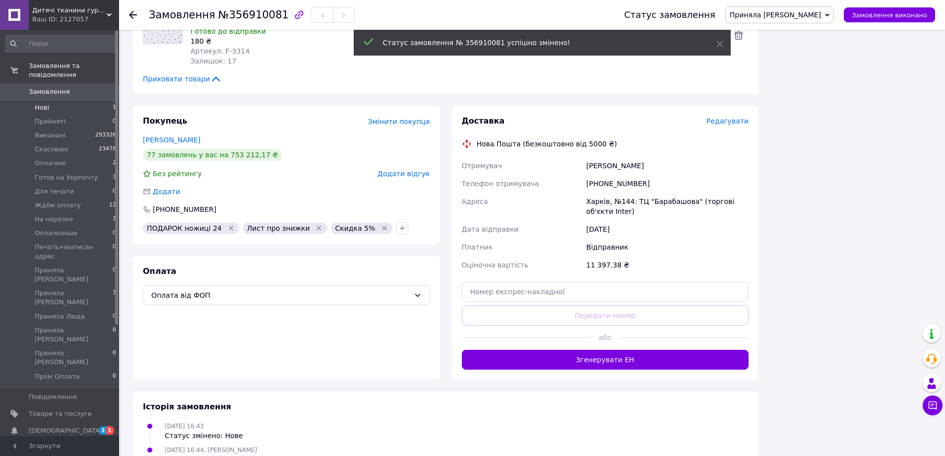
click at [82, 101] on li "Нові 1" at bounding box center [61, 108] width 122 height 14
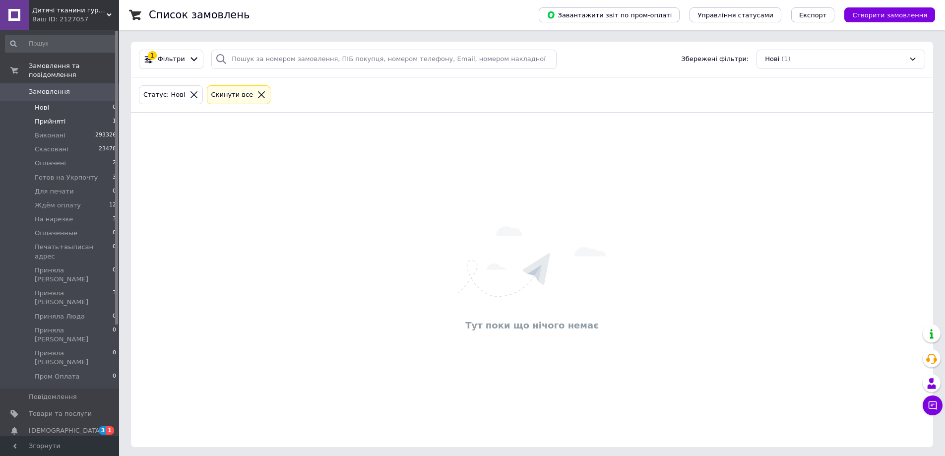
click at [77, 115] on li "Прийняті 1" at bounding box center [61, 122] width 122 height 14
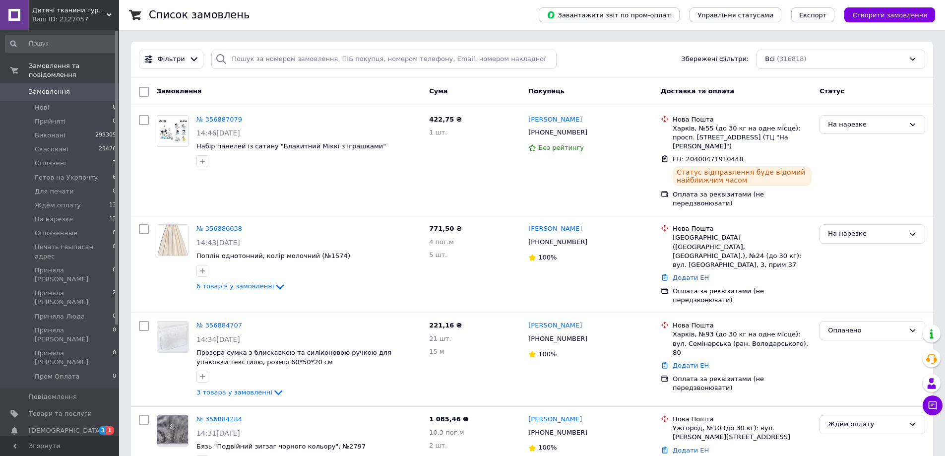
click at [65, 87] on span "Замовлення" at bounding box center [60, 91] width 63 height 9
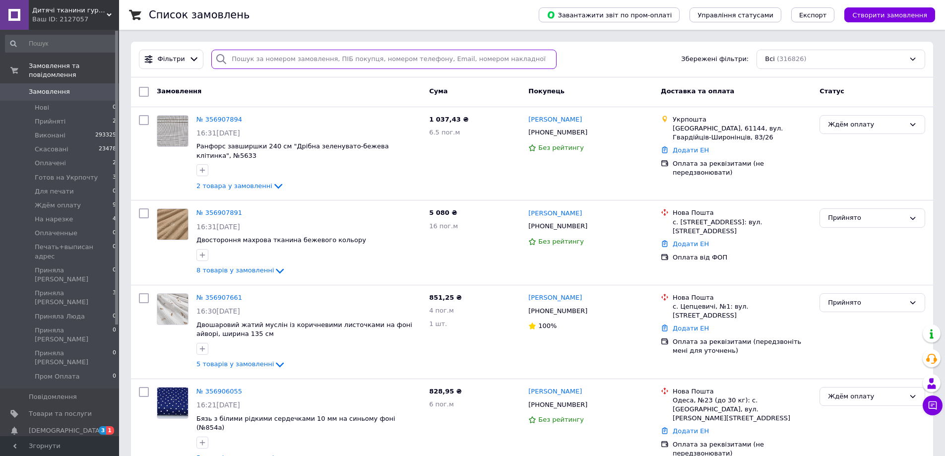
click at [311, 55] on input "search" at bounding box center [383, 59] width 345 height 19
click at [589, 223] on icon at bounding box center [593, 227] width 8 height 8
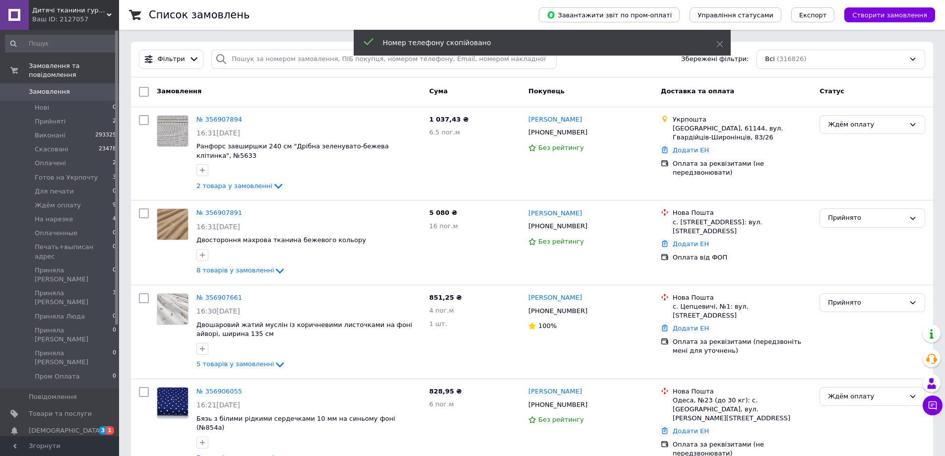
click at [91, 87] on span "Замовлення" at bounding box center [60, 91] width 63 height 9
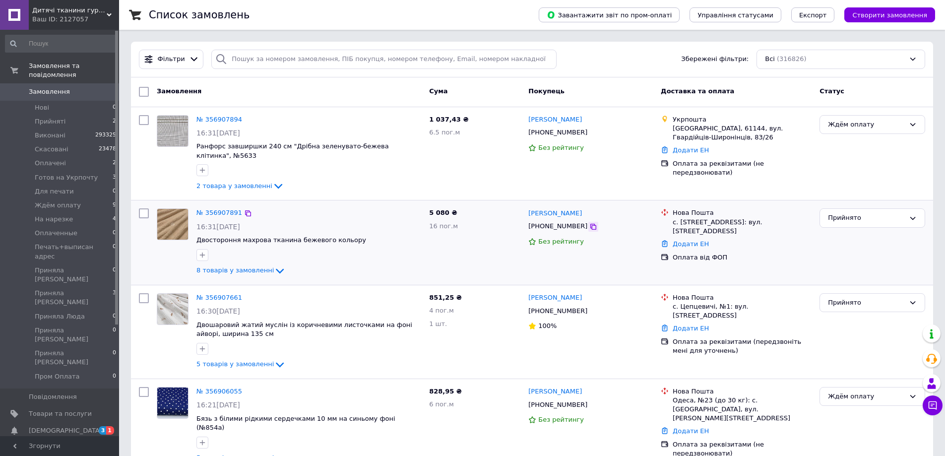
click at [589, 223] on icon at bounding box center [593, 227] width 8 height 8
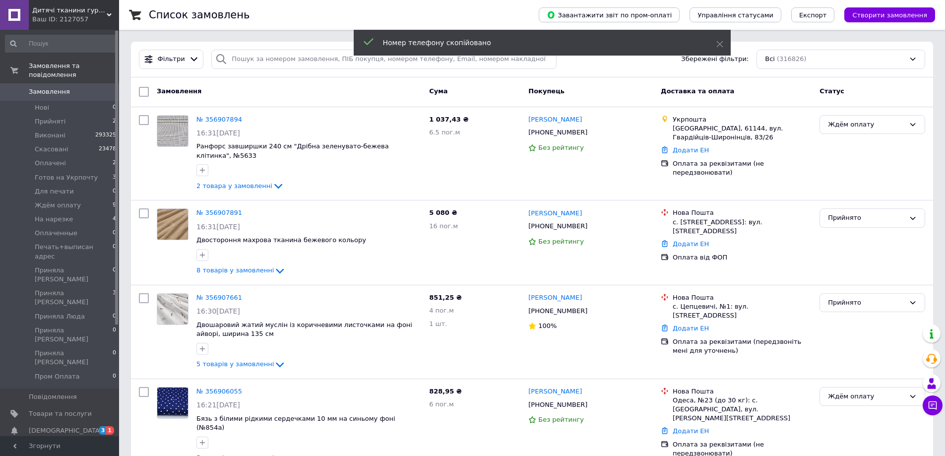
click at [84, 83] on link "Замовлення 0" at bounding box center [61, 91] width 122 height 17
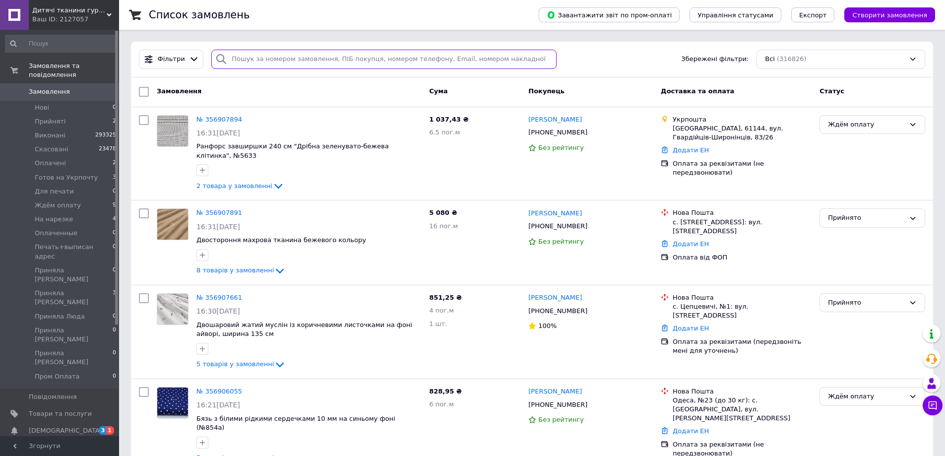
click at [266, 62] on input "search" at bounding box center [383, 59] width 345 height 19
paste input "[PHONE_NUMBER]"
type input "[PHONE_NUMBER]"
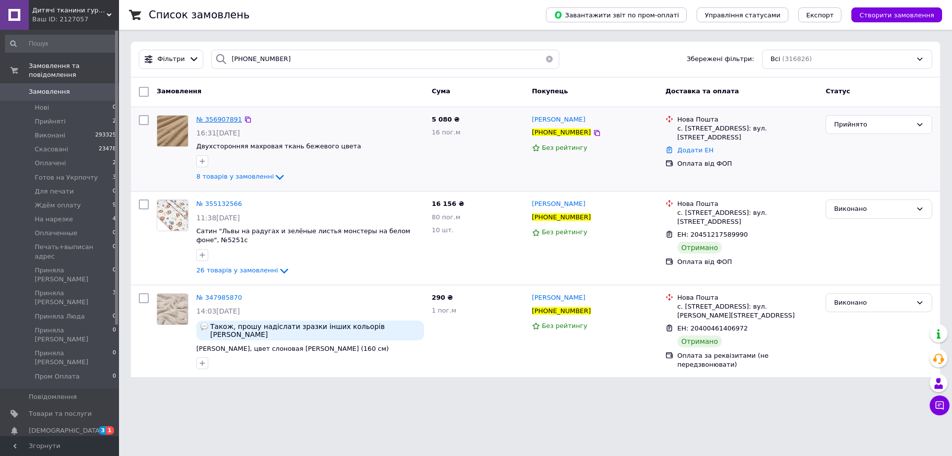
click at [227, 118] on span "№ 356907891" at bounding box center [219, 119] width 46 height 7
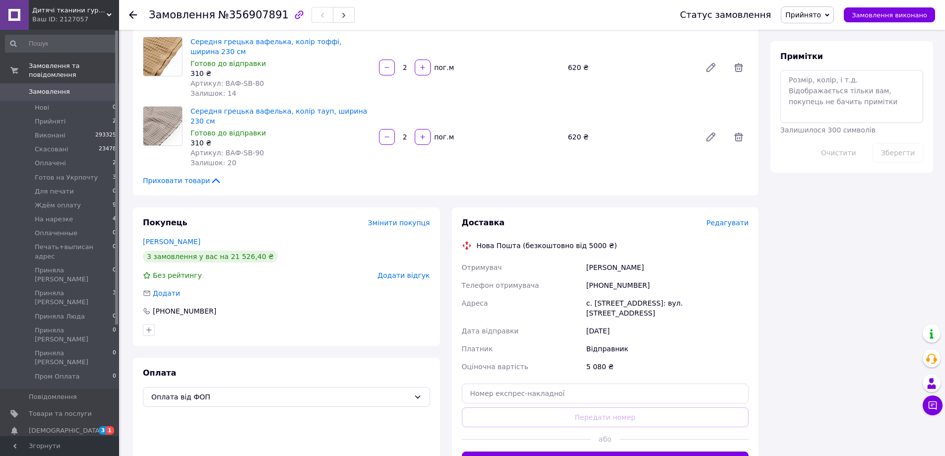
scroll to position [496, 0]
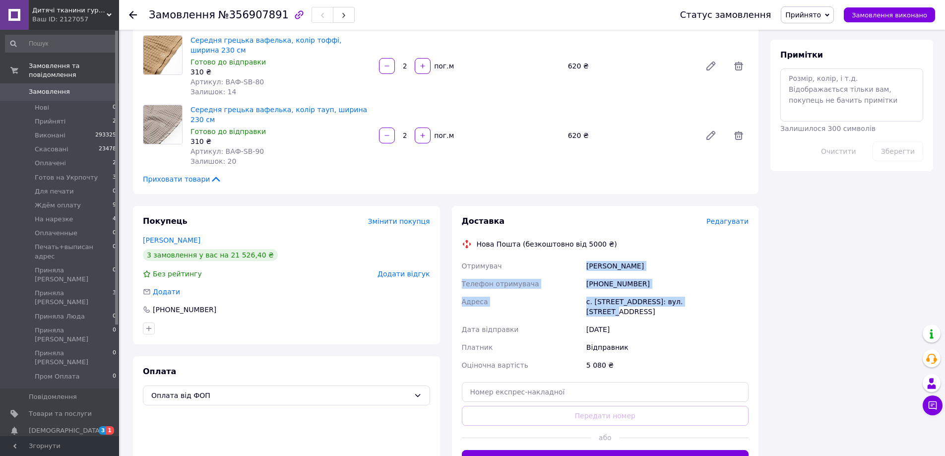
drag, startPoint x: 585, startPoint y: 221, endPoint x: 694, endPoint y: 250, distance: 113.0
click at [694, 257] on div "Отримувач Широбоков Олександр Телефон отримувача +380677046815 Адреса с. Лапаїв…" at bounding box center [605, 315] width 291 height 117
copy div "Широбоков Олександр Телефон отримувача +380677046815 Адреса с. Лапаївка, №1: ву…"
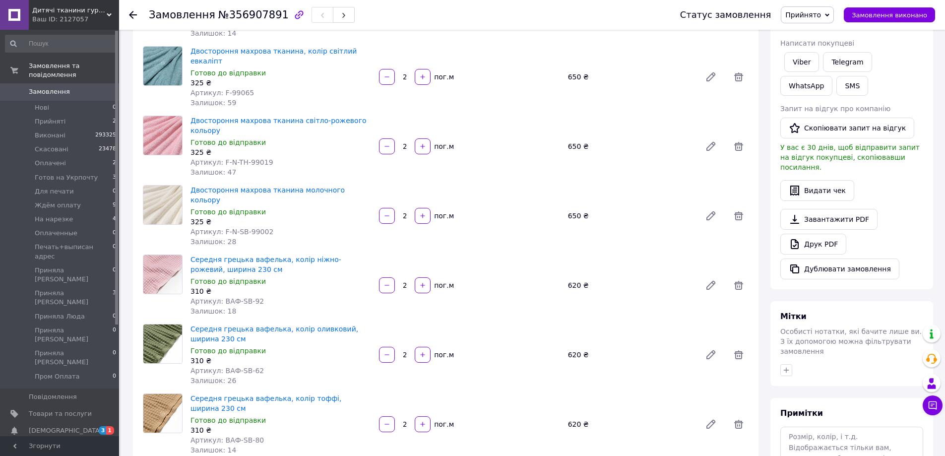
scroll to position [121, 0]
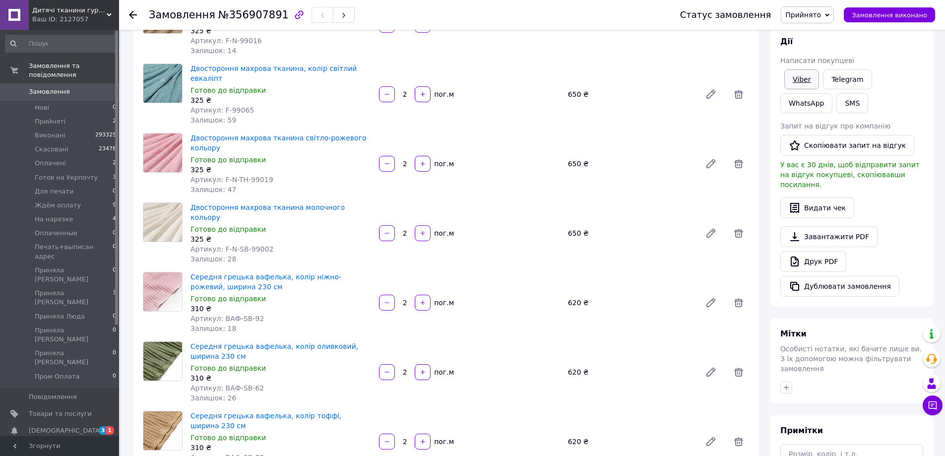
click at [792, 79] on link "Viber" at bounding box center [801, 79] width 35 height 20
drag, startPoint x: 896, startPoint y: 229, endPoint x: 859, endPoint y: 176, distance: 64.1
click at [896, 229] on div "Завантажити PDF   Друк PDF   Дублювати замовлення" at bounding box center [851, 261] width 143 height 70
click at [805, 84] on link "Viber" at bounding box center [801, 79] width 35 height 20
click at [872, 110] on div "Viber Telegram WhatsApp SMS" at bounding box center [851, 91] width 147 height 48
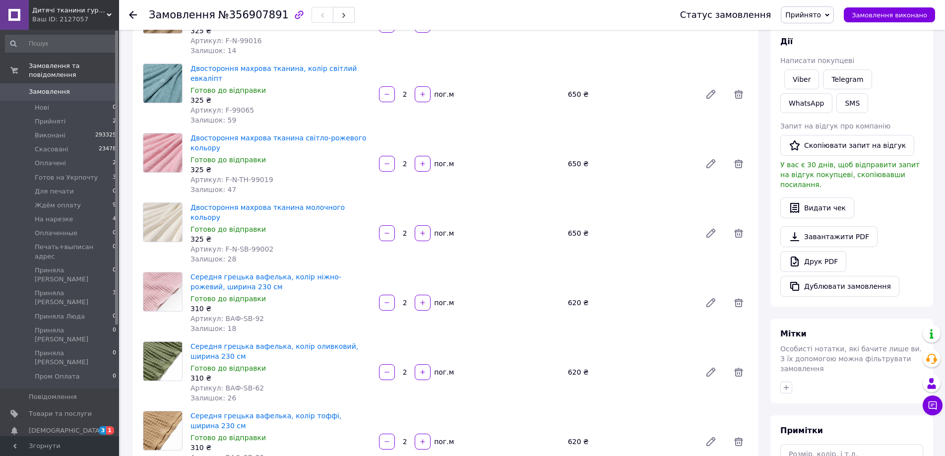
click at [825, 8] on span "Прийнято" at bounding box center [807, 14] width 53 height 17
click at [829, 107] on li "Ждём оплату" at bounding box center [828, 109] width 95 height 15
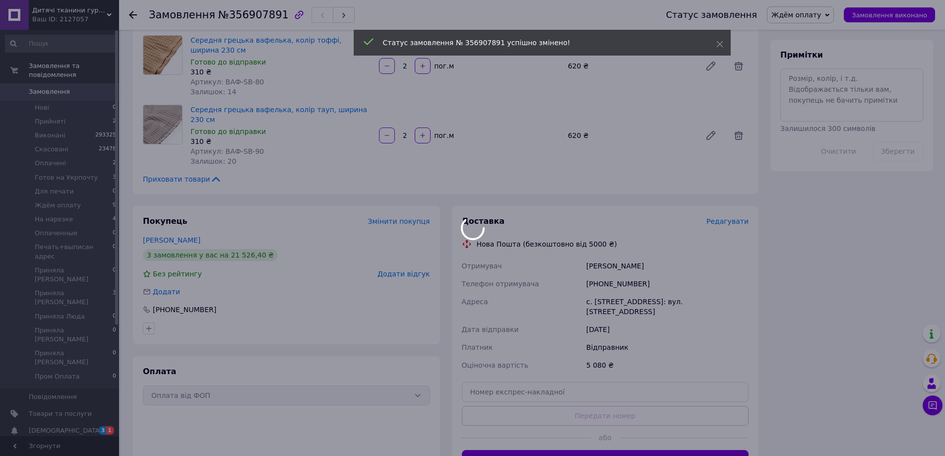
scroll to position [567, 0]
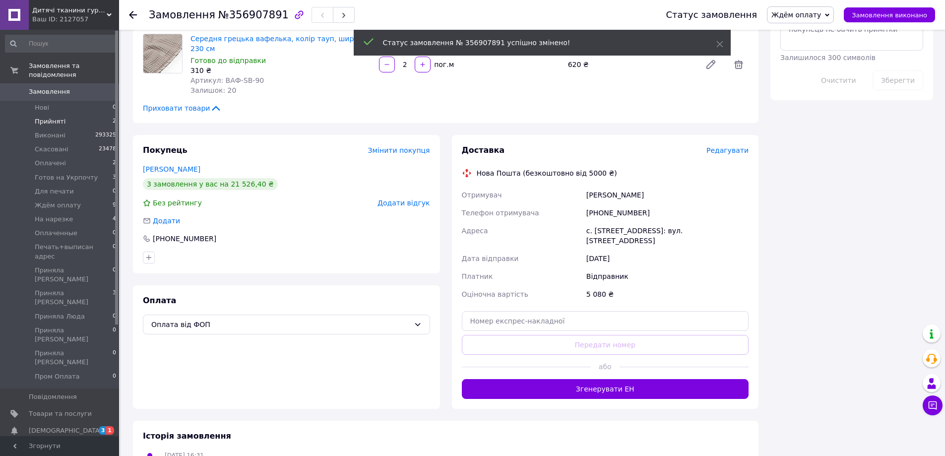
click at [48, 117] on span "Прийняті" at bounding box center [50, 121] width 31 height 9
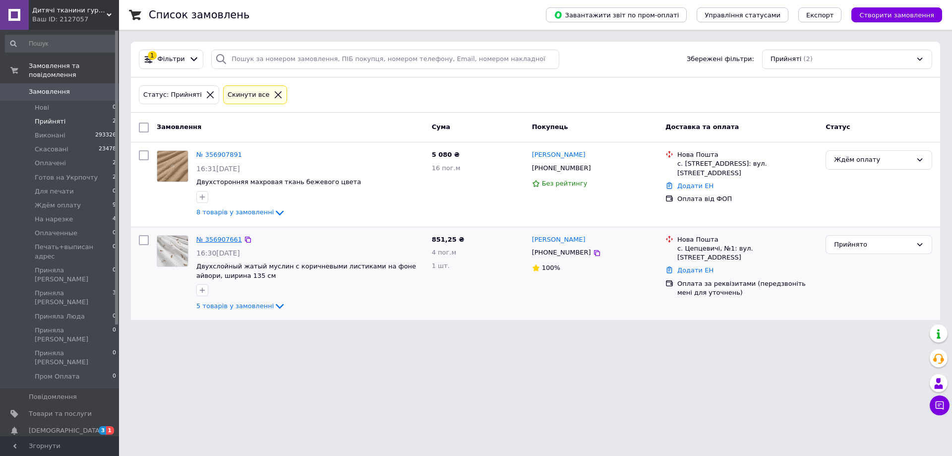
click at [207, 238] on link "№ 356907661" at bounding box center [219, 239] width 46 height 7
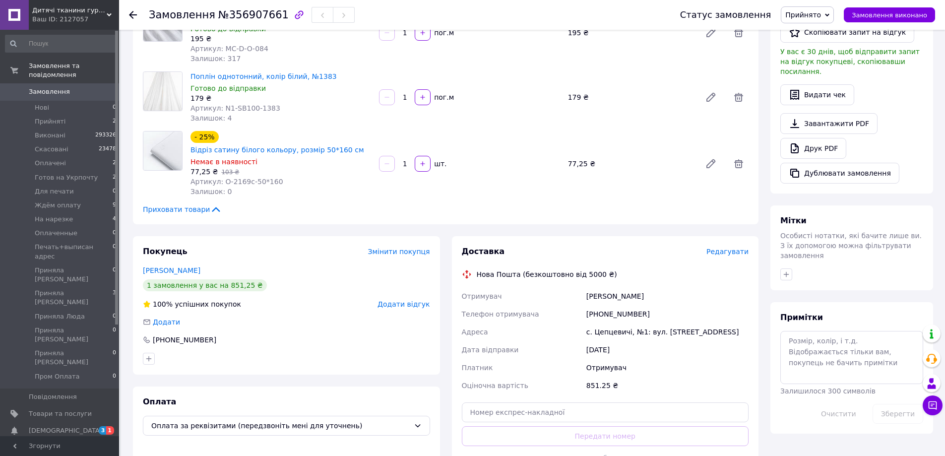
scroll to position [390, 0]
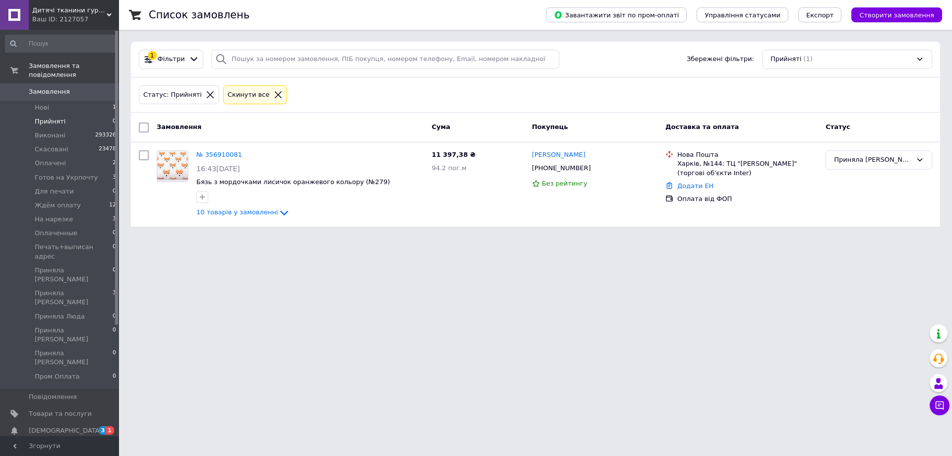
click at [82, 87] on span "Замовлення" at bounding box center [60, 91] width 63 height 9
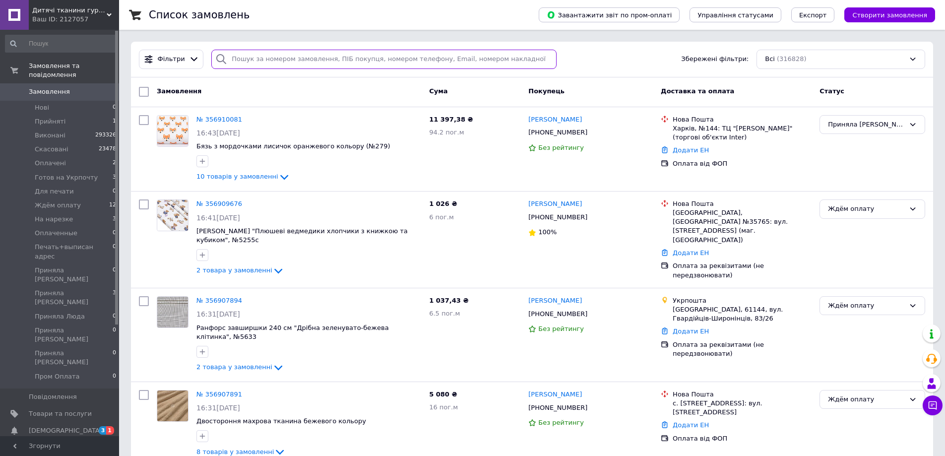
click at [242, 54] on input "search" at bounding box center [383, 59] width 345 height 19
type input "6539"
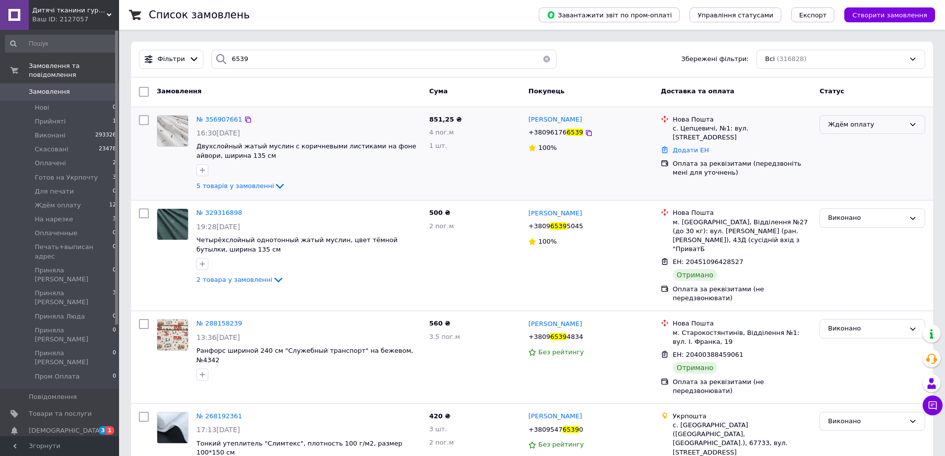
click at [850, 124] on div "Ждём оплату" at bounding box center [866, 125] width 77 height 10
click at [859, 176] on li "Оплаченные" at bounding box center [872, 173] width 105 height 18
click at [869, 182] on div "Оплаченные" at bounding box center [872, 153] width 114 height 85
